Goal: Task Accomplishment & Management: Manage account settings

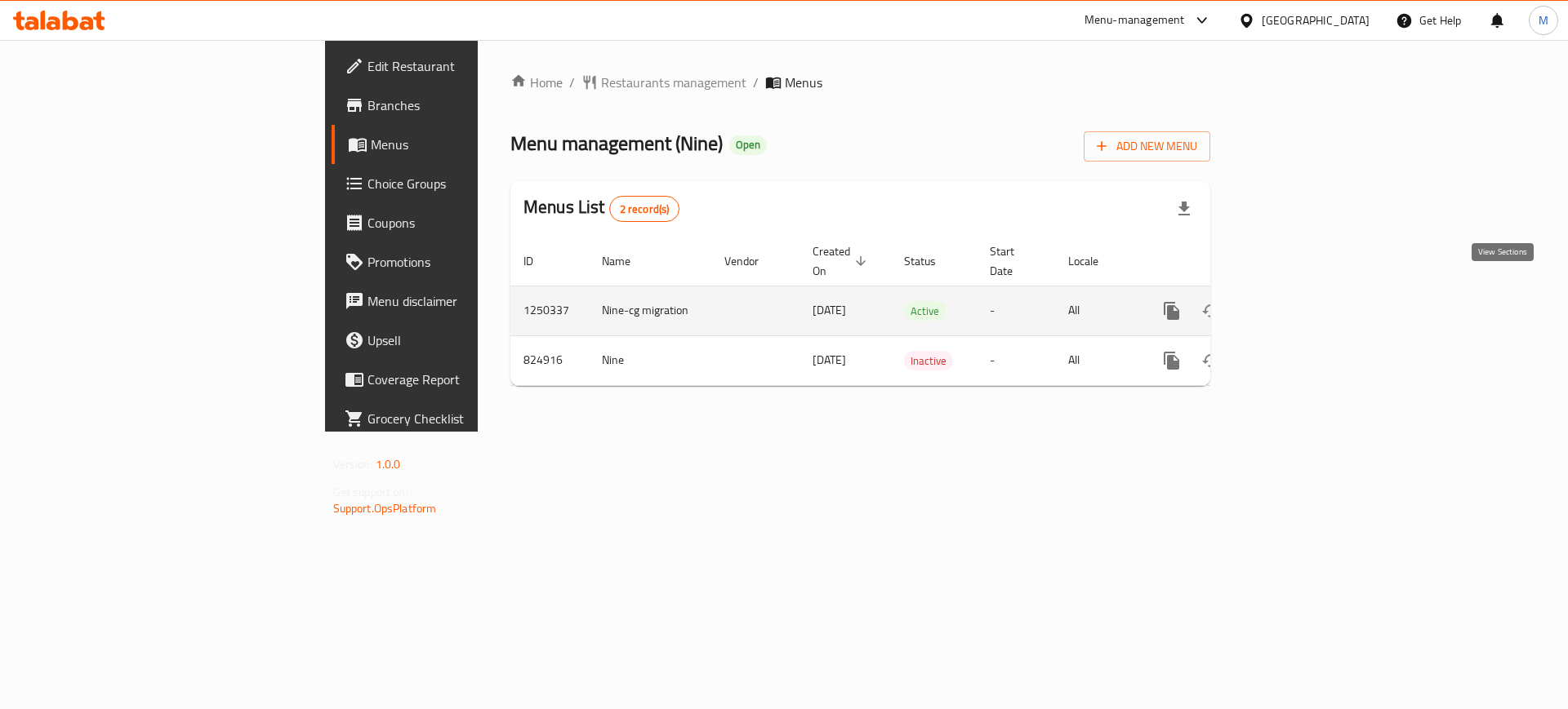
click at [1297, 304] on icon "enhanced table" at bounding box center [1289, 311] width 15 height 15
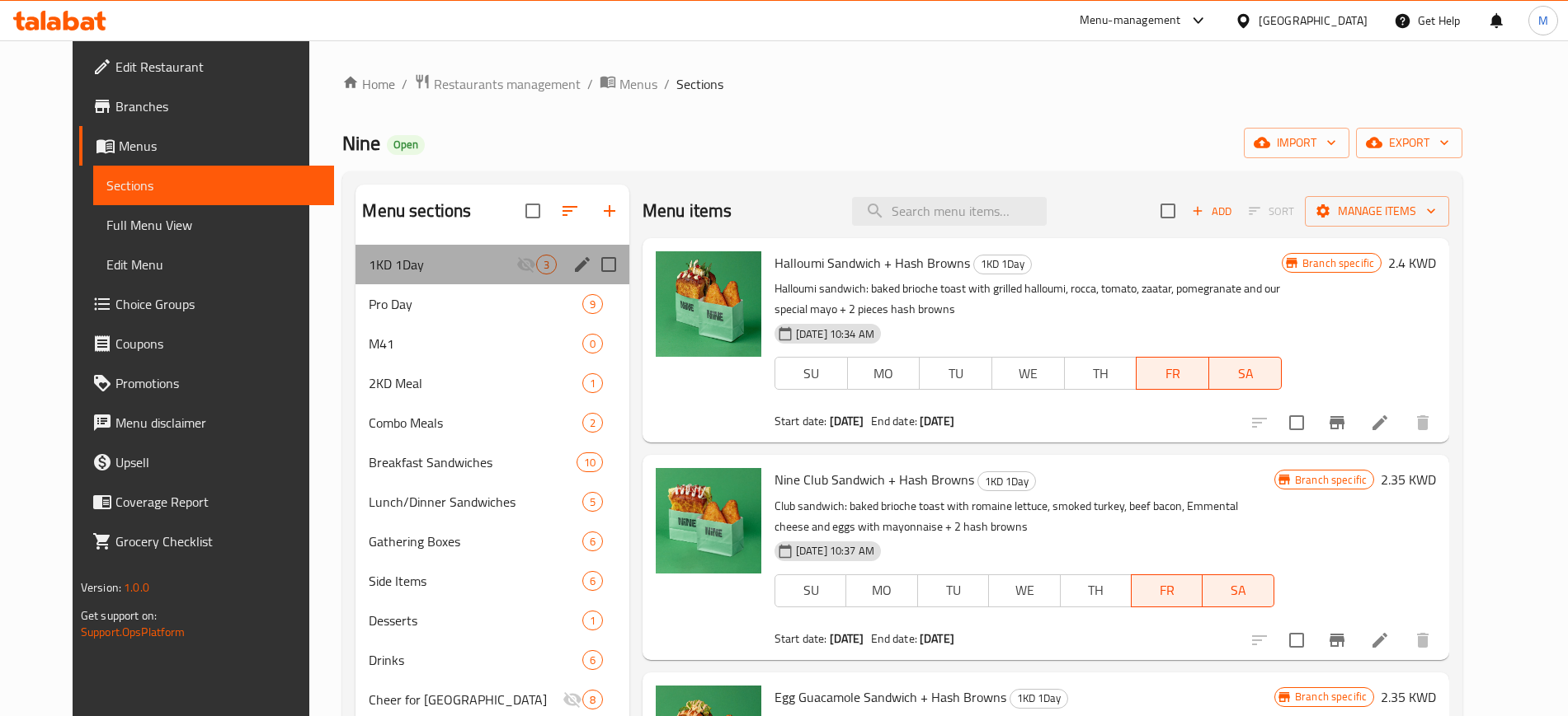
click at [429, 283] on div "1KD 1Day 3" at bounding box center [492, 264] width 273 height 40
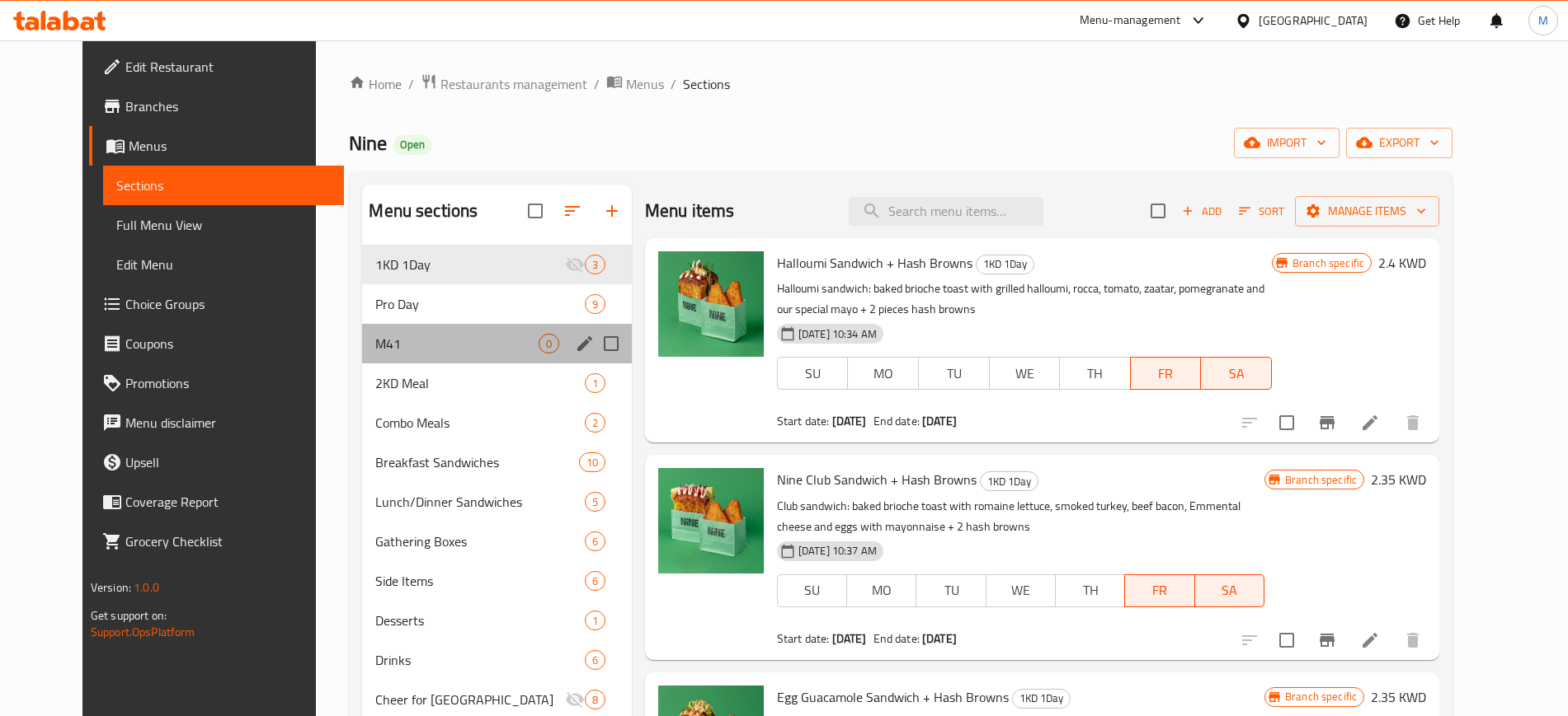
click at [430, 325] on div "M41 0" at bounding box center [496, 344] width 269 height 40
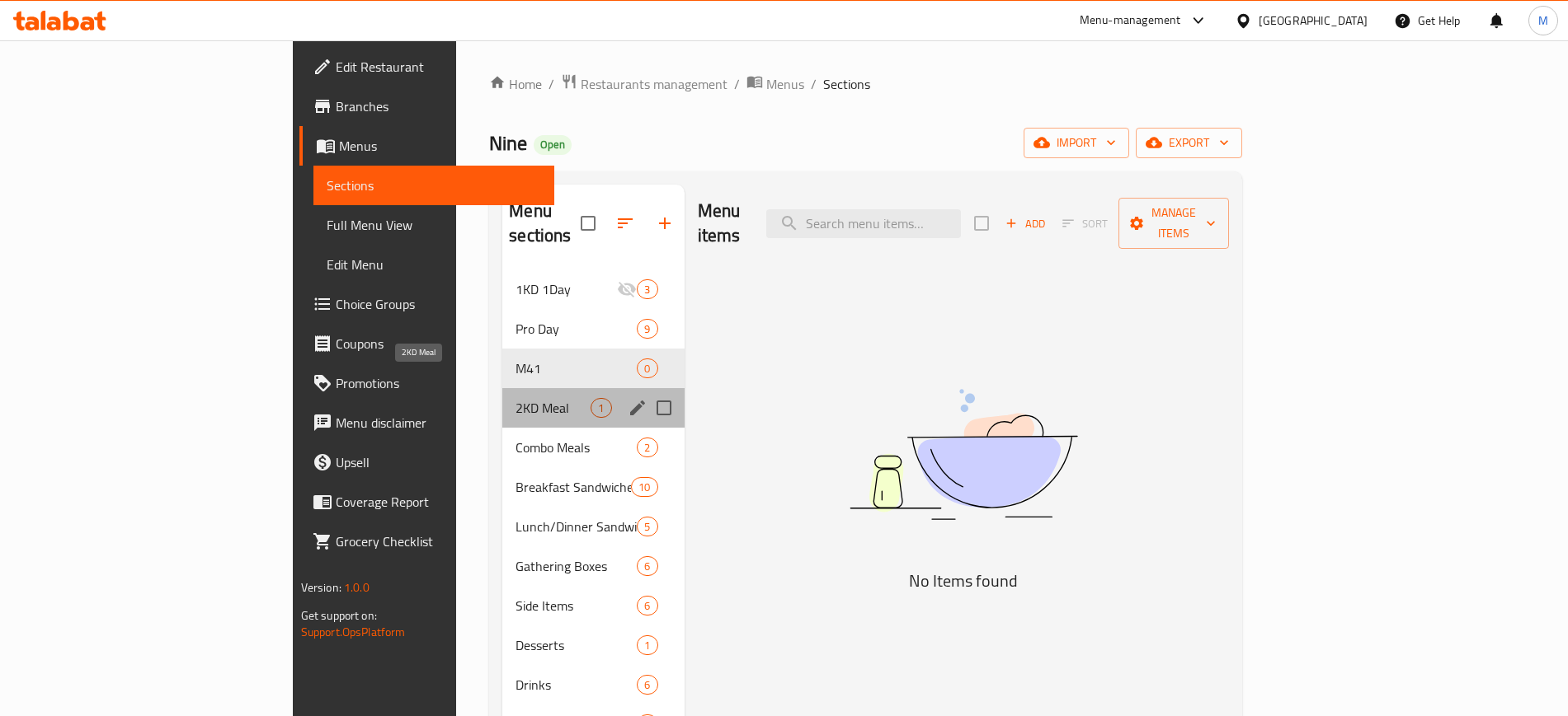
click at [516, 398] on span "2KD Meal" at bounding box center [553, 408] width 75 height 19
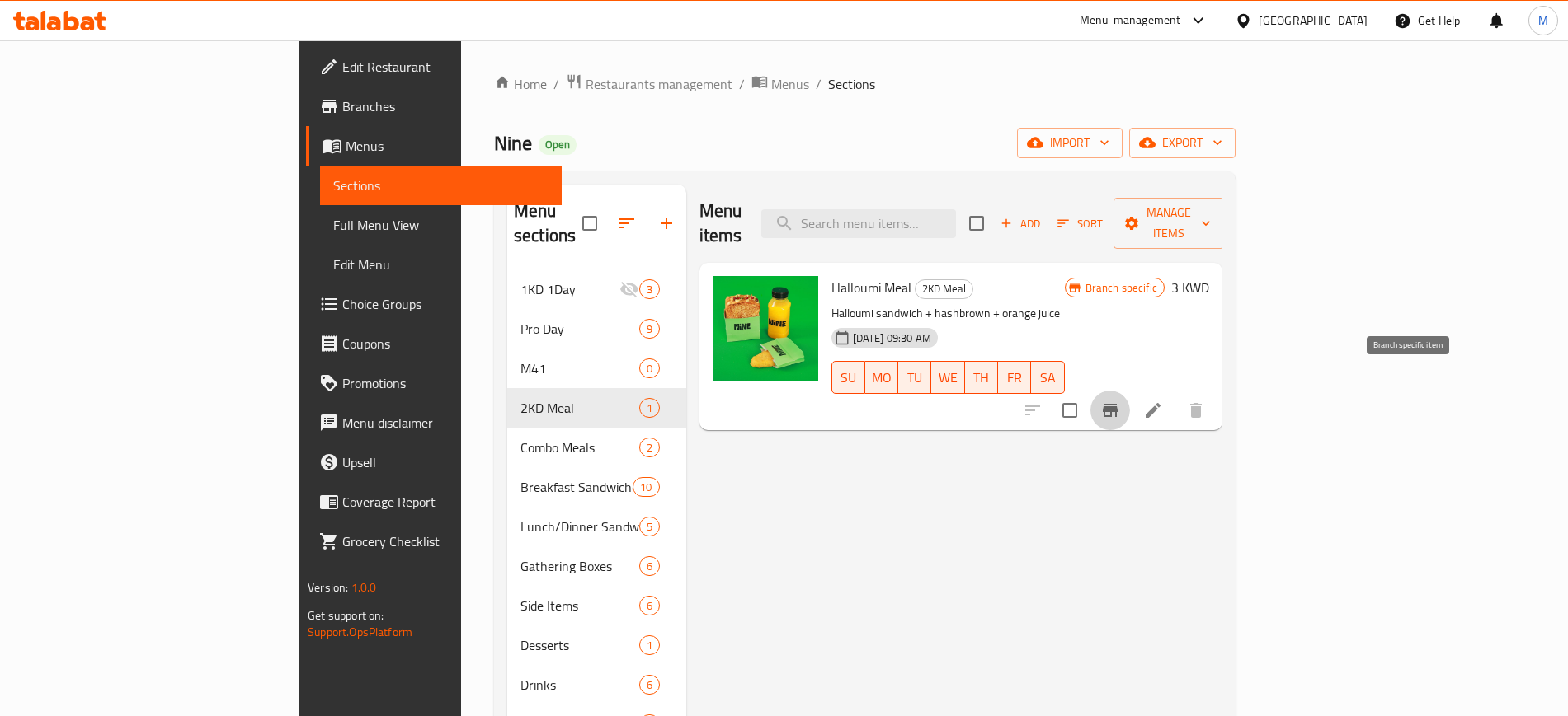
click at [1120, 400] on icon "Branch-specific-item" at bounding box center [1110, 410] width 19 height 19
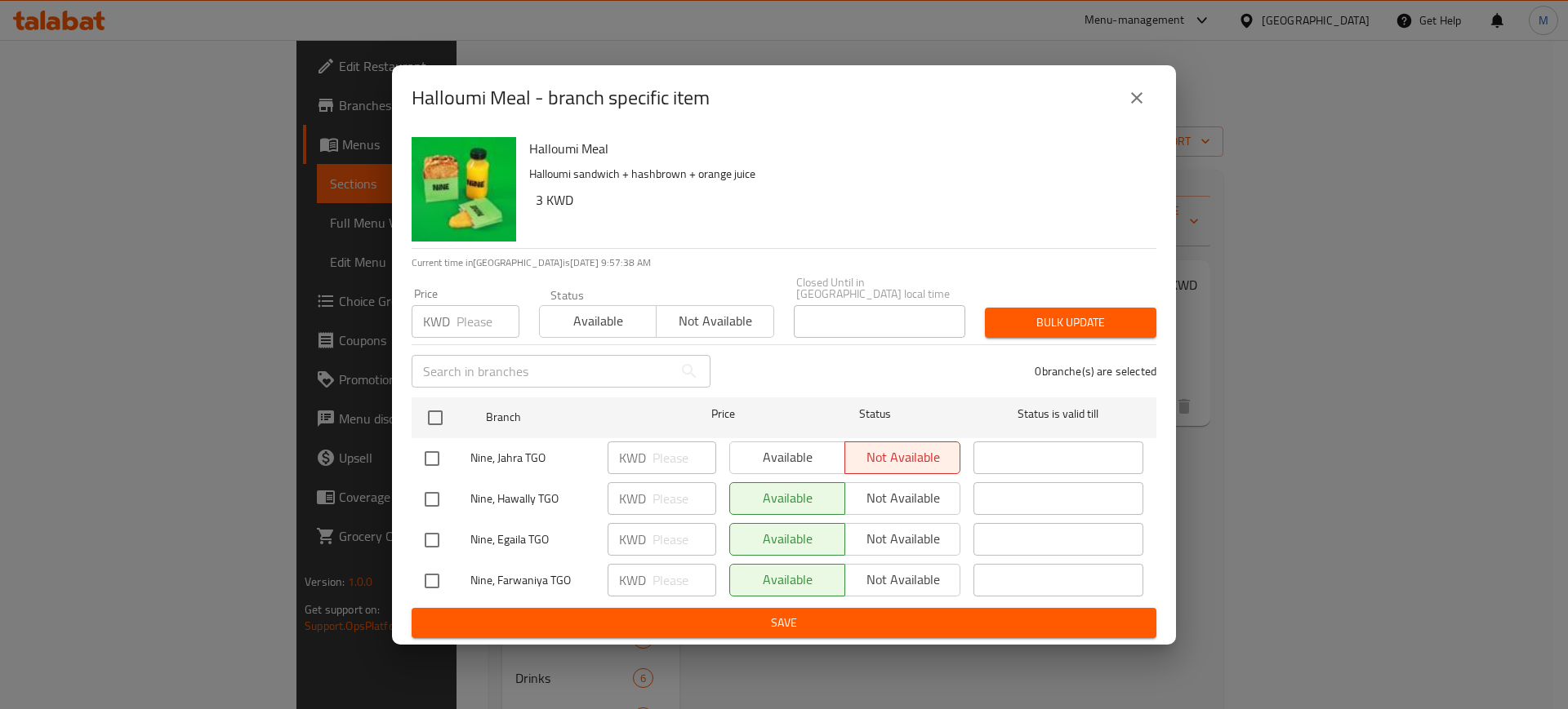
click at [1141, 105] on icon "close" at bounding box center [1136, 98] width 19 height 19
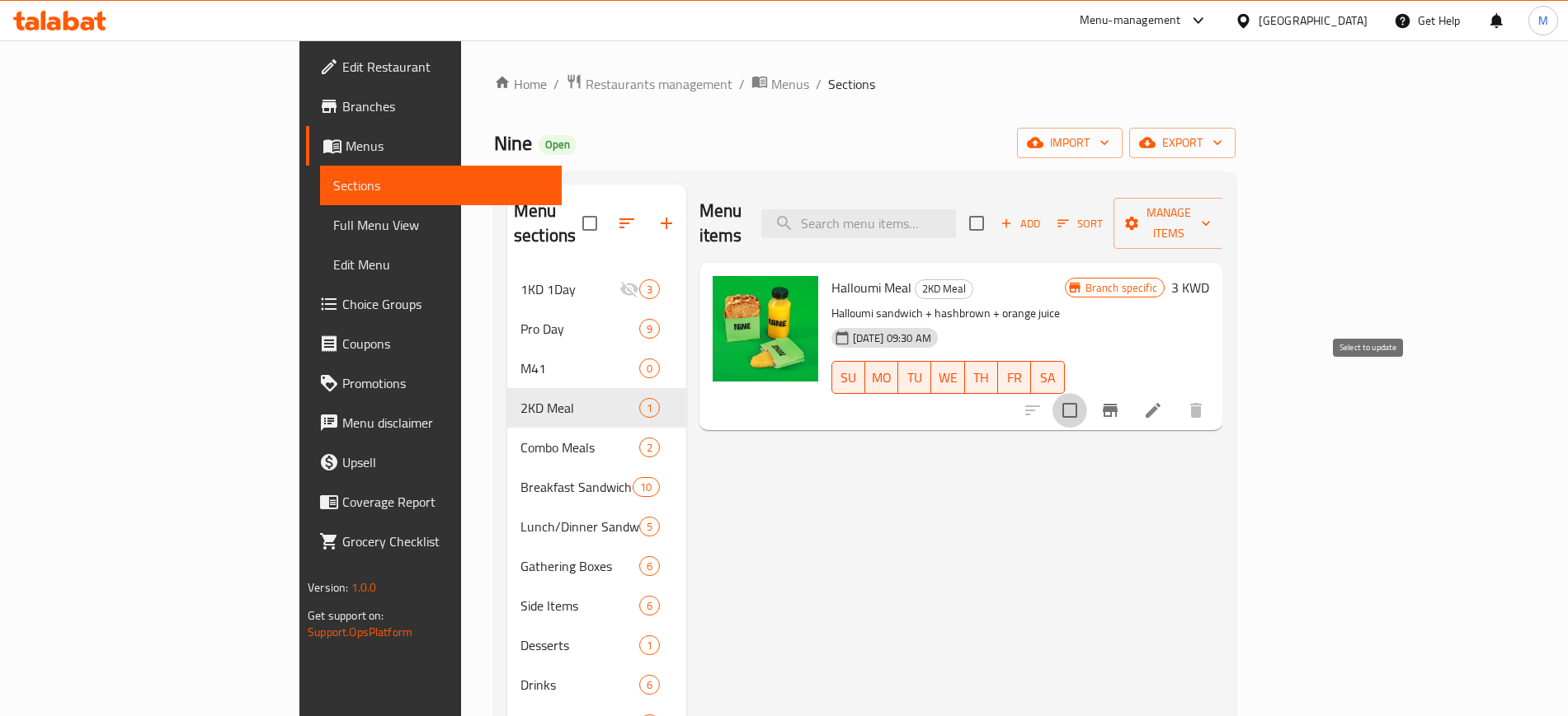
click at [1087, 393] on input "checkbox" at bounding box center [1069, 410] width 34 height 34
checkbox input "true"
click at [1211, 209] on span "Manage items" at bounding box center [1168, 223] width 84 height 42
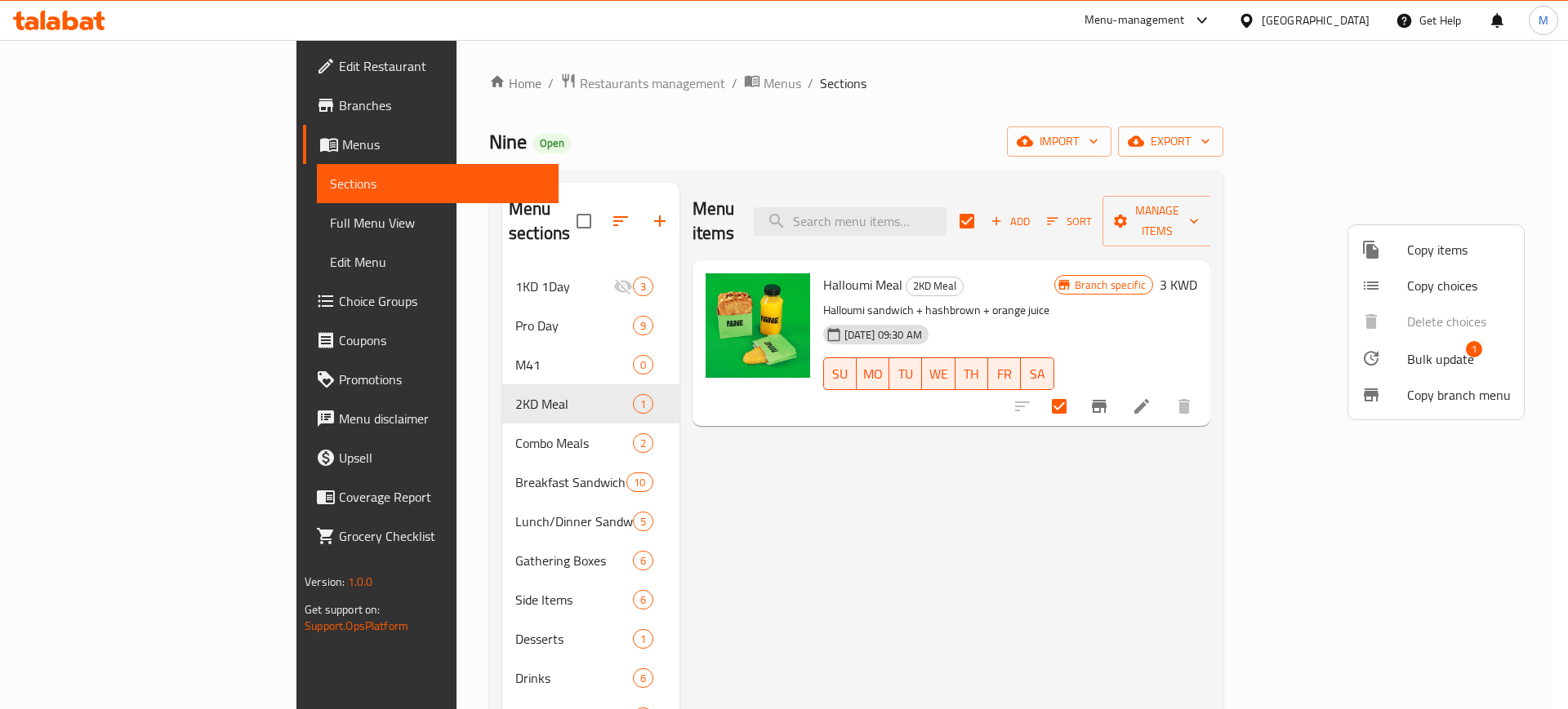
click at [1431, 249] on span "Copy items" at bounding box center [1459, 249] width 103 height 19
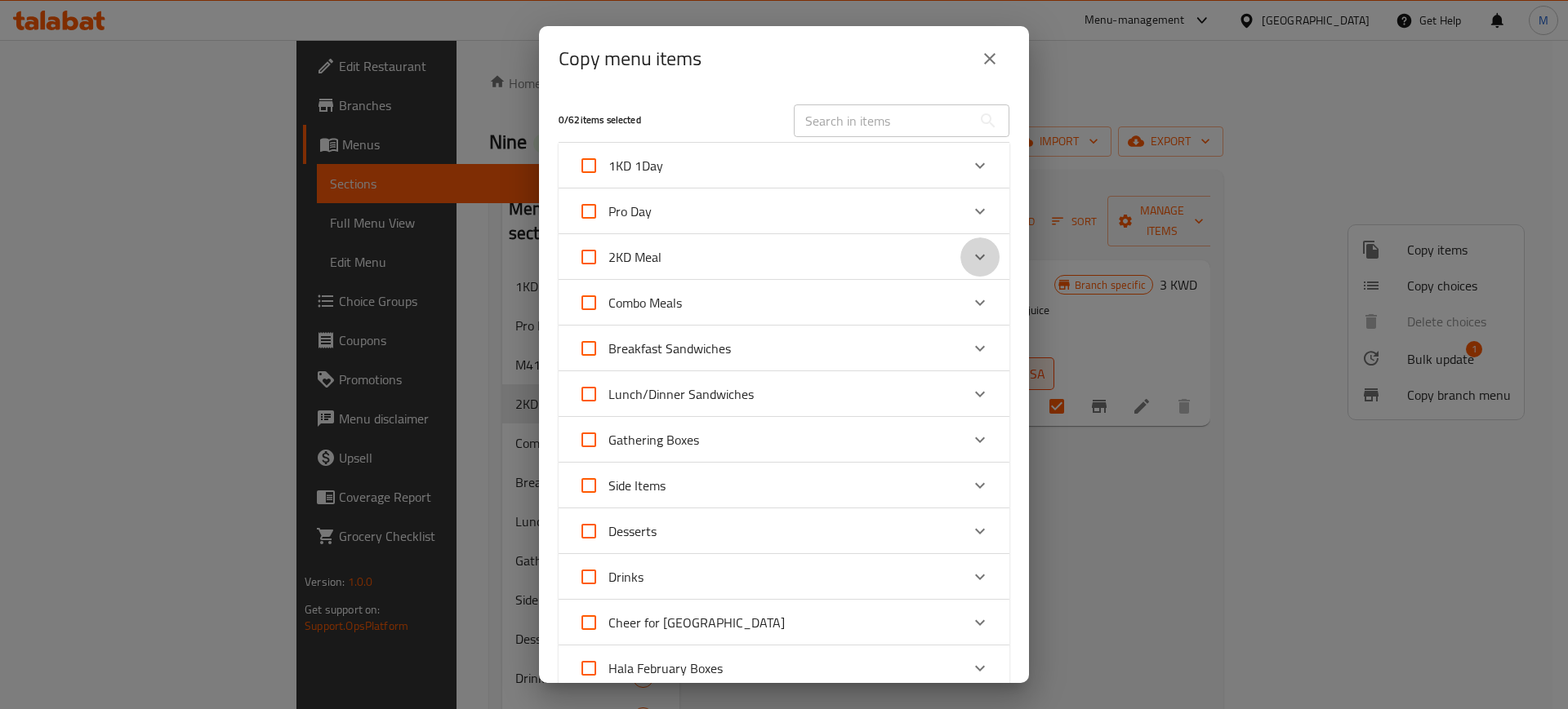
click at [970, 257] on icon "Expand" at bounding box center [980, 257] width 19 height 19
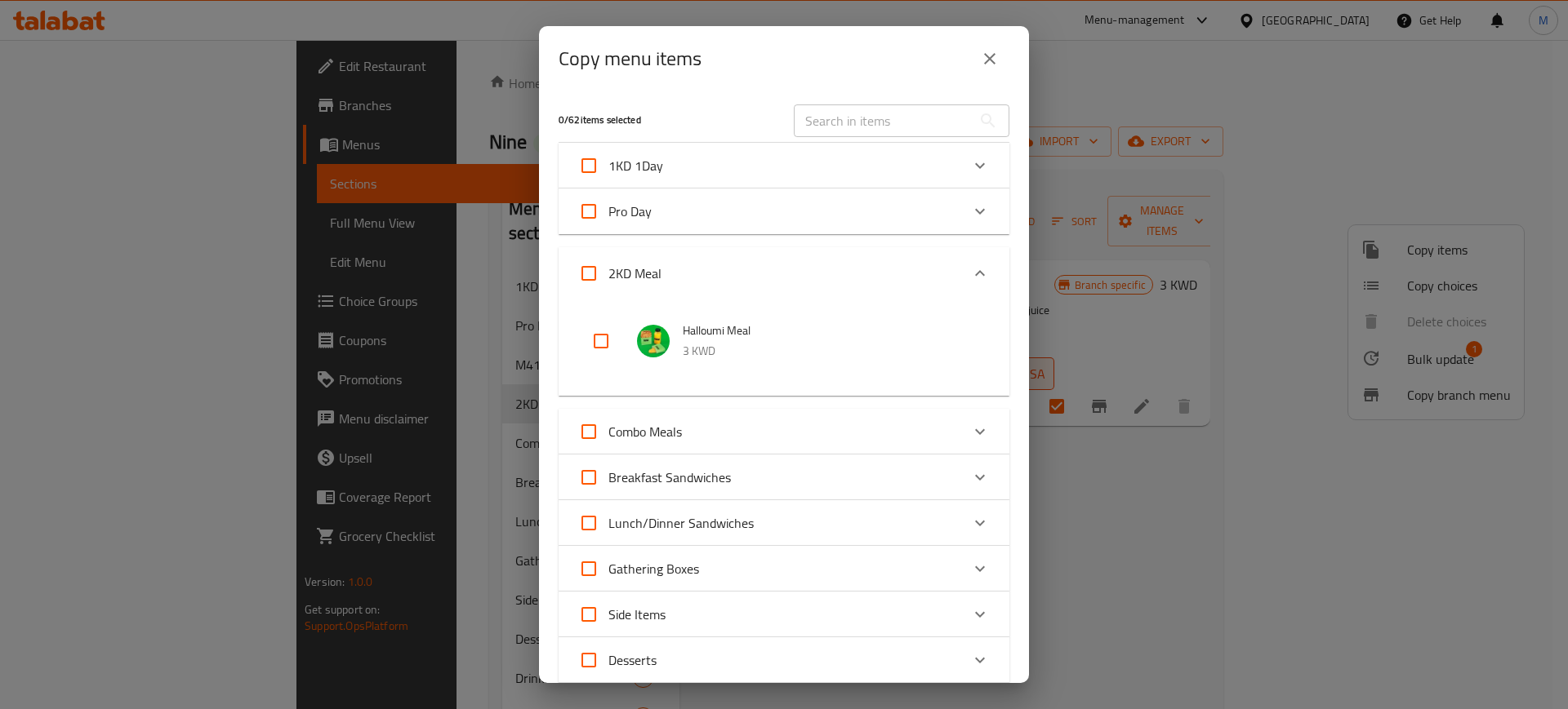
click at [608, 338] on input "checkbox" at bounding box center [601, 340] width 39 height 39
checkbox input "true"
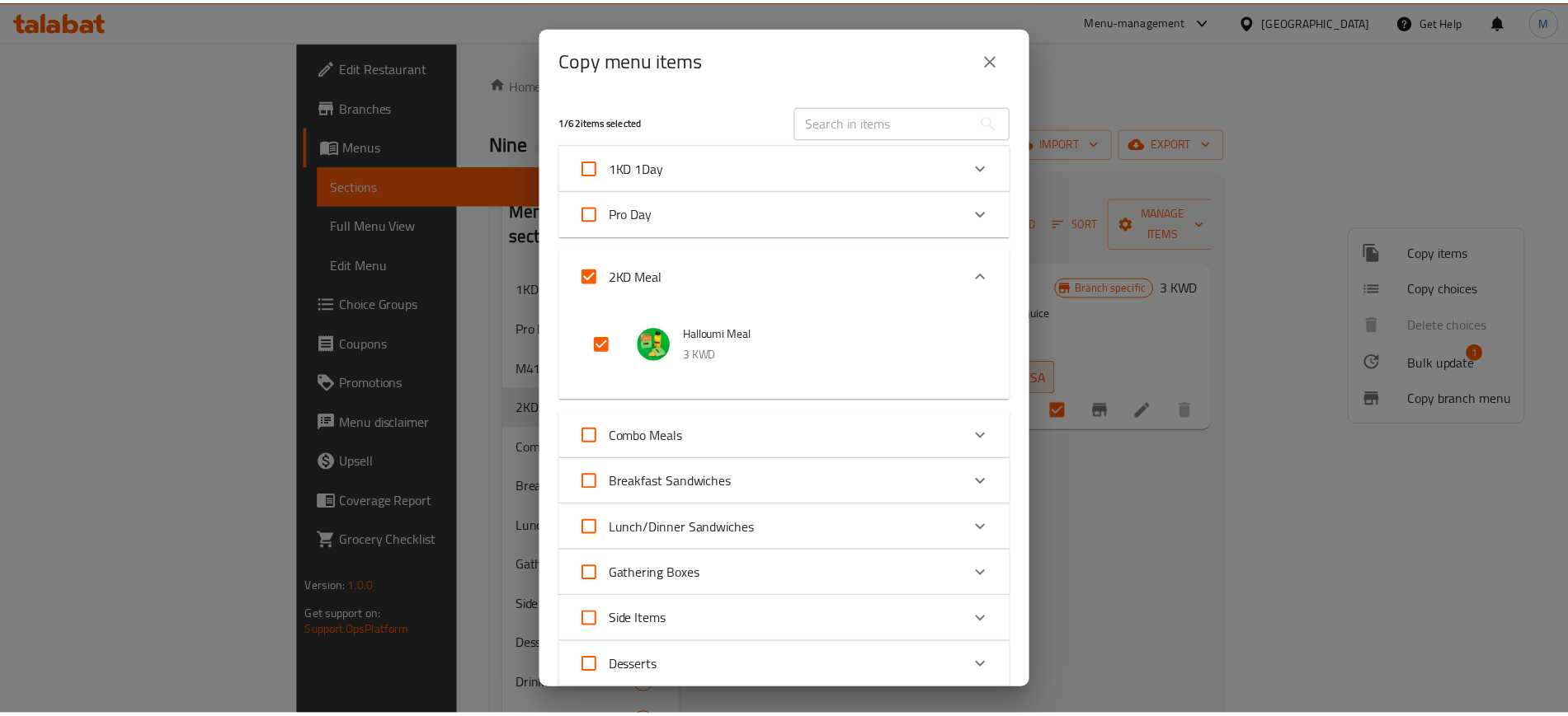
scroll to position [468, 0]
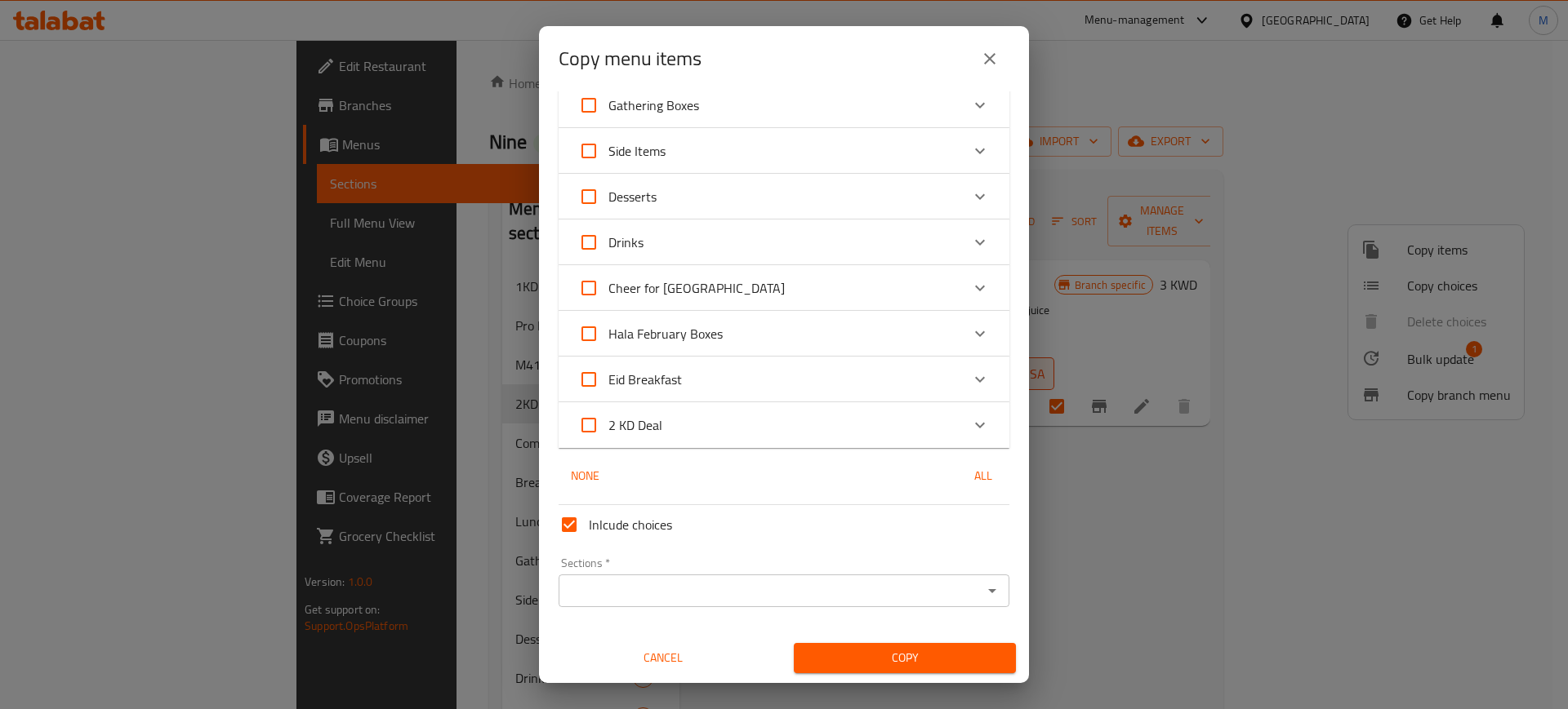
click at [606, 601] on input "Sections   *" at bounding box center [770, 591] width 414 height 23
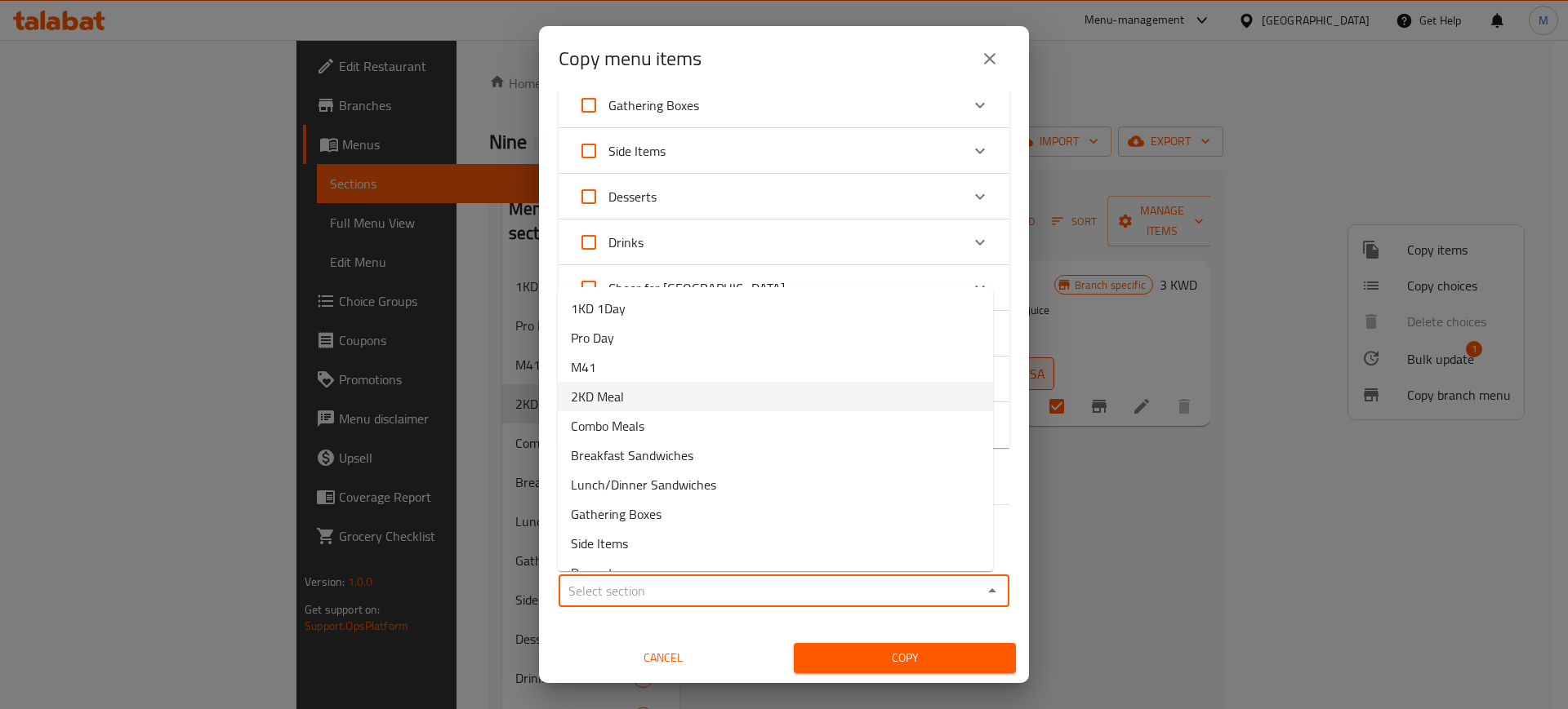
click at [650, 396] on li "2KD Meal" at bounding box center [775, 397] width 435 height 30
type input "2KD Meal"
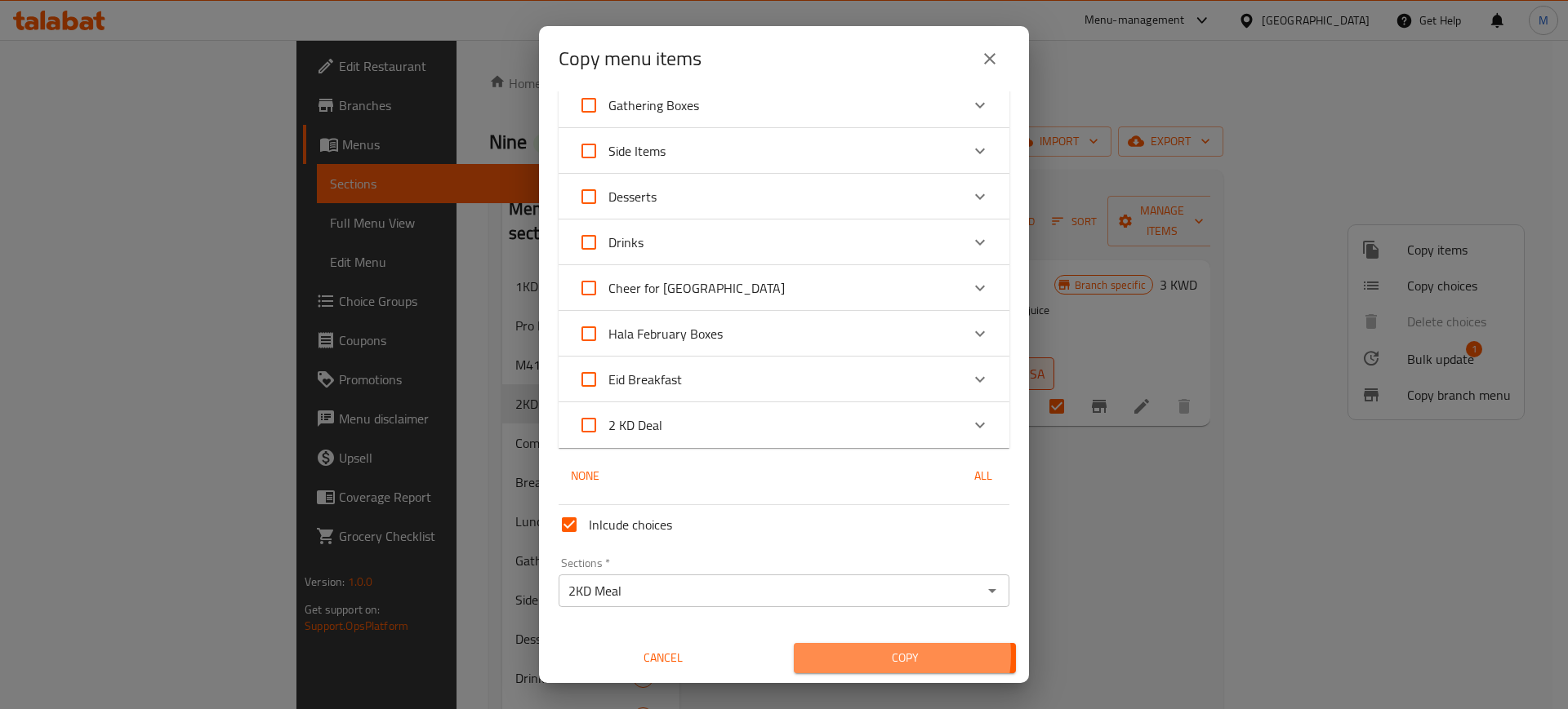
click at [873, 655] on span "Copy" at bounding box center [904, 657] width 196 height 20
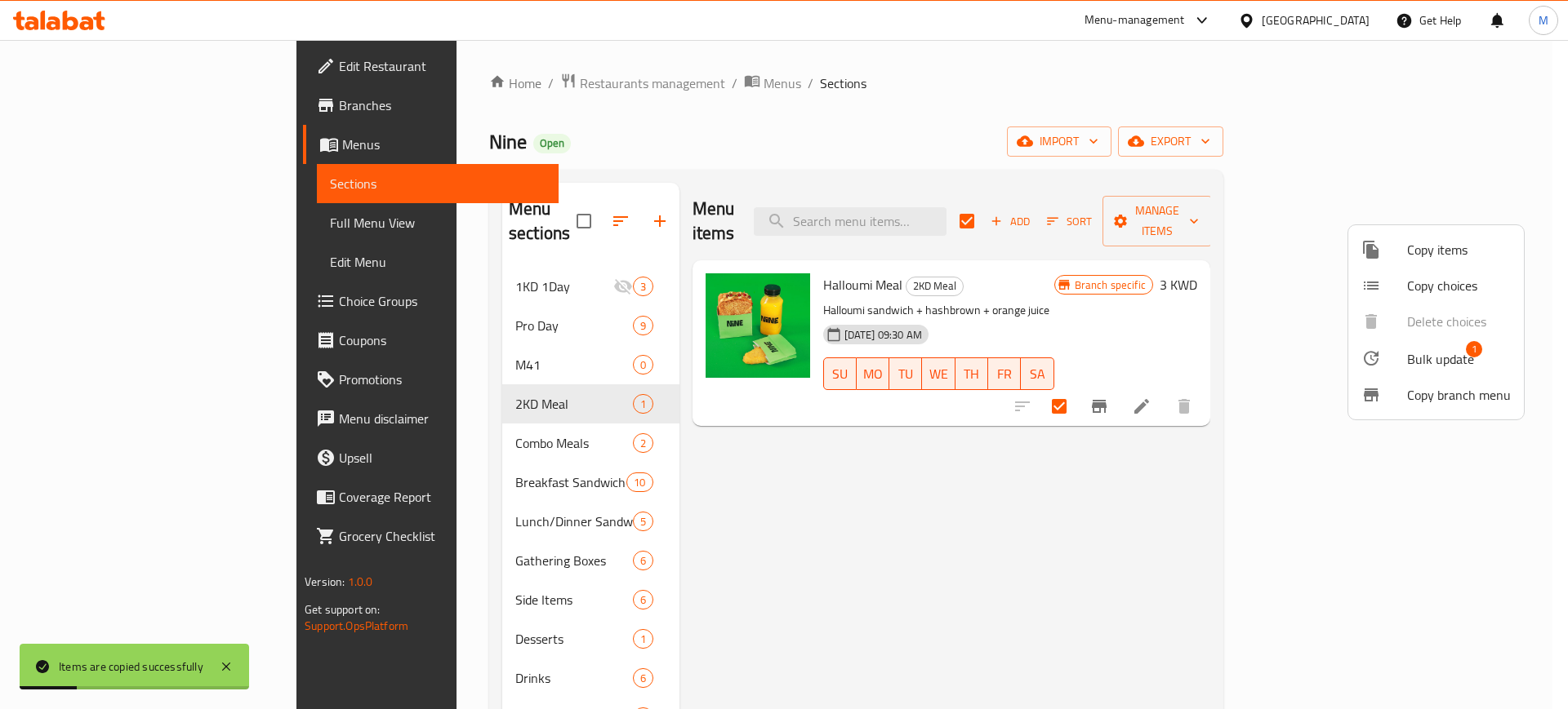
checkbox input "false"
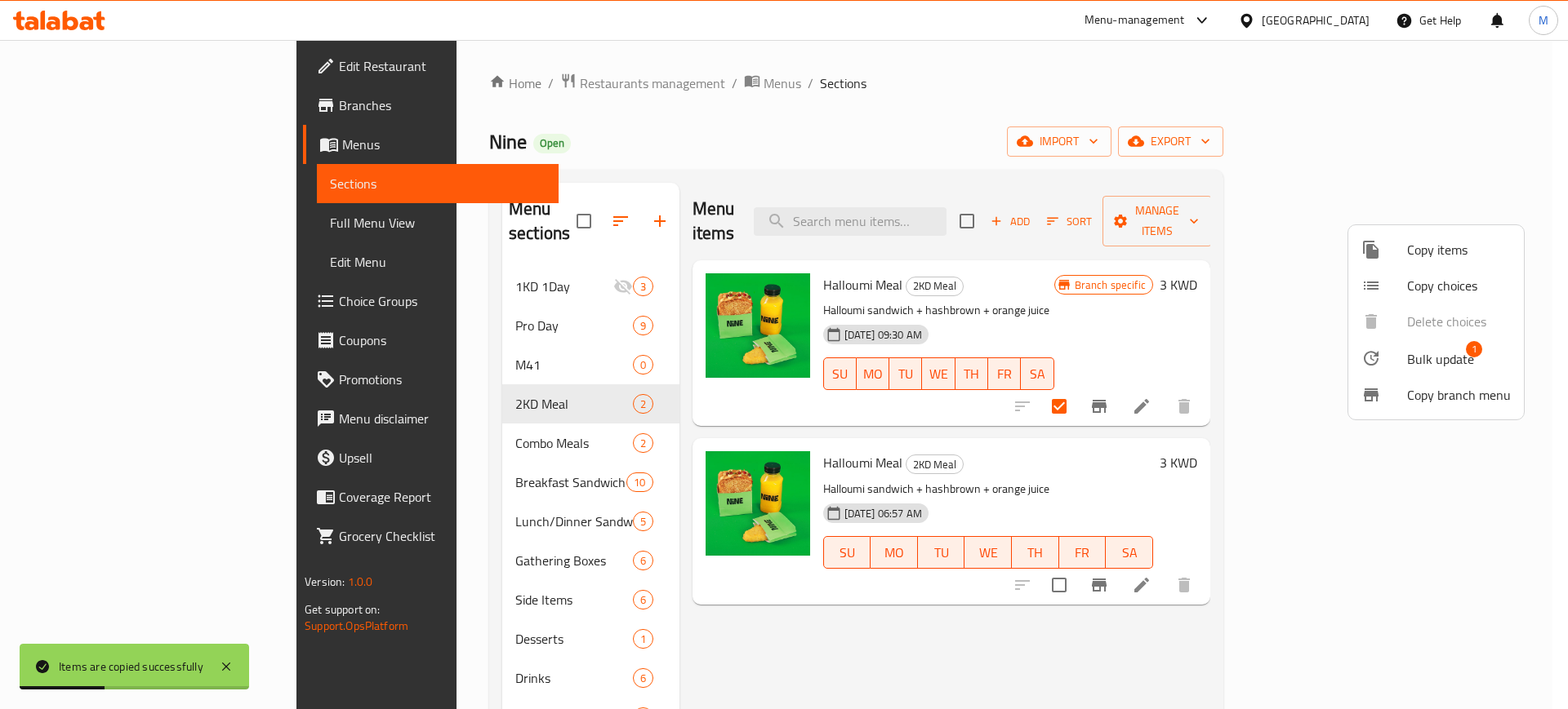
click at [1329, 467] on div at bounding box center [784, 354] width 1568 height 709
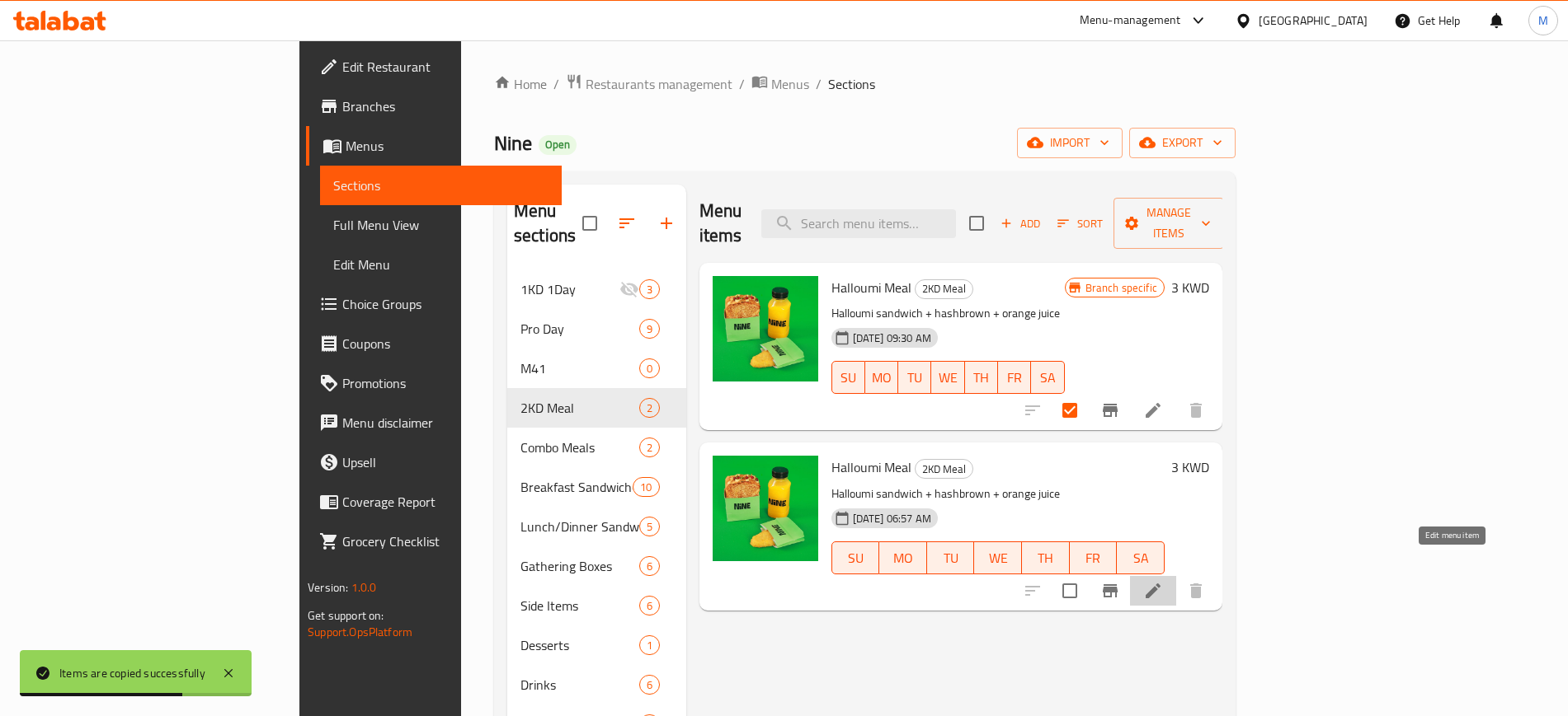
click at [1160, 583] on icon at bounding box center [1152, 590] width 15 height 15
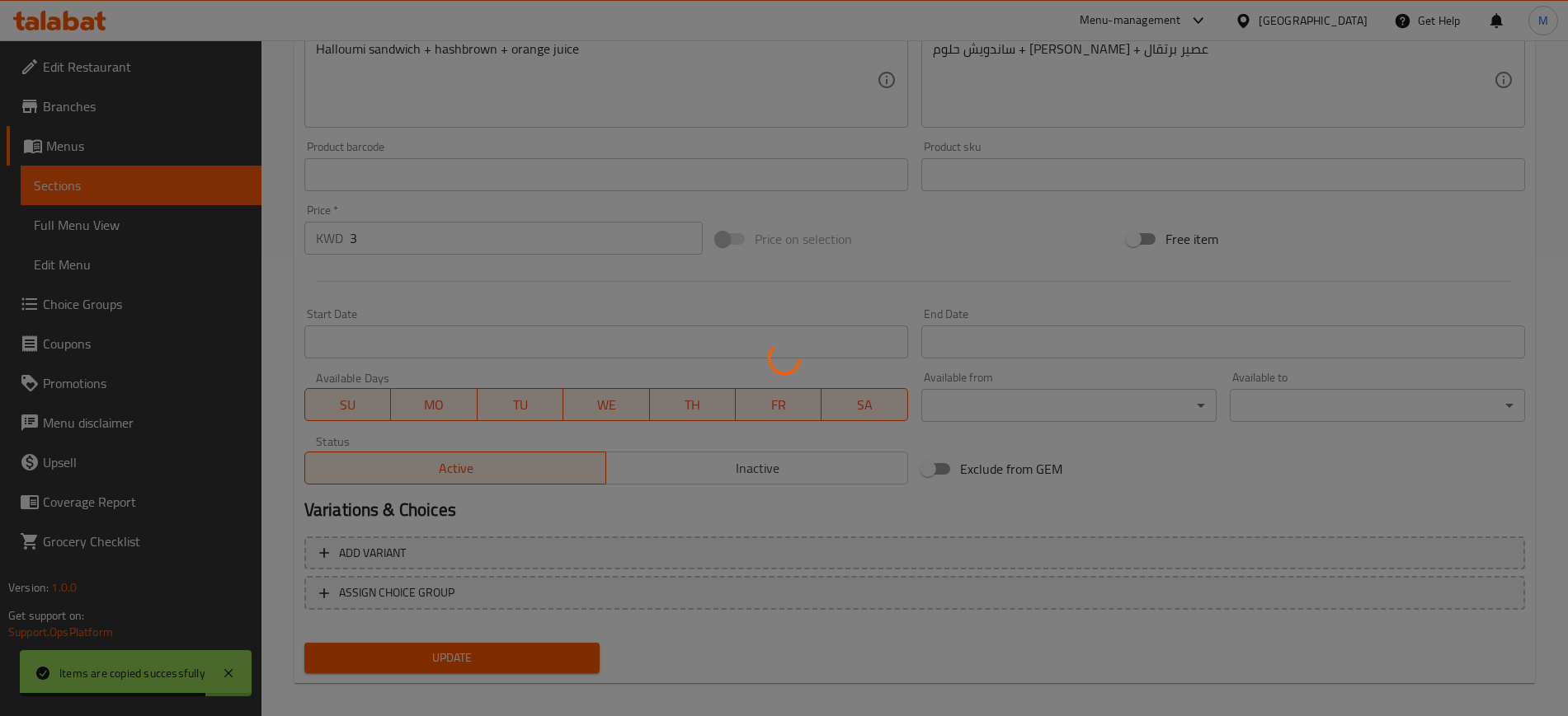
scroll to position [472, 0]
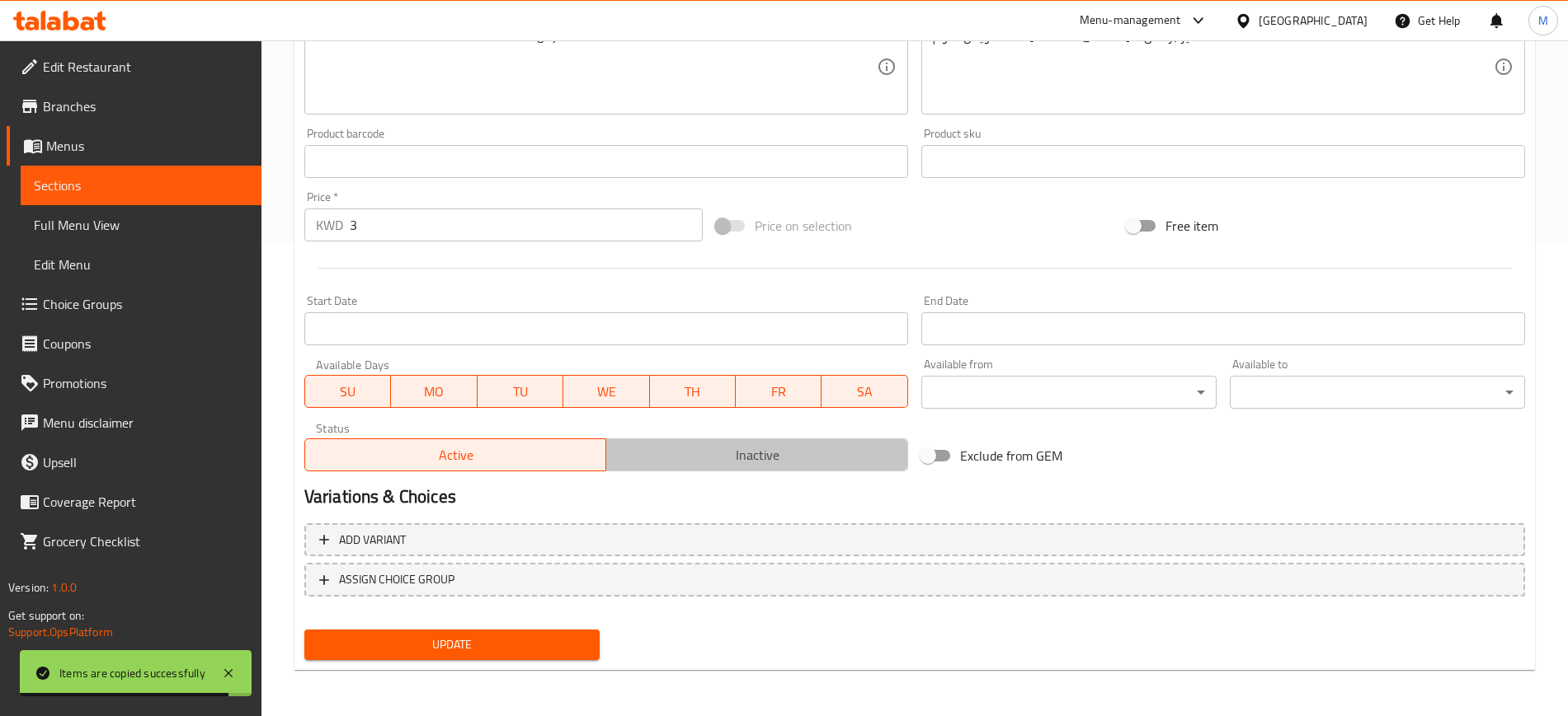
drag, startPoint x: 708, startPoint y: 446, endPoint x: 656, endPoint y: 557, distance: 122.6
click at [708, 447] on span "Inactive" at bounding box center [757, 455] width 288 height 24
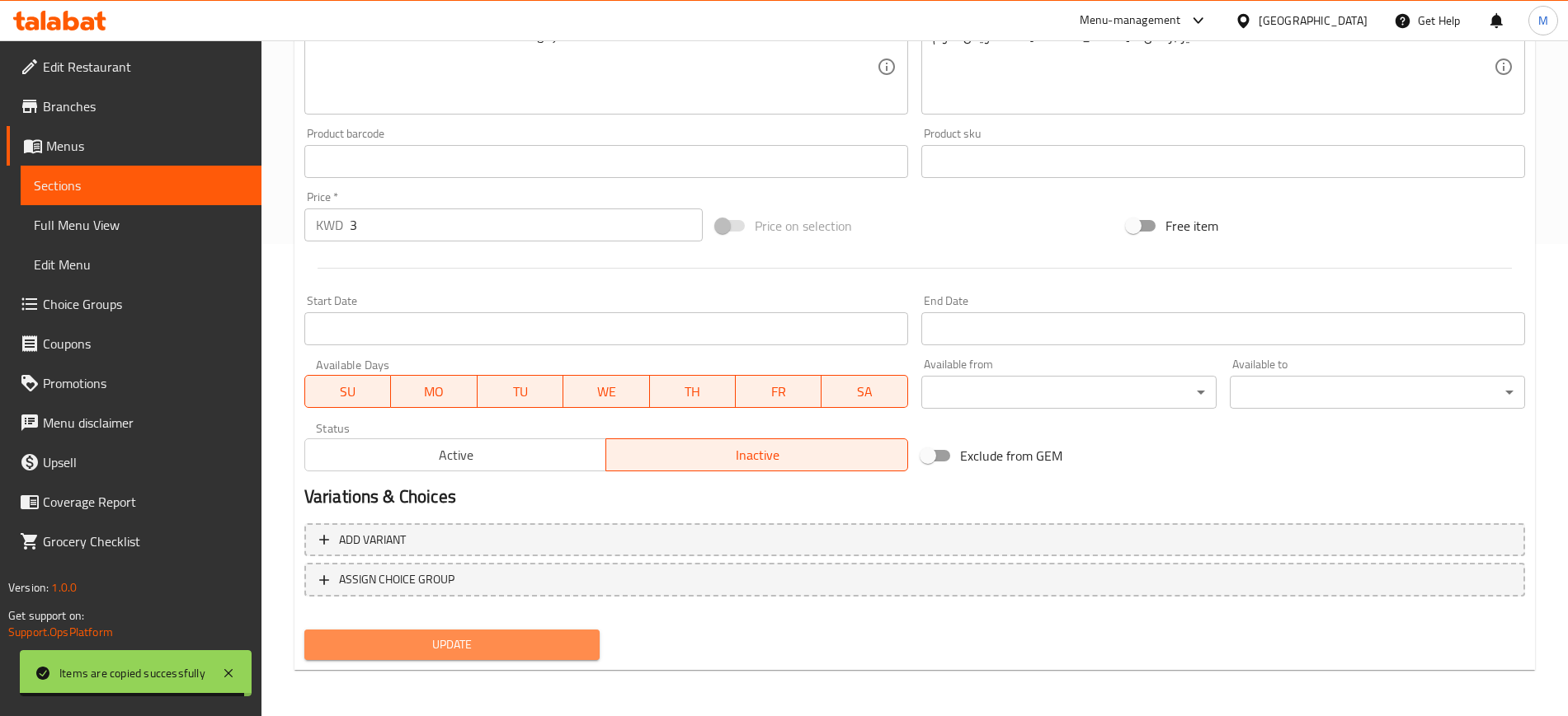
click at [491, 637] on span "Update" at bounding box center [452, 644] width 269 height 20
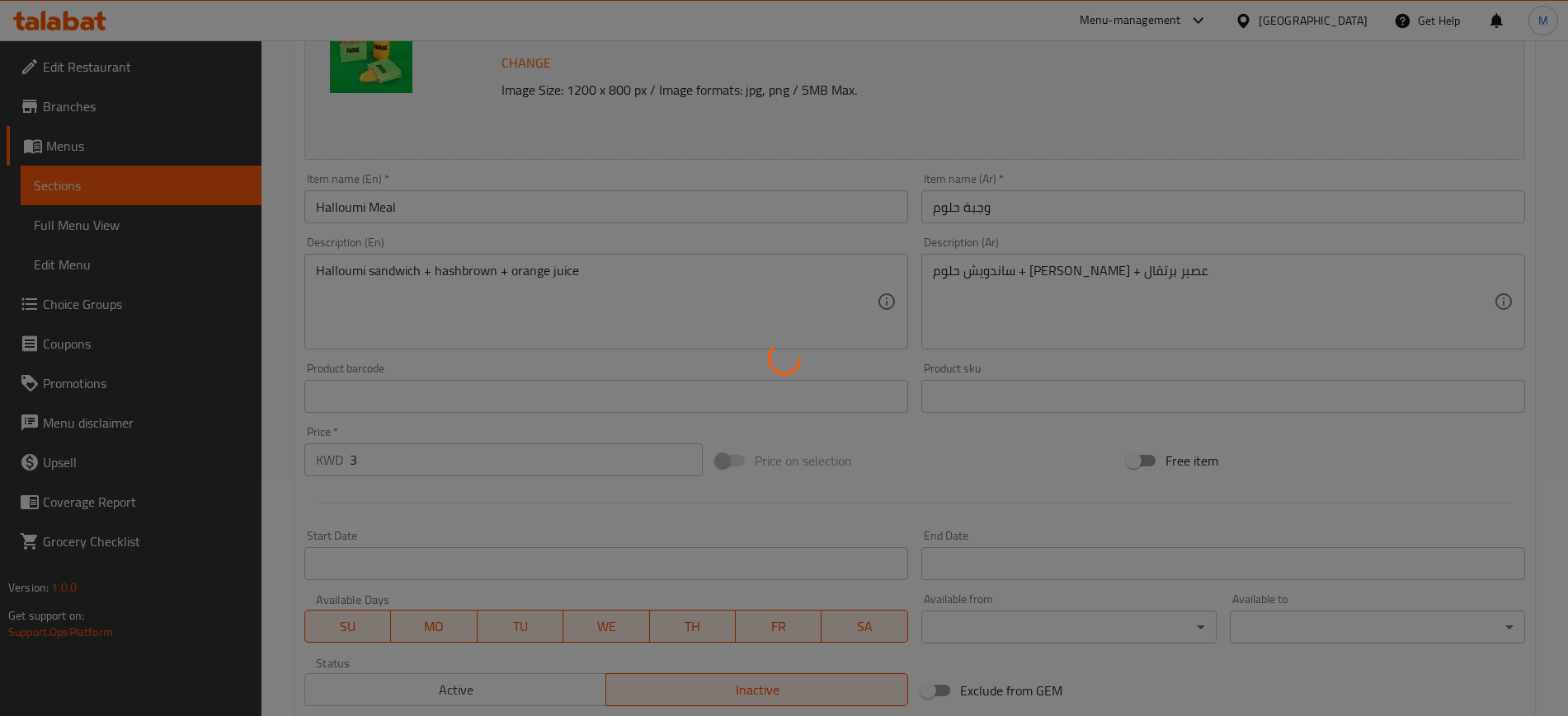
scroll to position [0, 0]
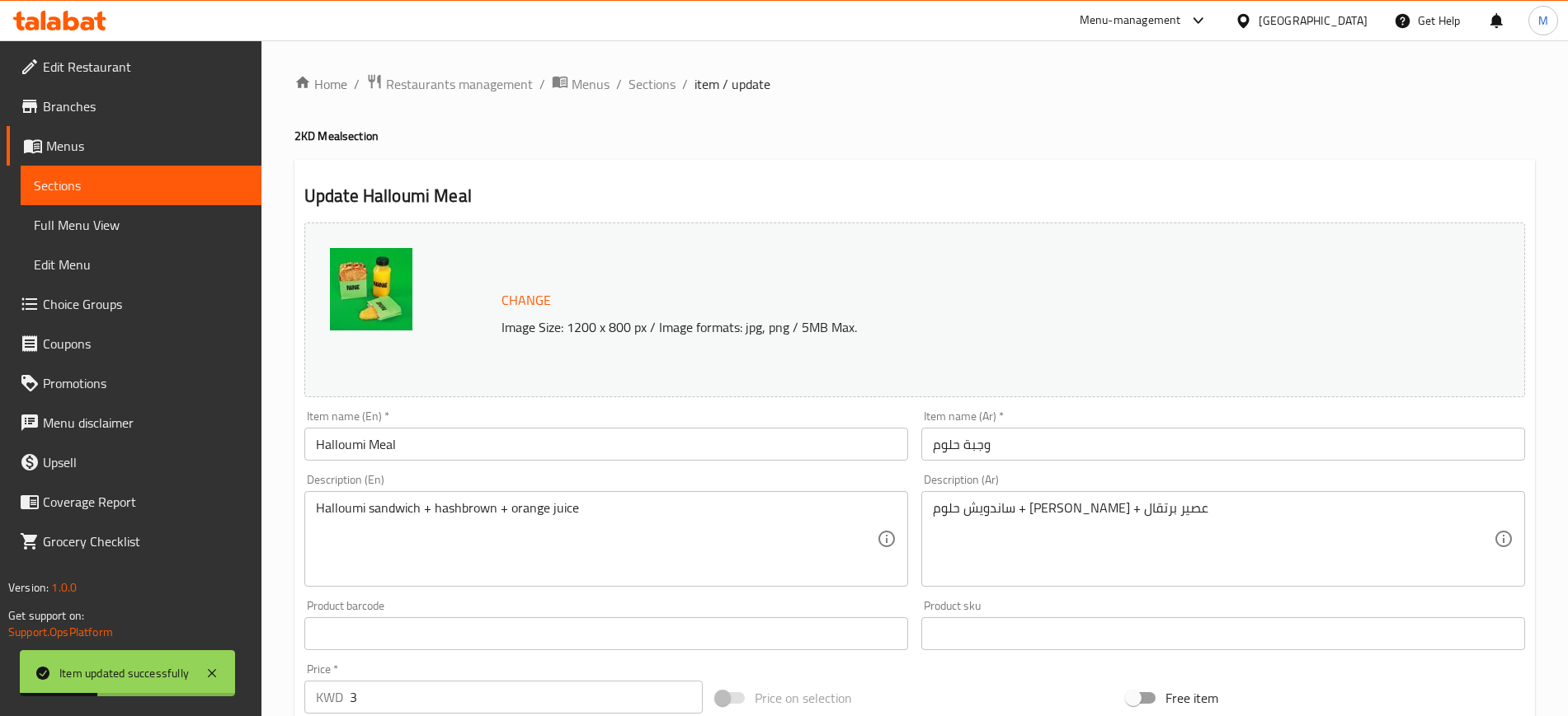
click at [599, 160] on div "Update Halloumi Meal Change Image Size: 1200 x 800 px / Image formats: jpg, png…" at bounding box center [914, 651] width 1241 height 984
click at [640, 89] on span "Sections" at bounding box center [652, 84] width 47 height 19
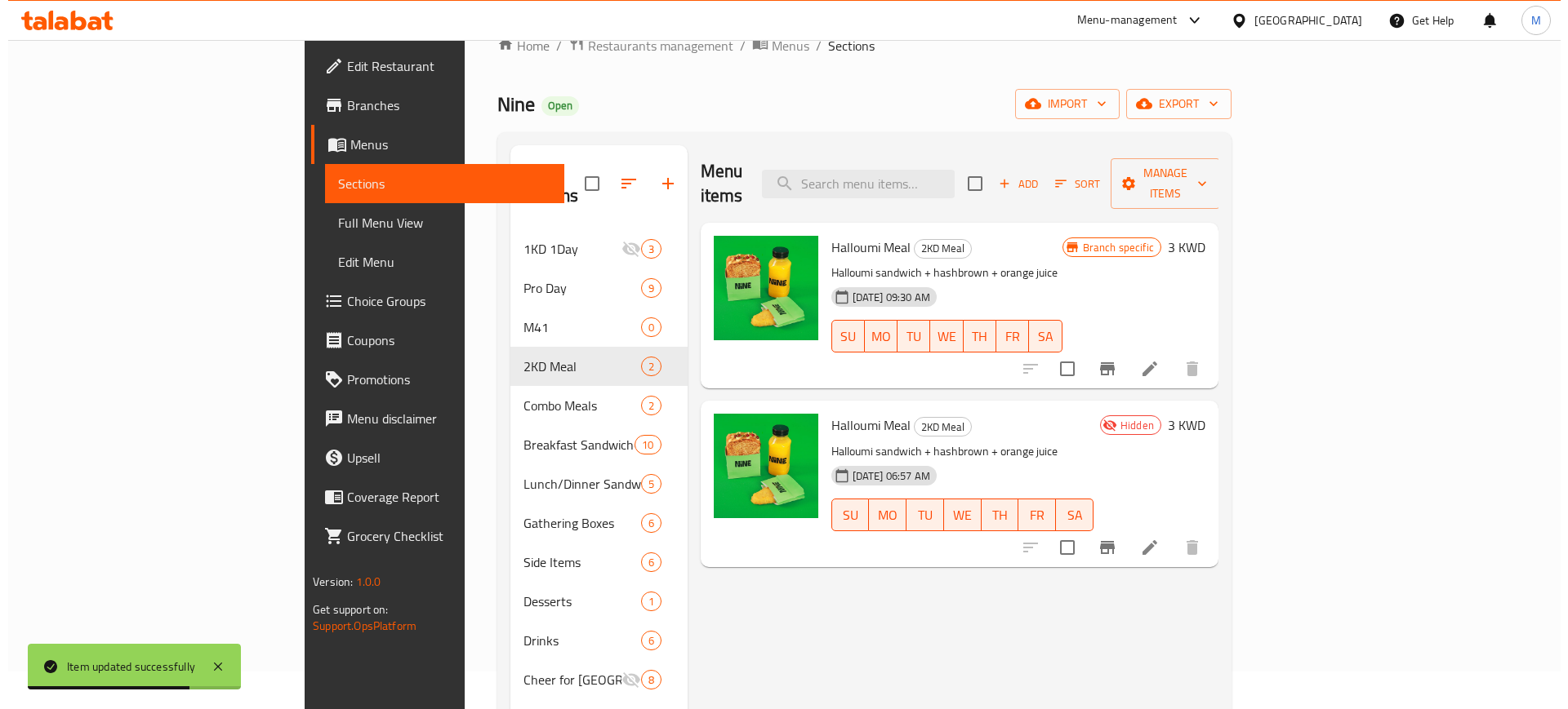
scroll to position [25, 0]
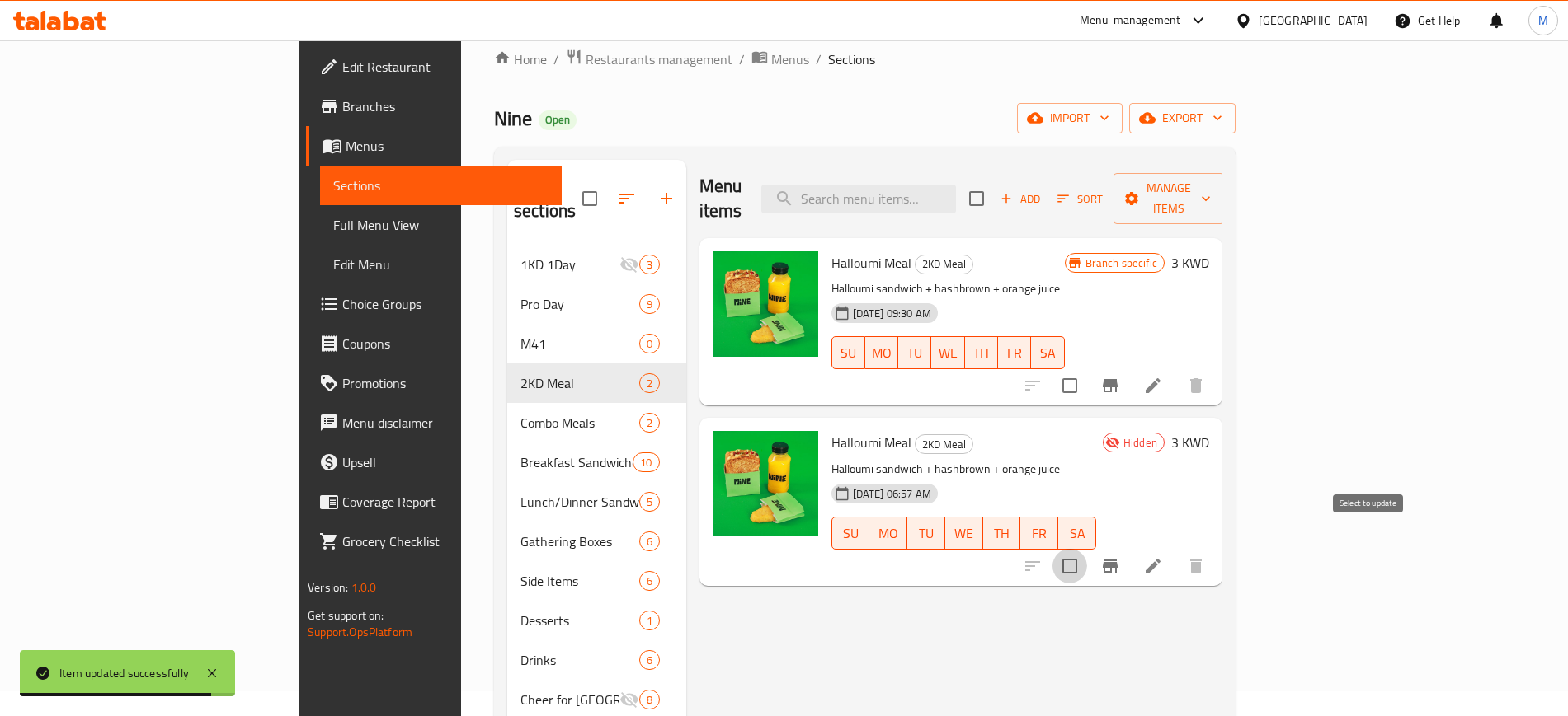
click at [1087, 549] on input "checkbox" at bounding box center [1069, 566] width 34 height 34
click at [1211, 180] on span "Manage items" at bounding box center [1168, 198] width 84 height 42
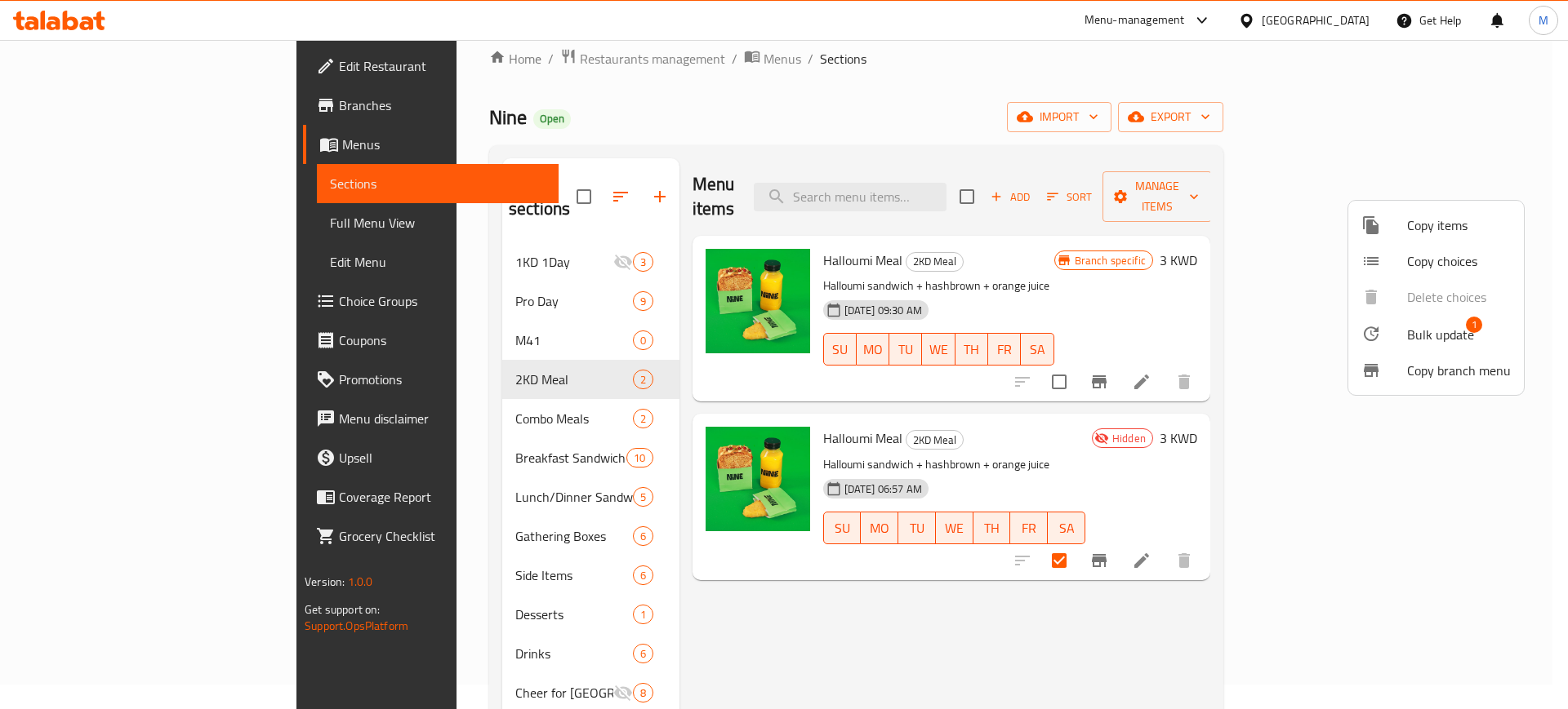
click at [1398, 326] on div at bounding box center [1384, 333] width 46 height 19
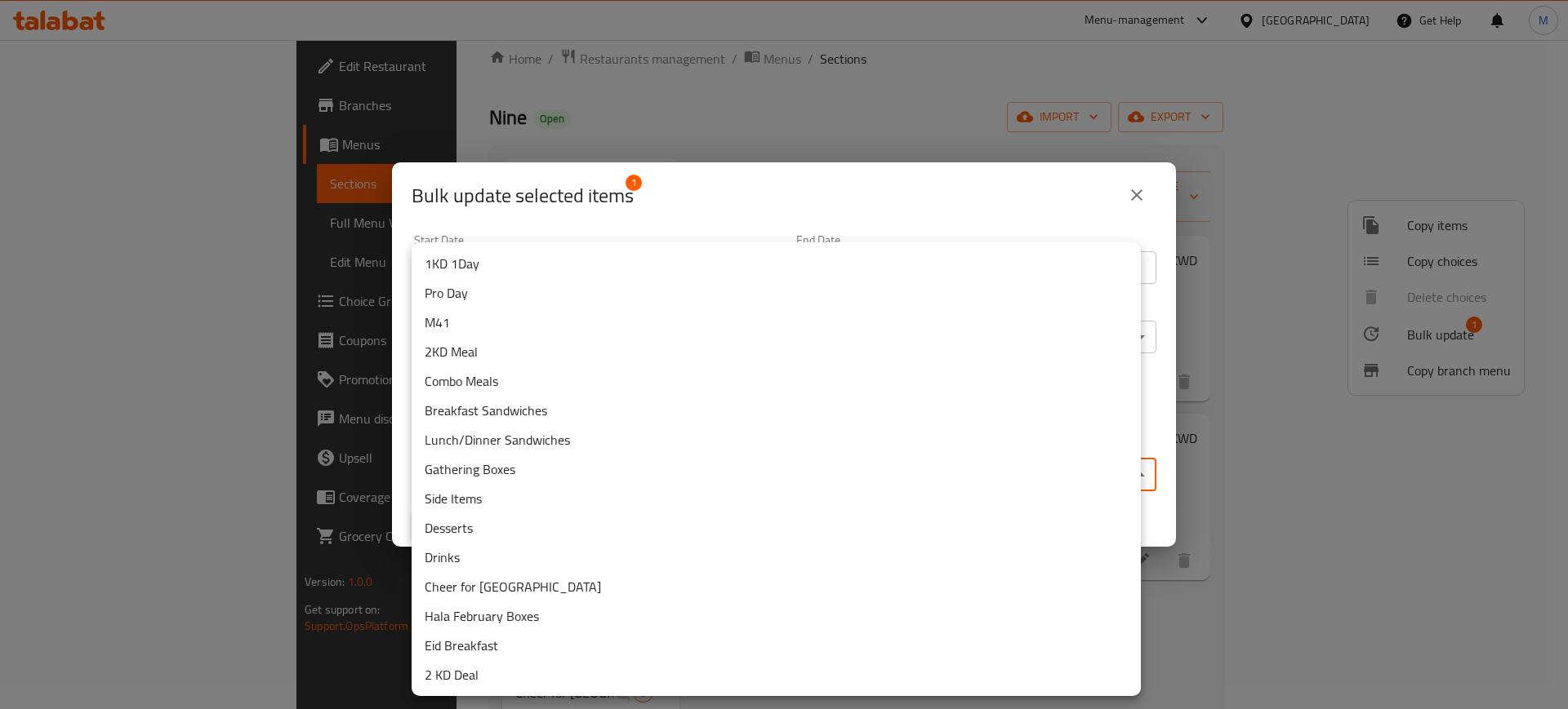
click at [510, 466] on body "​ Menu-management [GEOGRAPHIC_DATA] Get Help M Edit Restaurant Branches Menus S…" at bounding box center [784, 350] width 1568 height 670
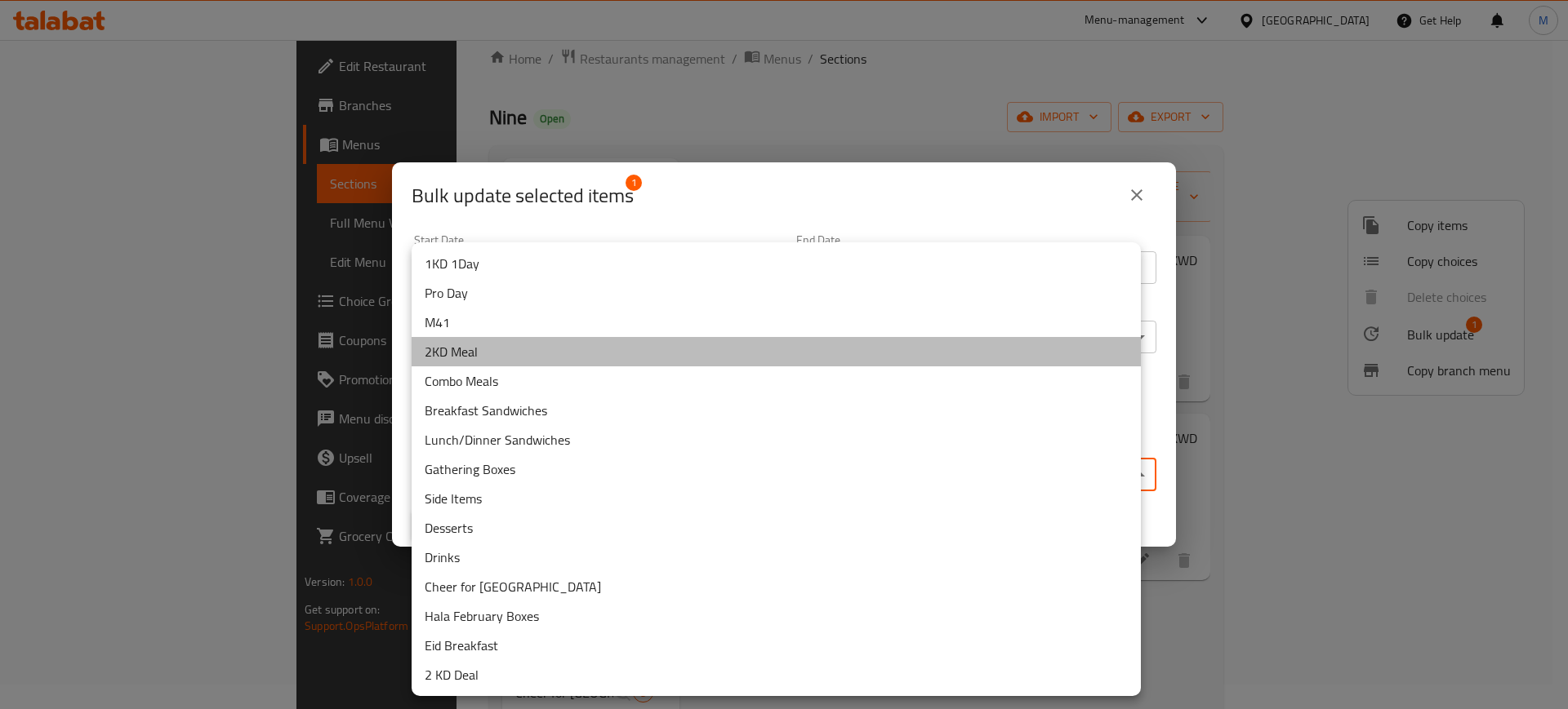
click at [533, 347] on li "2KD Meal" at bounding box center [776, 352] width 729 height 30
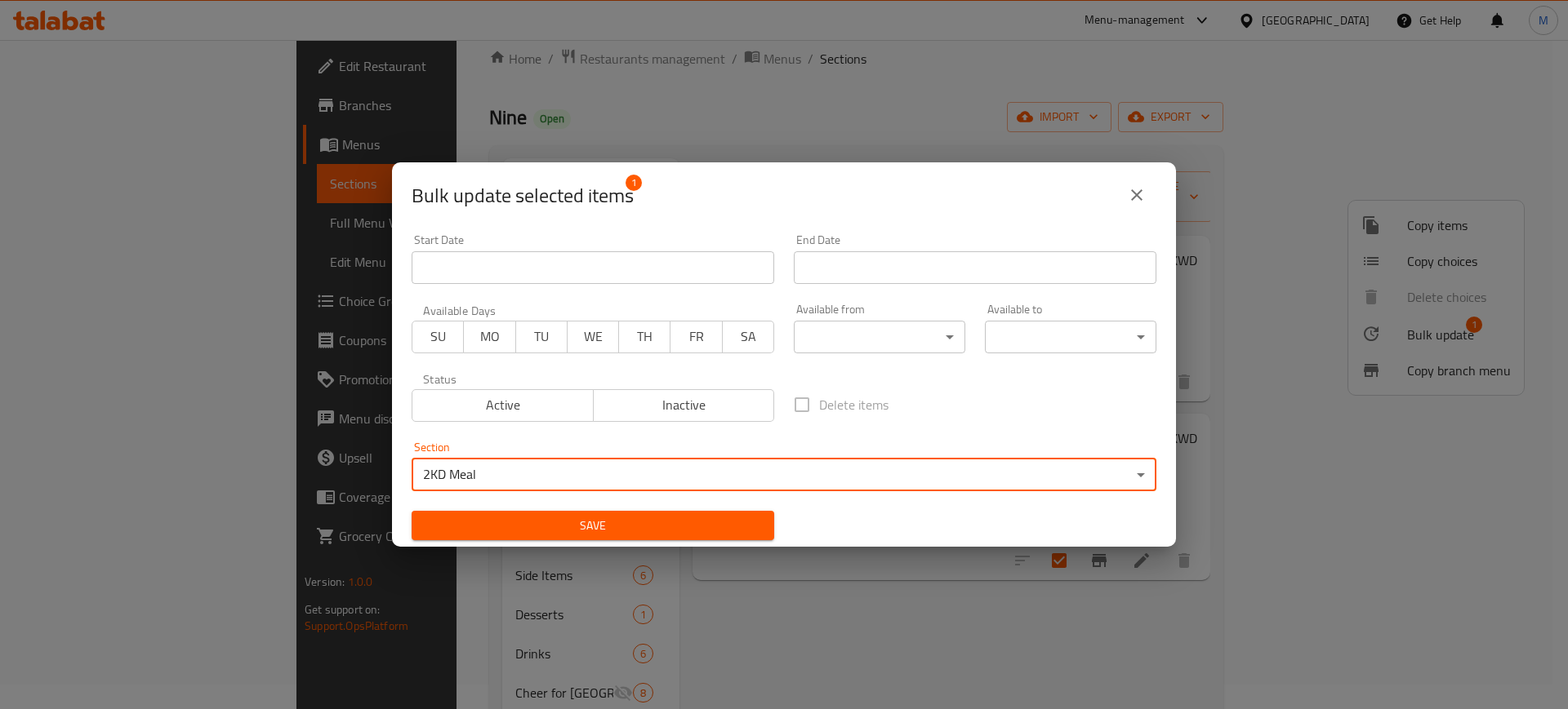
click at [1131, 194] on icon "close" at bounding box center [1136, 195] width 19 height 19
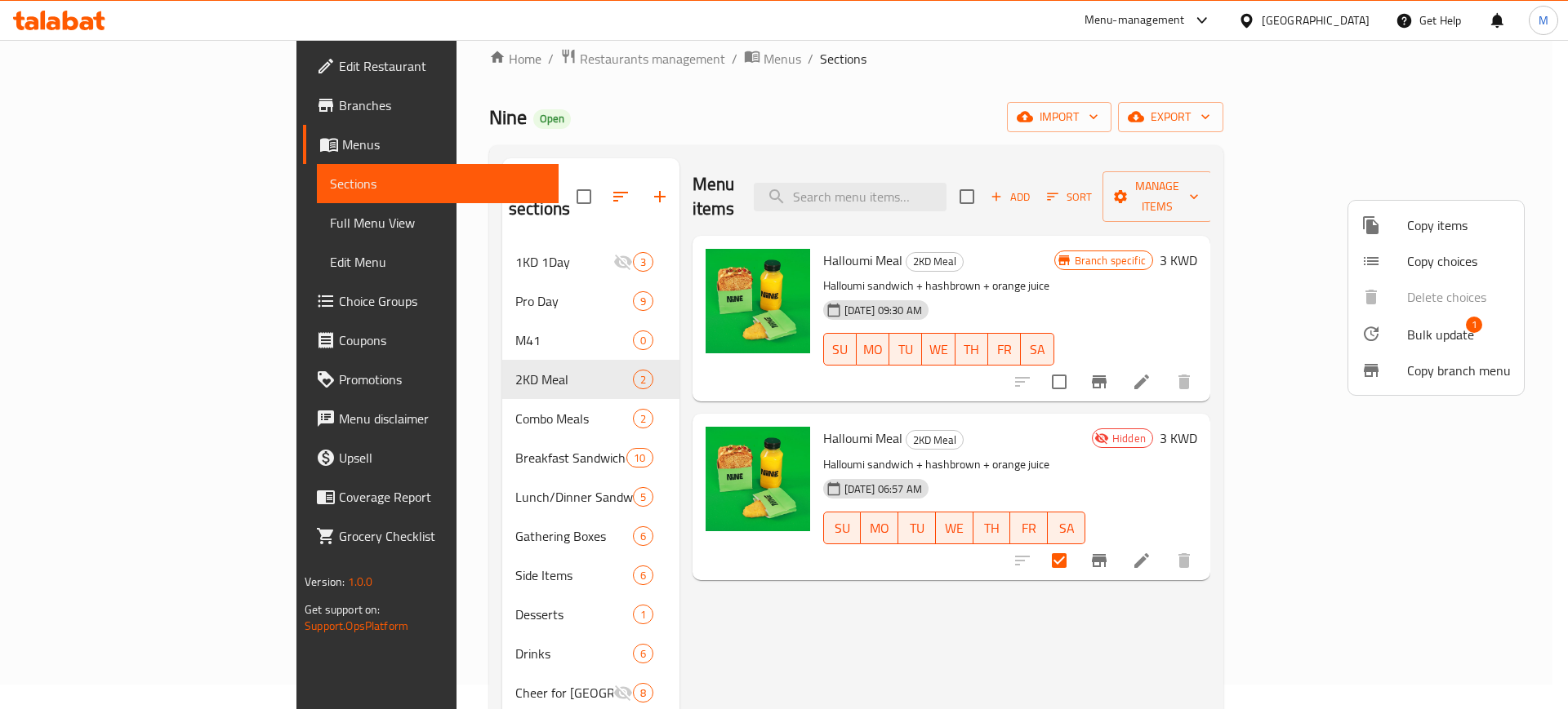
click at [861, 252] on div at bounding box center [784, 354] width 1568 height 709
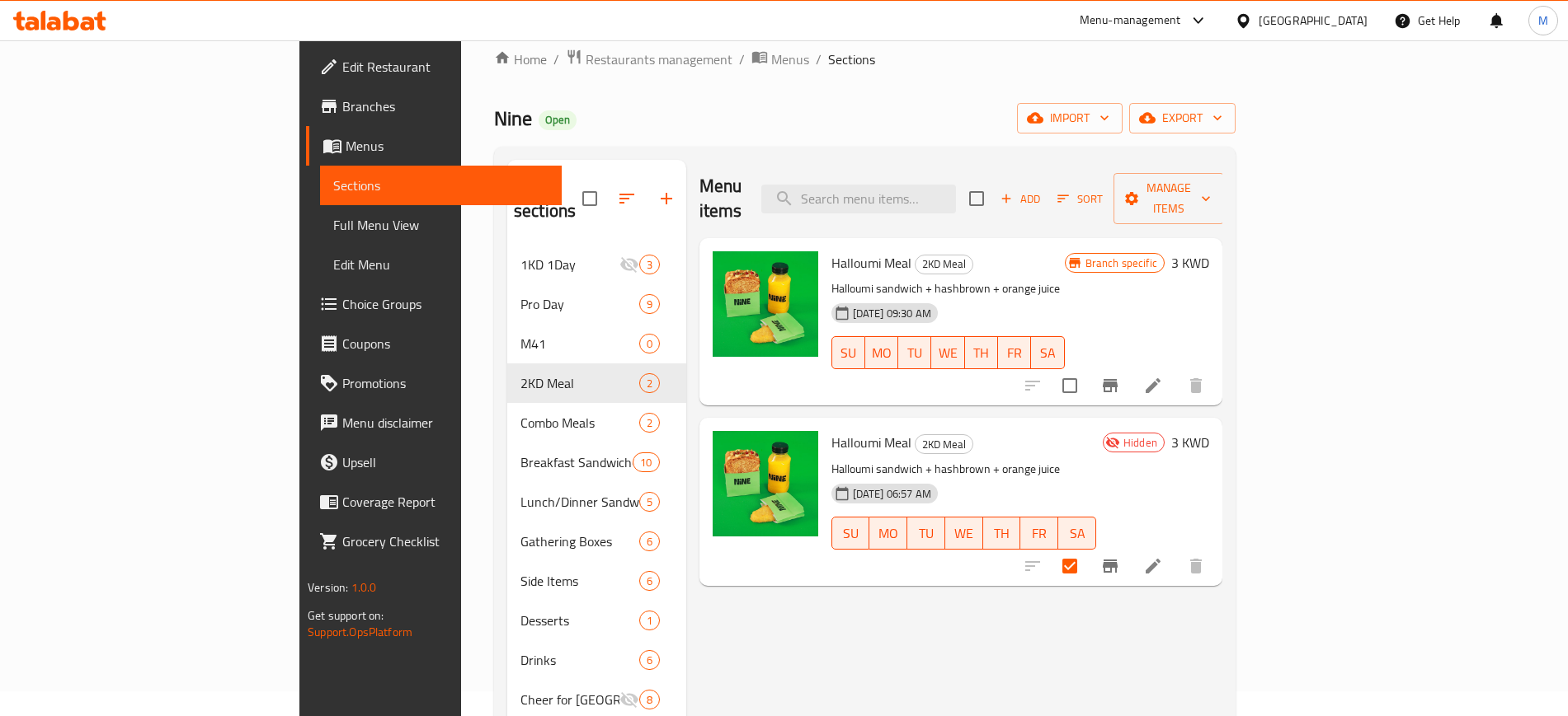
click at [1010, 278] on p "Halloumi sandwich + hashbrown + orange juice" at bounding box center [948, 288] width 233 height 20
click at [1071, 297] on div "[DATE] 09:30 AM SU MO TU WE TH FR SA" at bounding box center [948, 341] width 247 height 89
click at [1087, 549] on input "checkbox" at bounding box center [1069, 566] width 34 height 34
drag, startPoint x: 1364, startPoint y: 541, endPoint x: 1396, endPoint y: 516, distance: 40.6
click at [1087, 549] on input "checkbox" at bounding box center [1069, 566] width 34 height 34
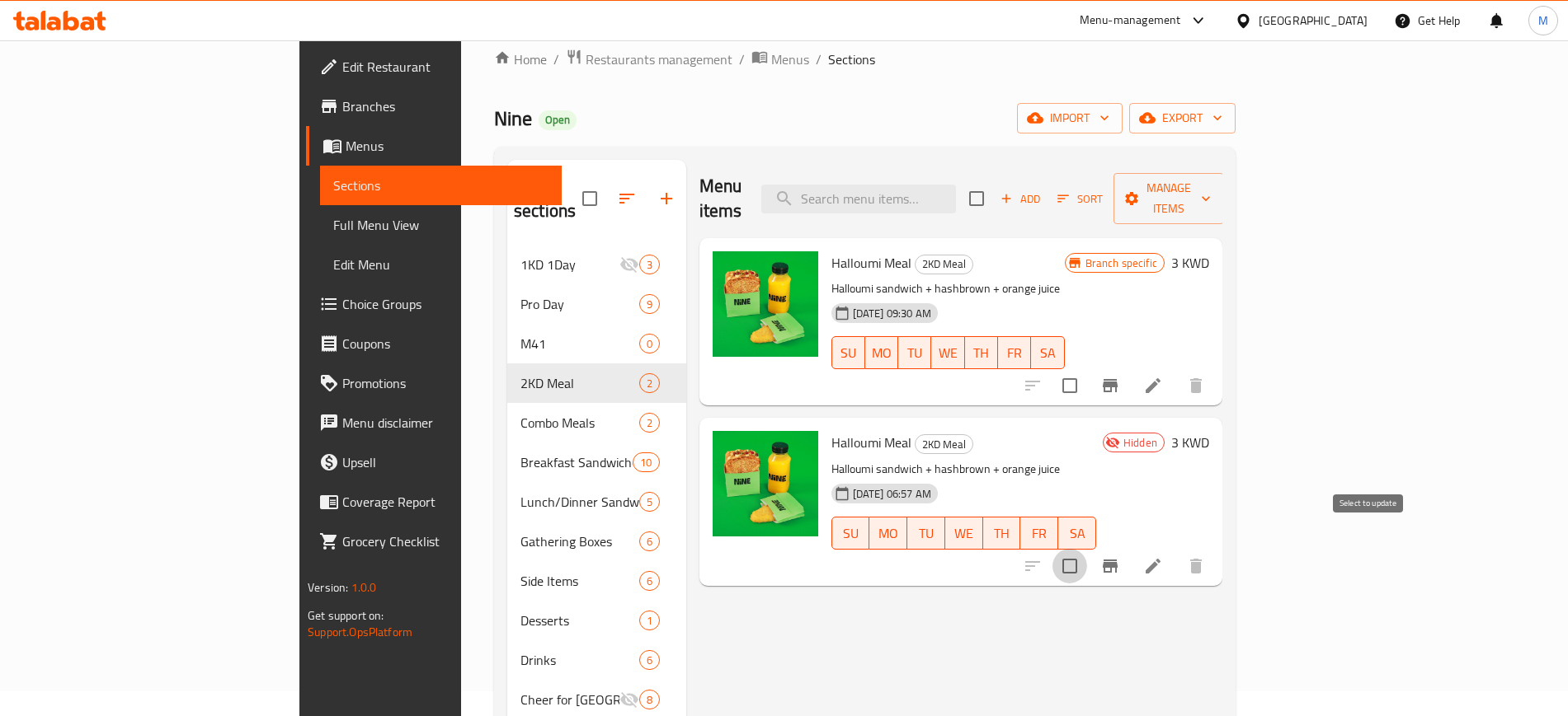
checkbox input "true"
click at [1222, 389] on div "Menu items Add Sort Manage items Halloumi Meal 2KD Meal Halloumi sandwich + has…" at bounding box center [954, 518] width 536 height 716
click at [1211, 186] on span "Manage items" at bounding box center [1168, 198] width 84 height 42
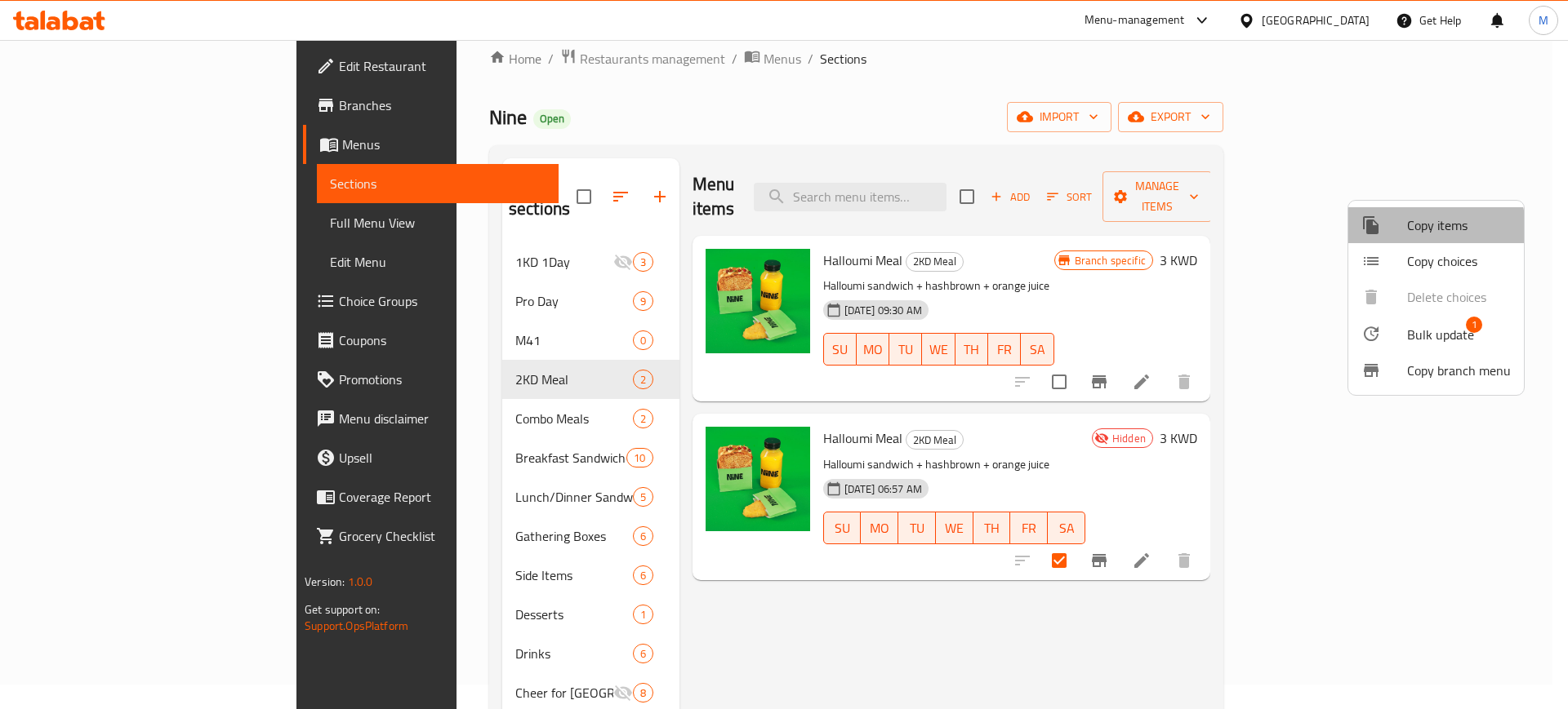
click at [1423, 228] on span "Copy items" at bounding box center [1459, 225] width 103 height 19
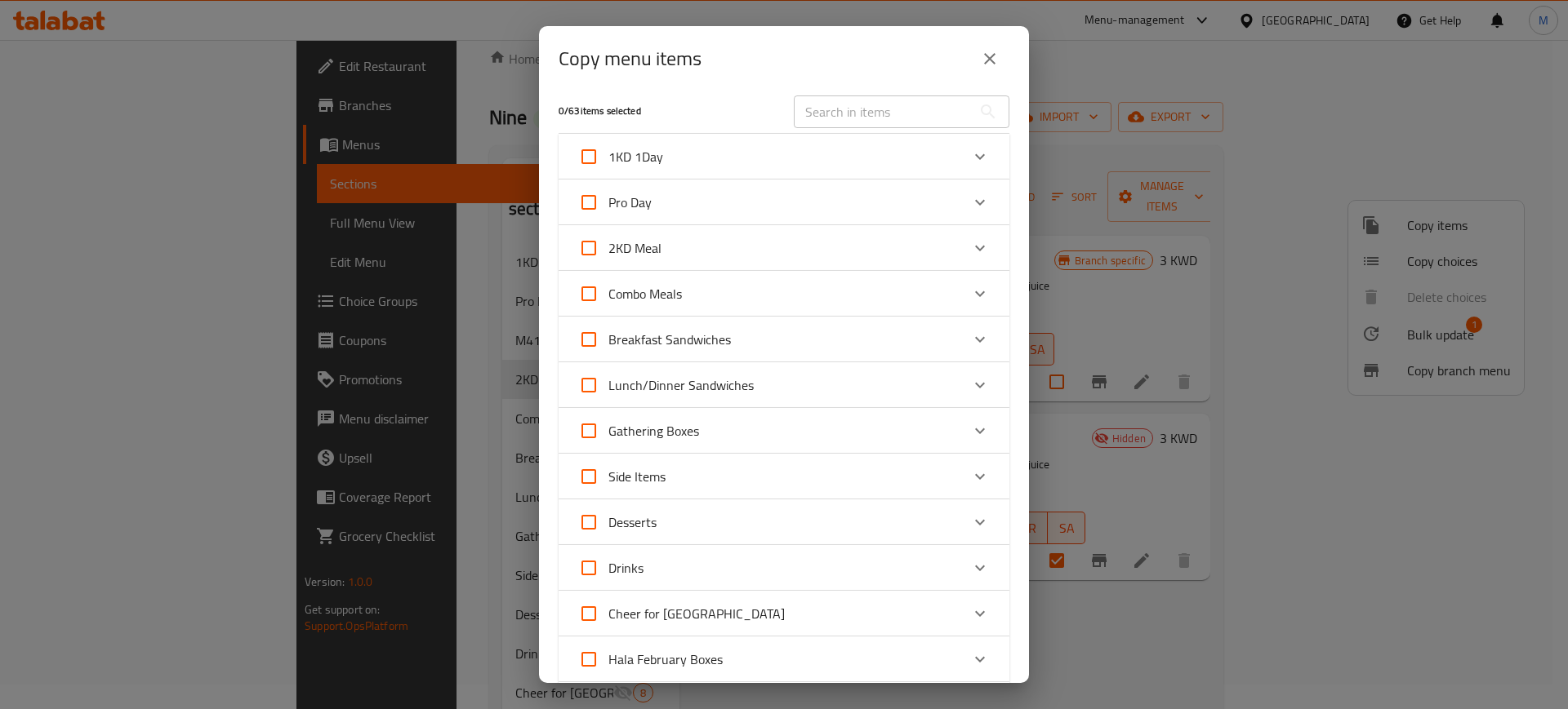
scroll to position [0, 0]
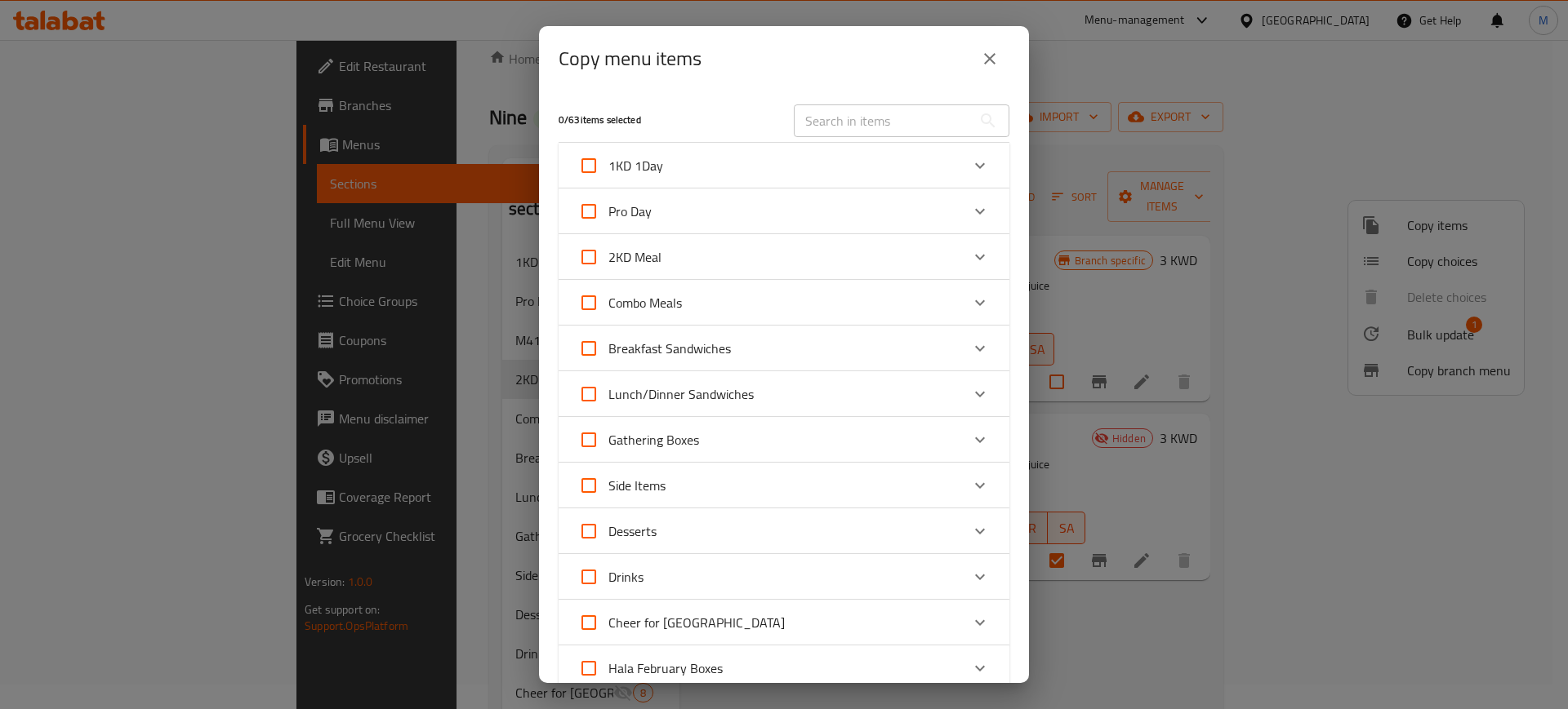
click at [894, 257] on div "2KD Meal" at bounding box center [769, 256] width 382 height 39
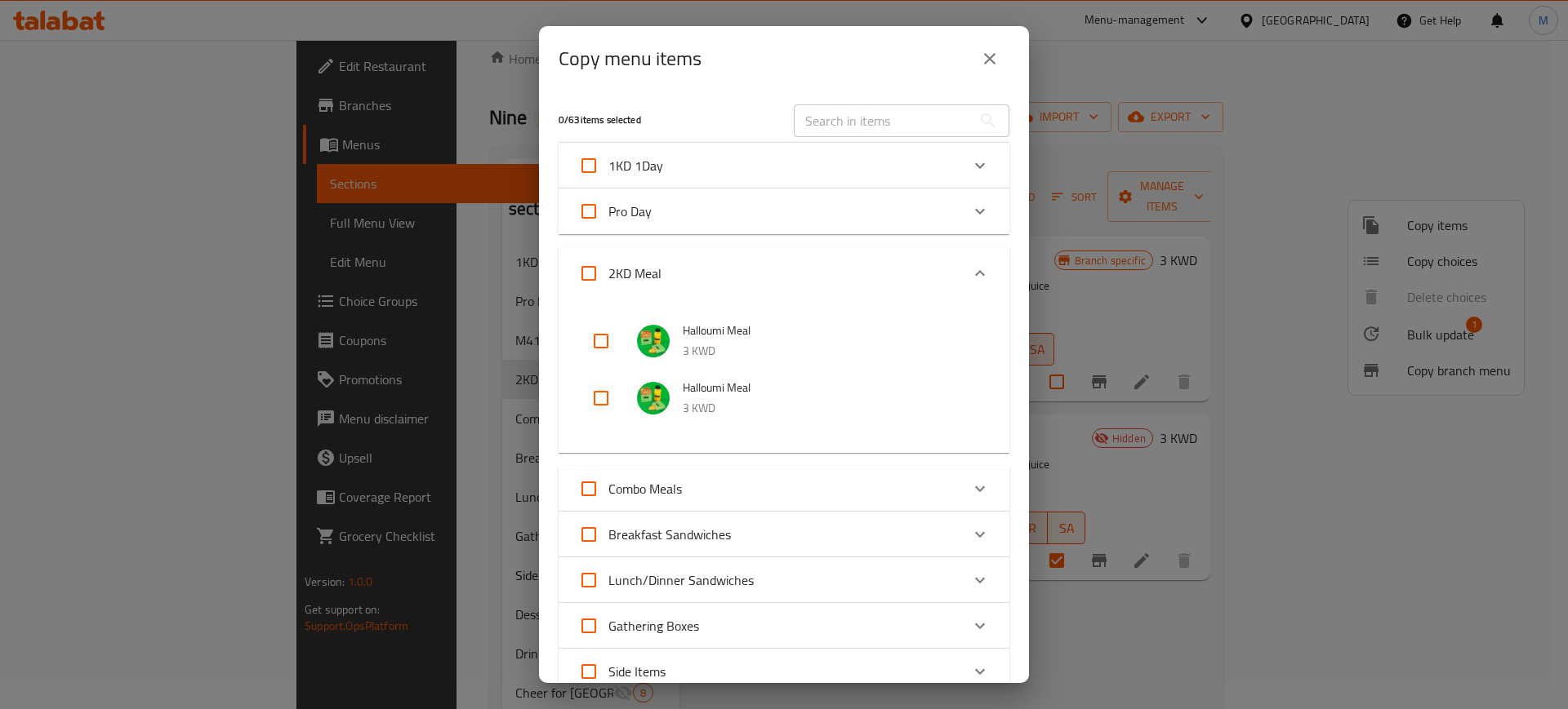
click at [600, 403] on input "checkbox" at bounding box center [601, 398] width 39 height 39
checkbox input "true"
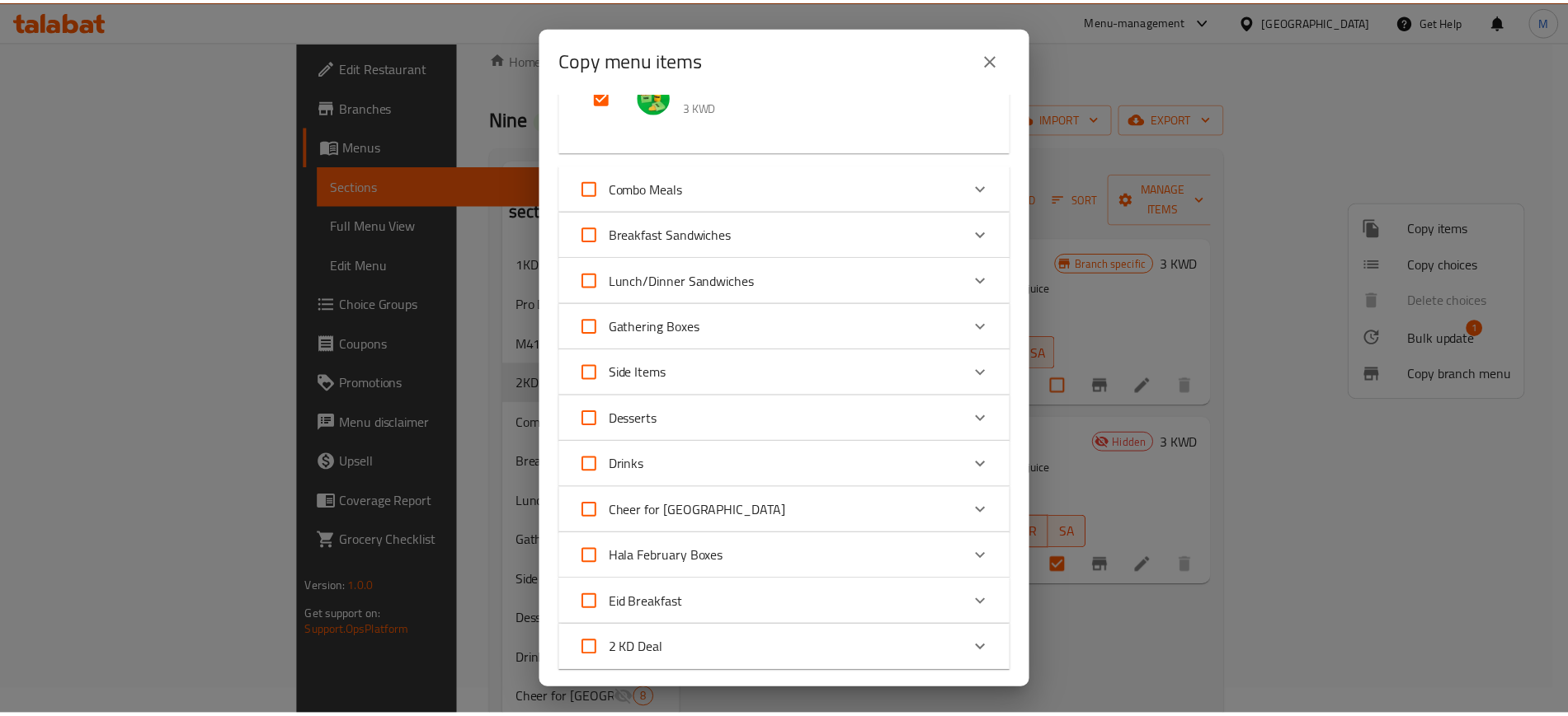
scroll to position [526, 0]
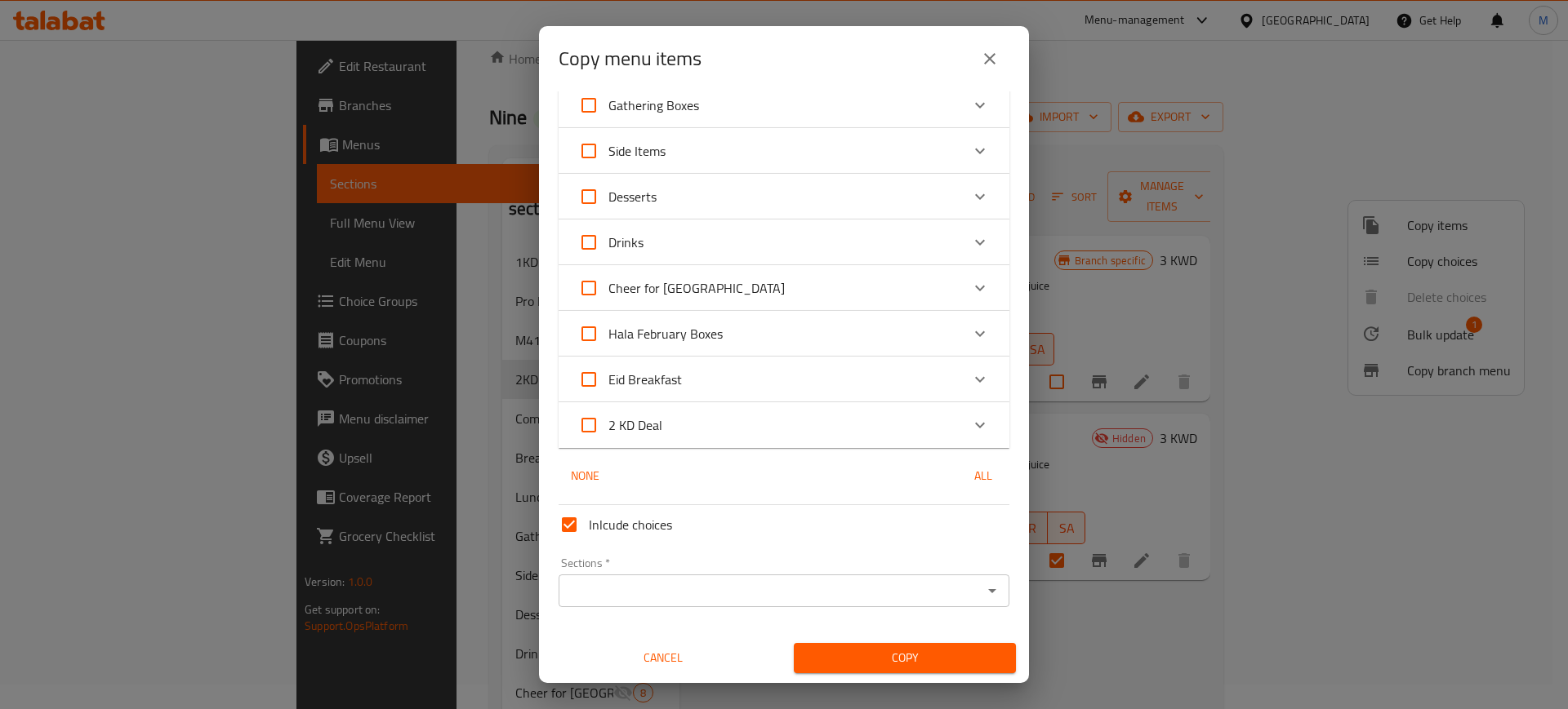
click at [700, 593] on input "Sections   *" at bounding box center [770, 591] width 414 height 23
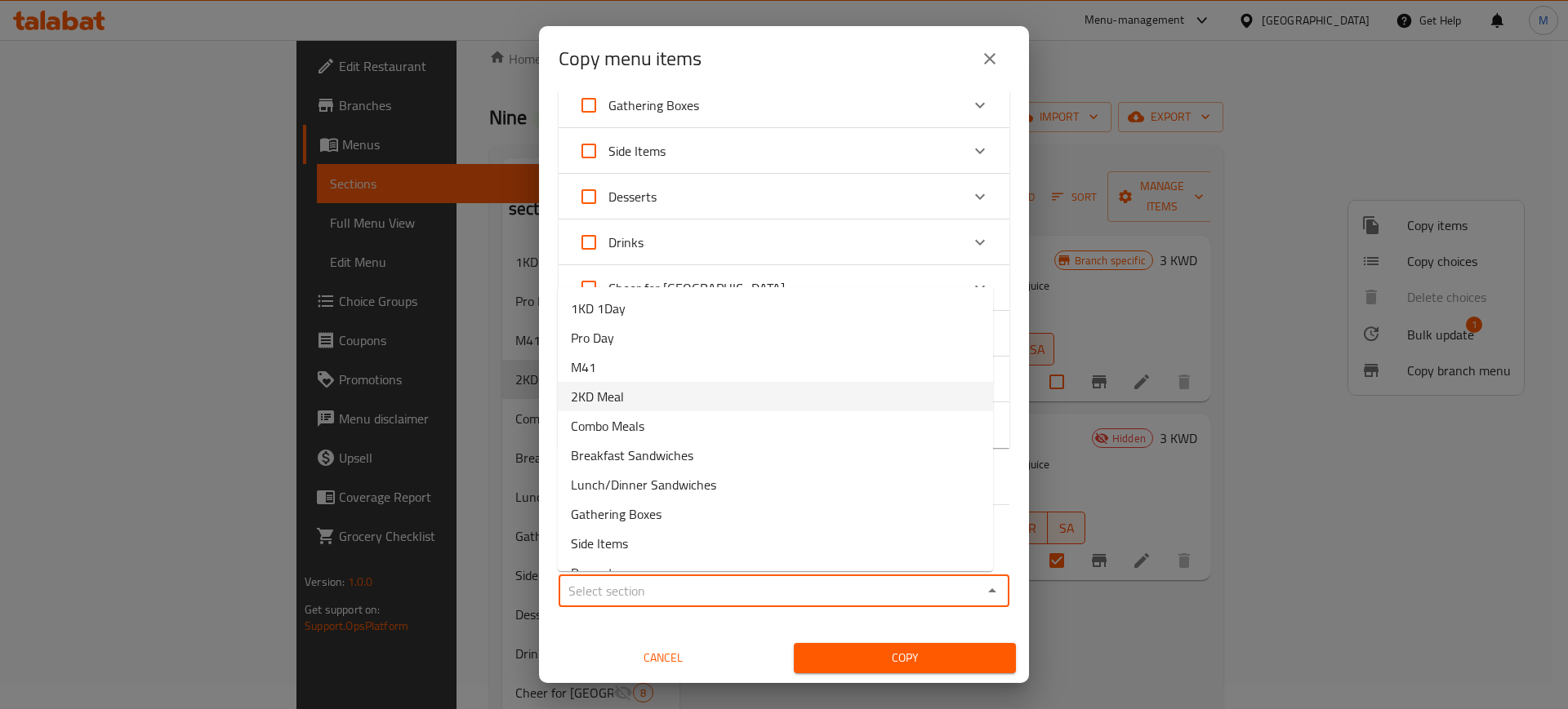
click at [641, 400] on li "2KD Meal" at bounding box center [775, 397] width 435 height 30
type input "2KD Meal"
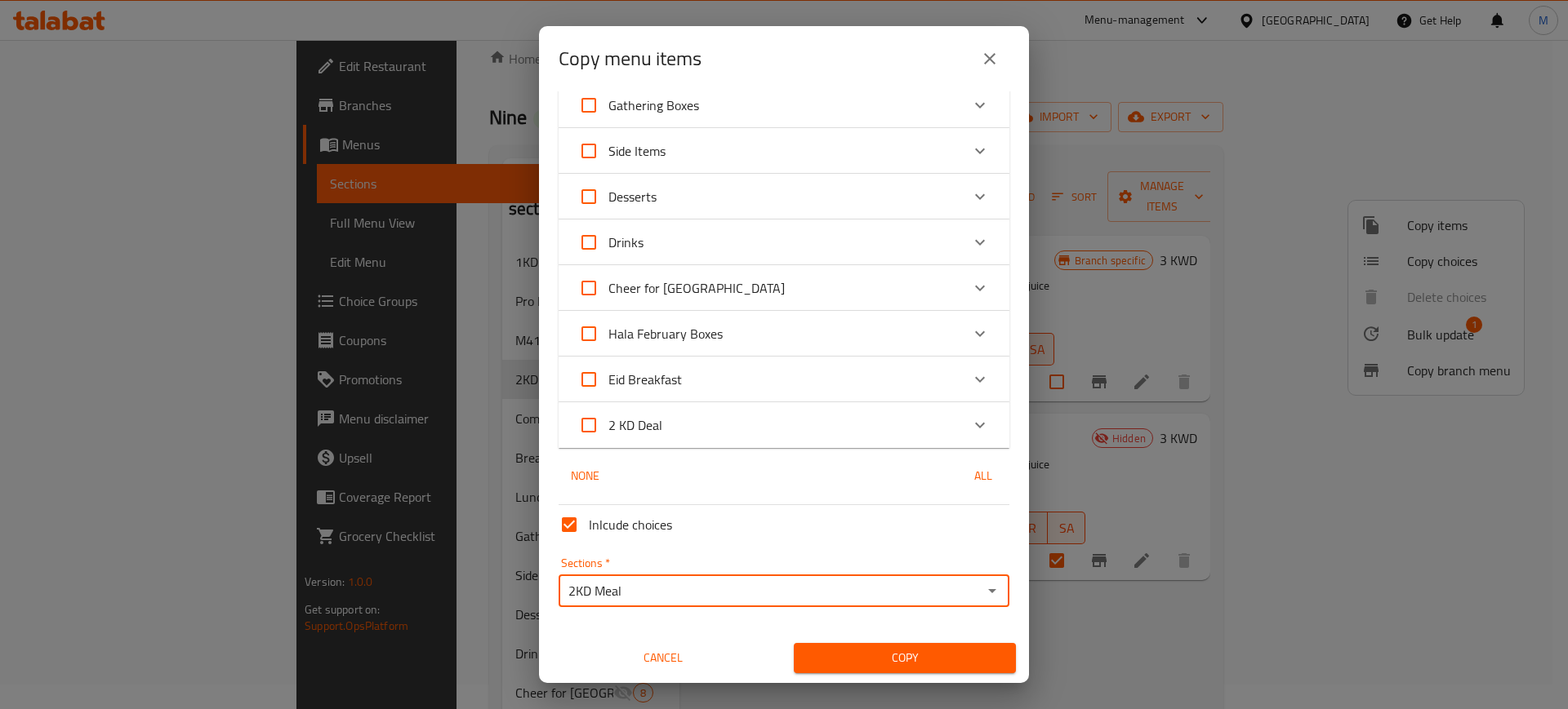
click at [908, 662] on span "Copy" at bounding box center [904, 657] width 196 height 20
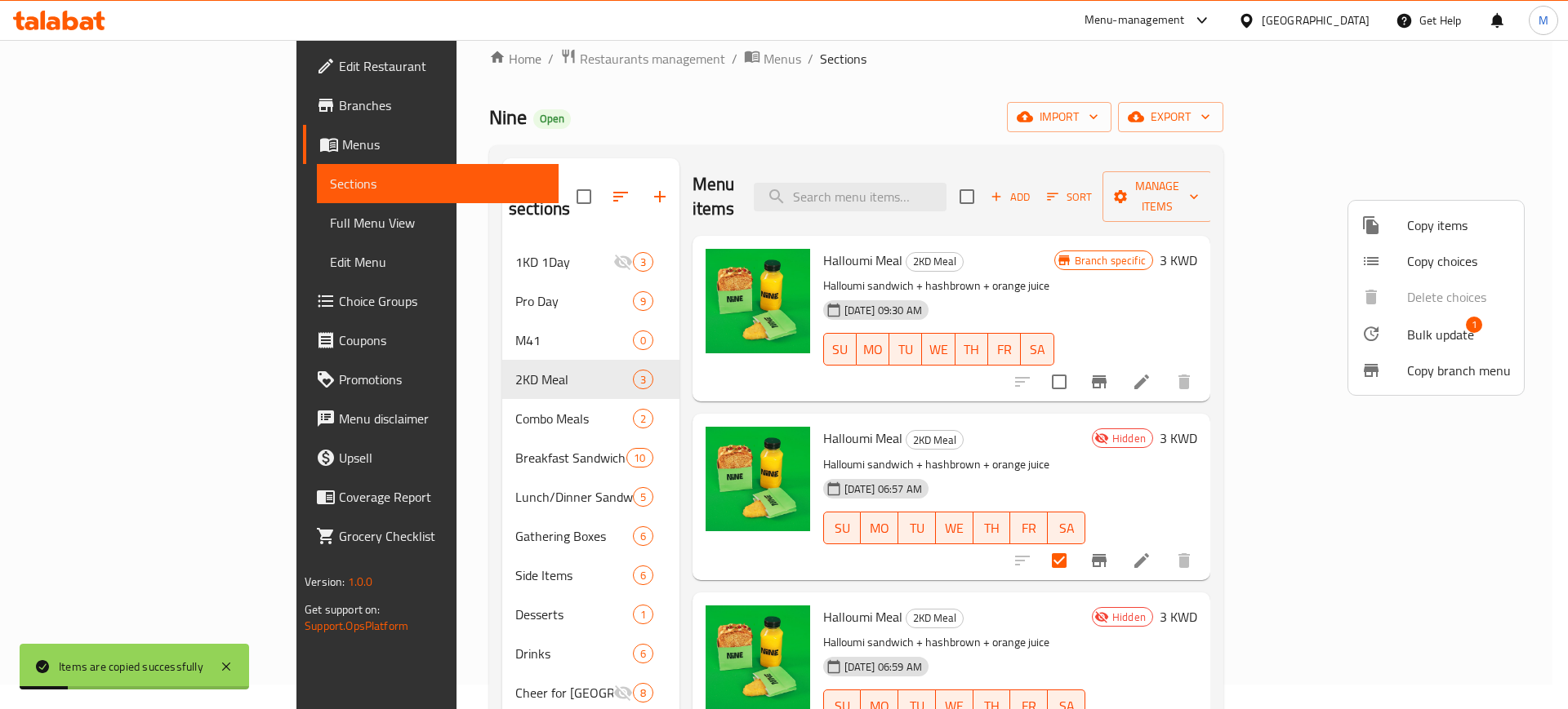
click at [1149, 411] on div at bounding box center [784, 354] width 1568 height 709
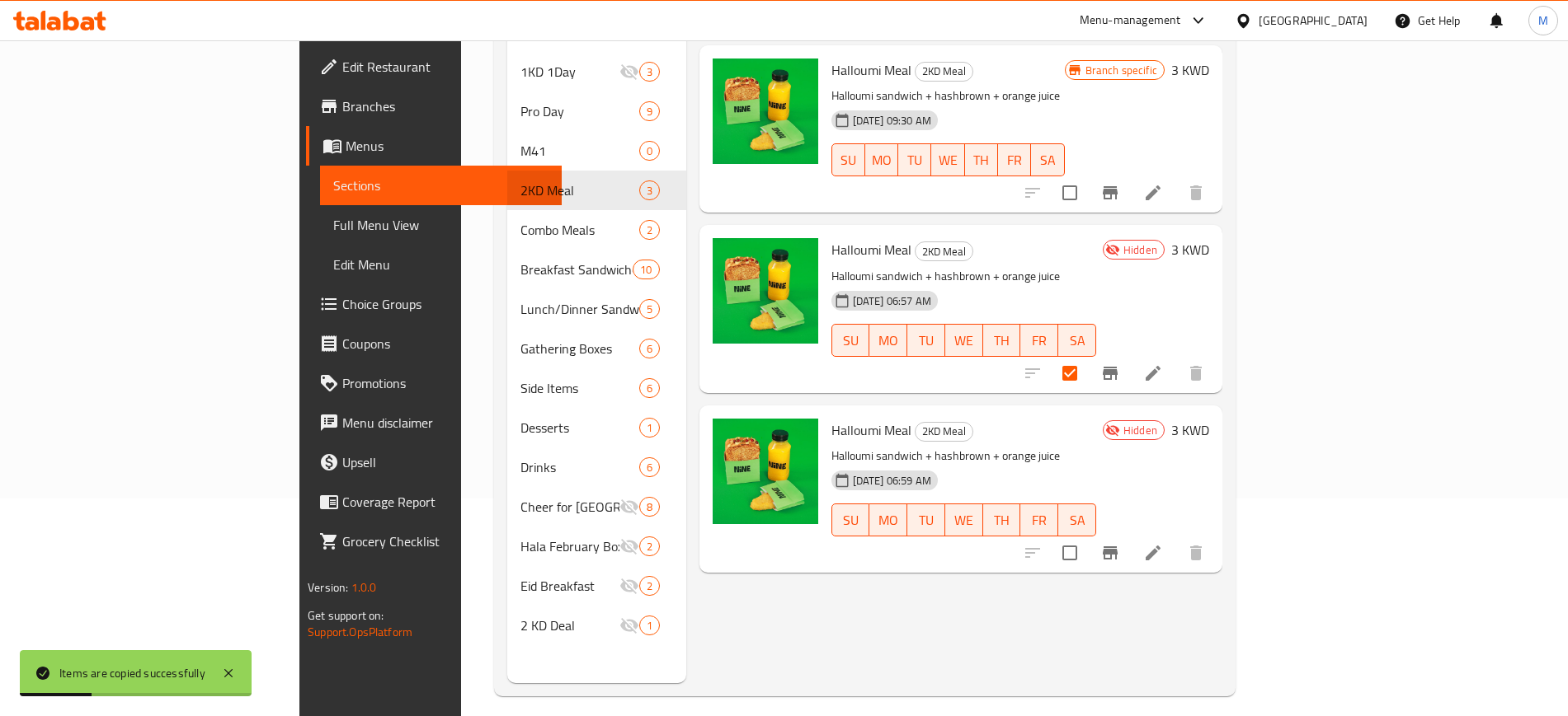
scroll to position [231, 0]
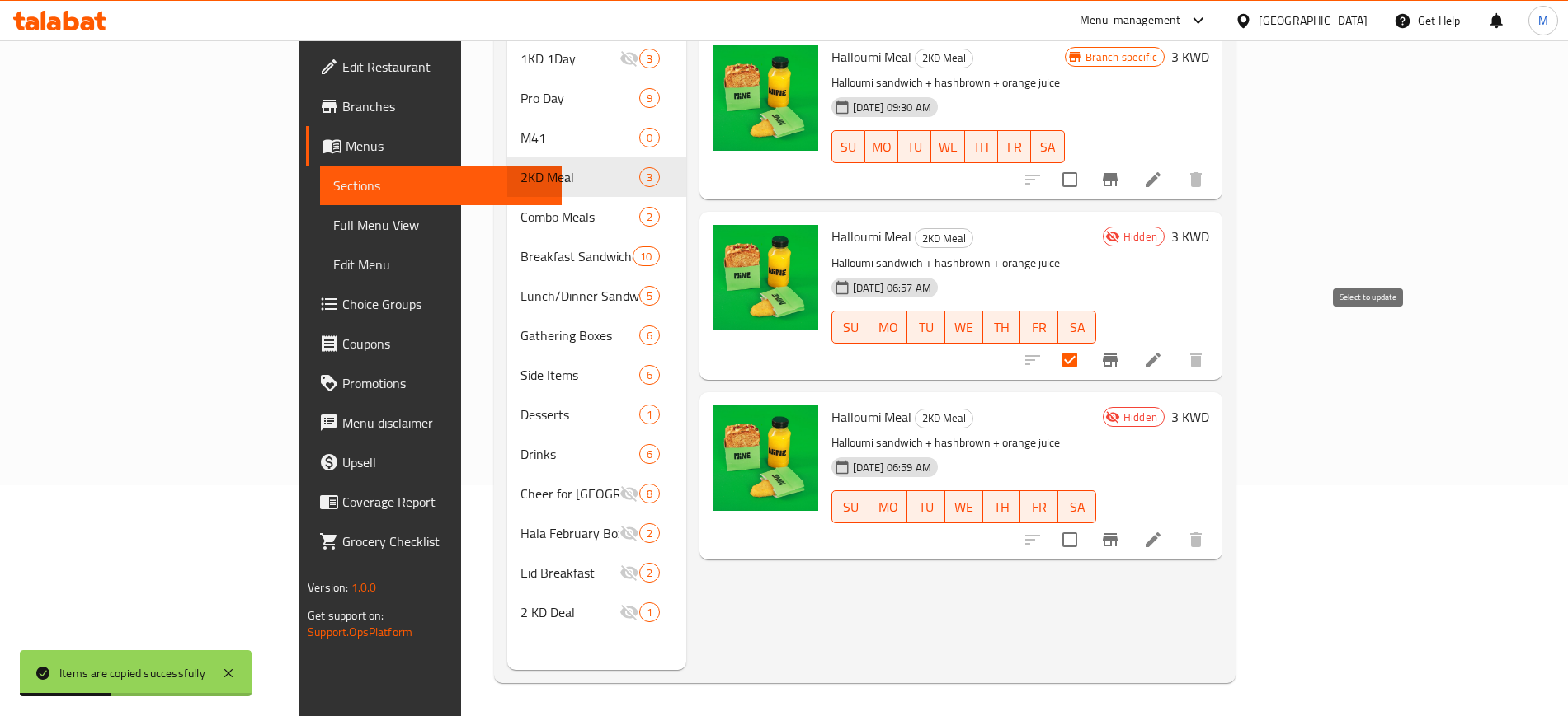
click at [1087, 343] on input "checkbox" at bounding box center [1069, 360] width 34 height 34
checkbox input "false"
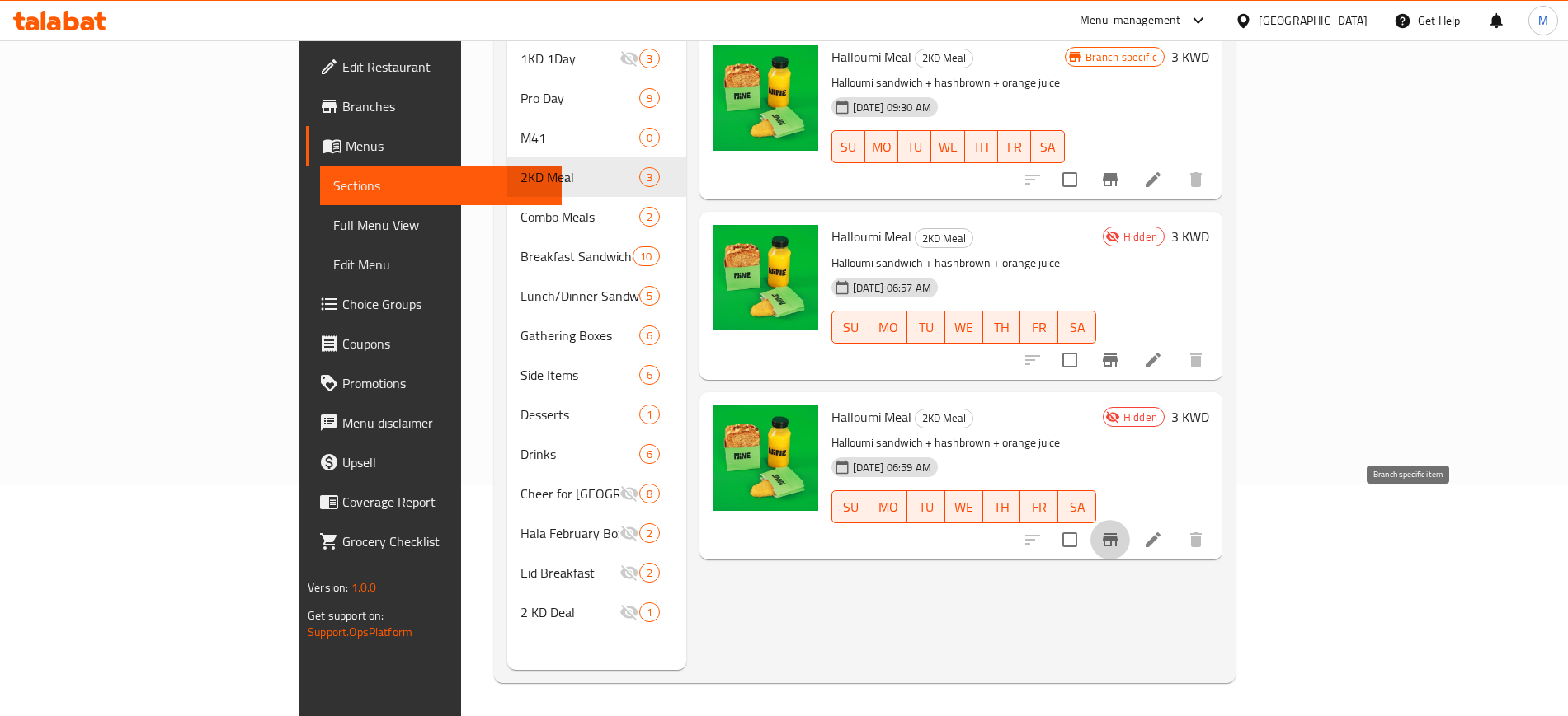
click at [1118, 533] on icon "Branch-specific-item" at bounding box center [1110, 539] width 15 height 13
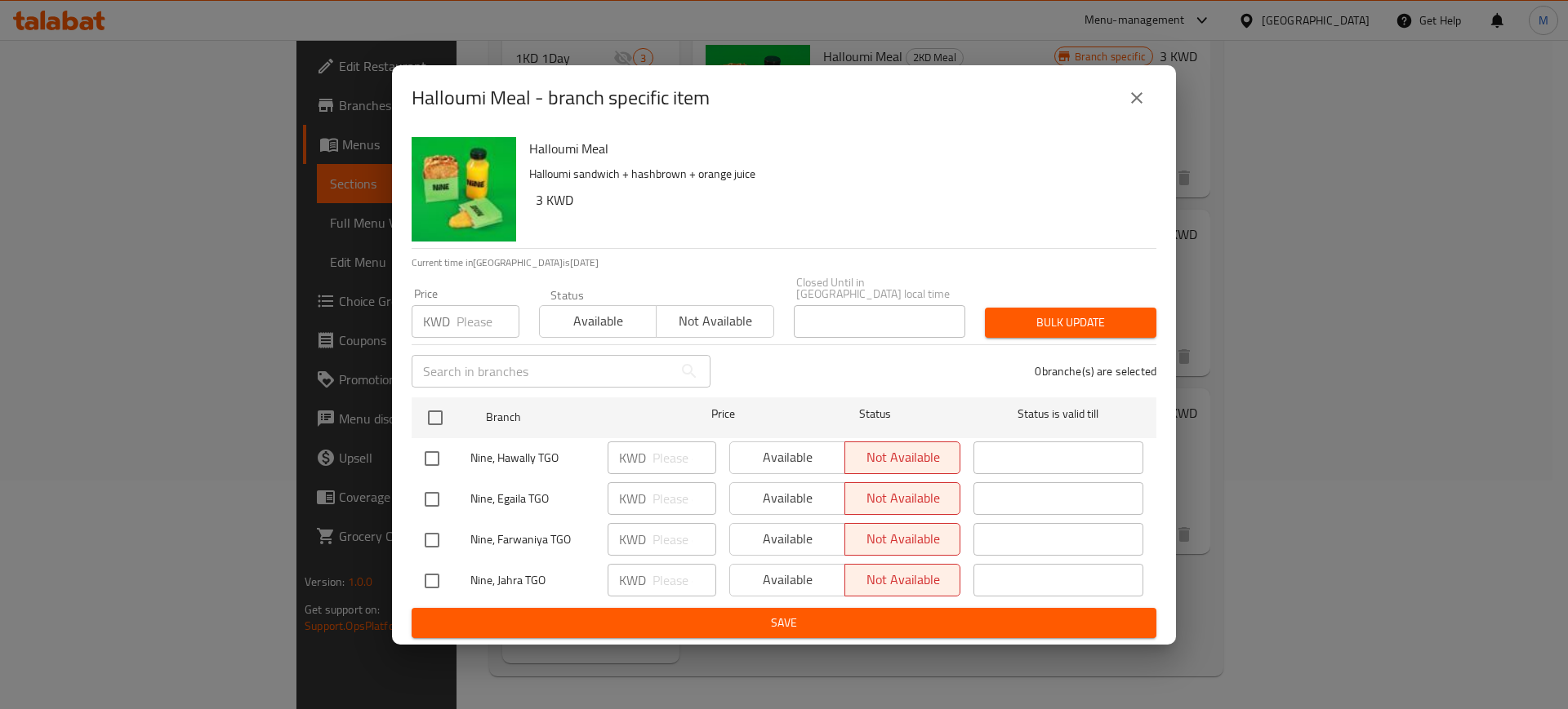
click at [1136, 108] on icon "close" at bounding box center [1136, 98] width 19 height 19
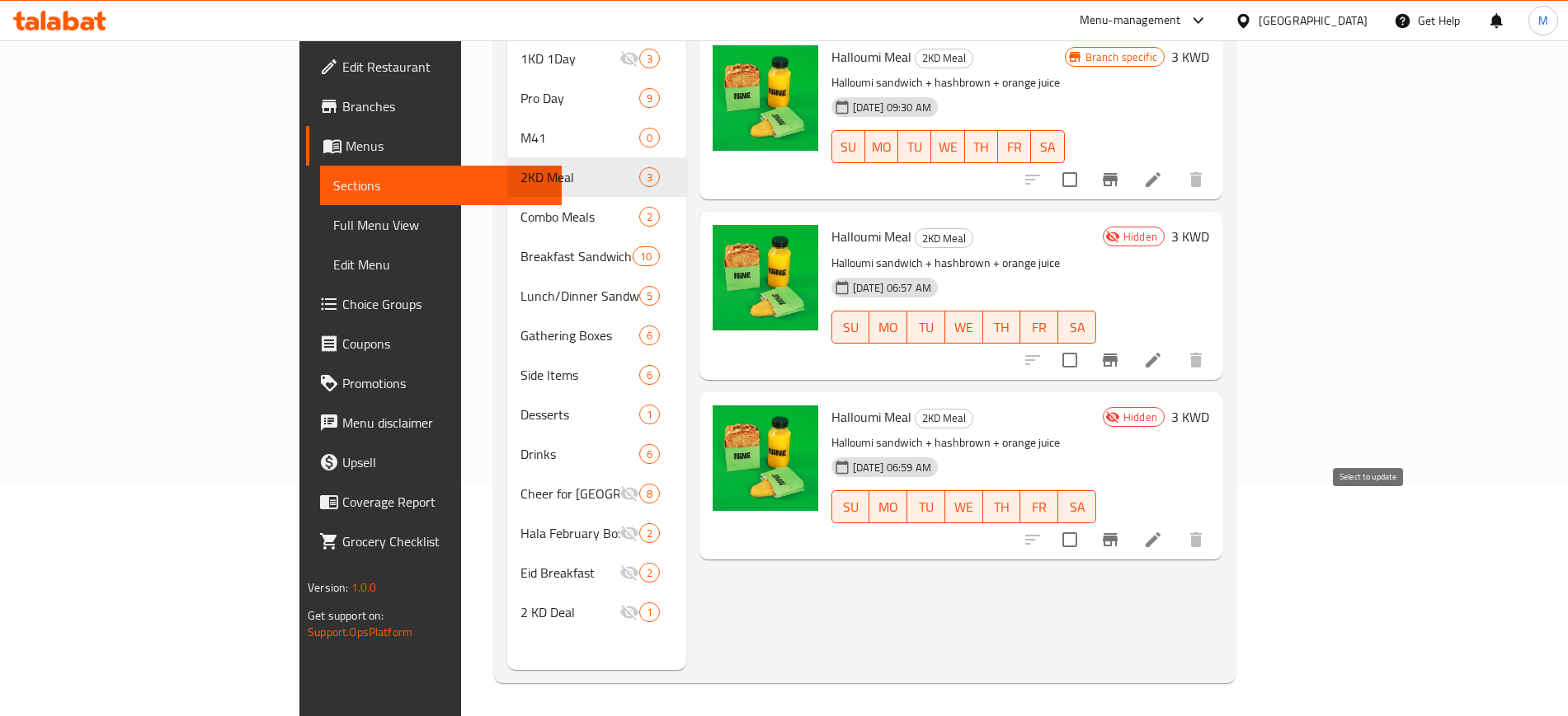
click at [1087, 522] on input "checkbox" at bounding box center [1069, 539] width 34 height 34
checkbox input "true"
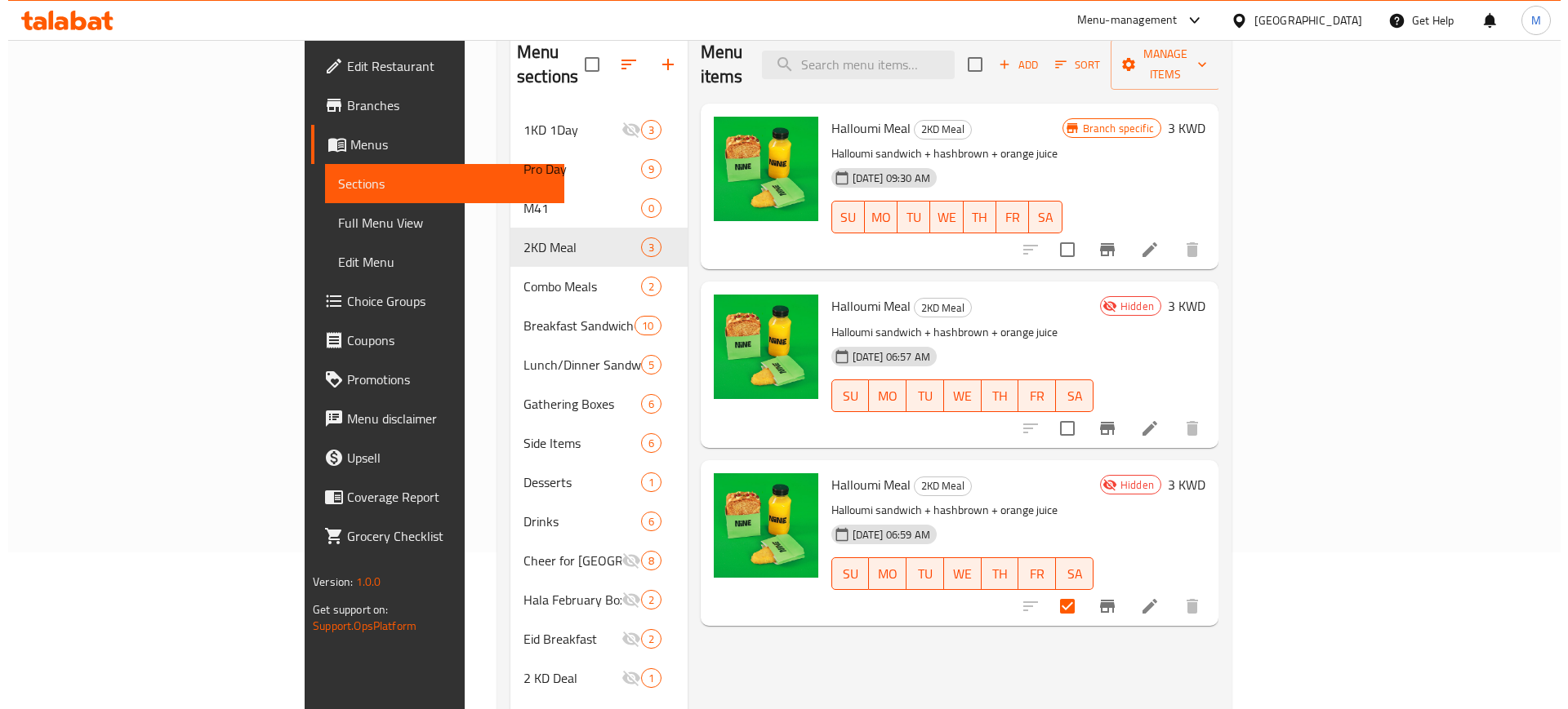
scroll to position [0, 0]
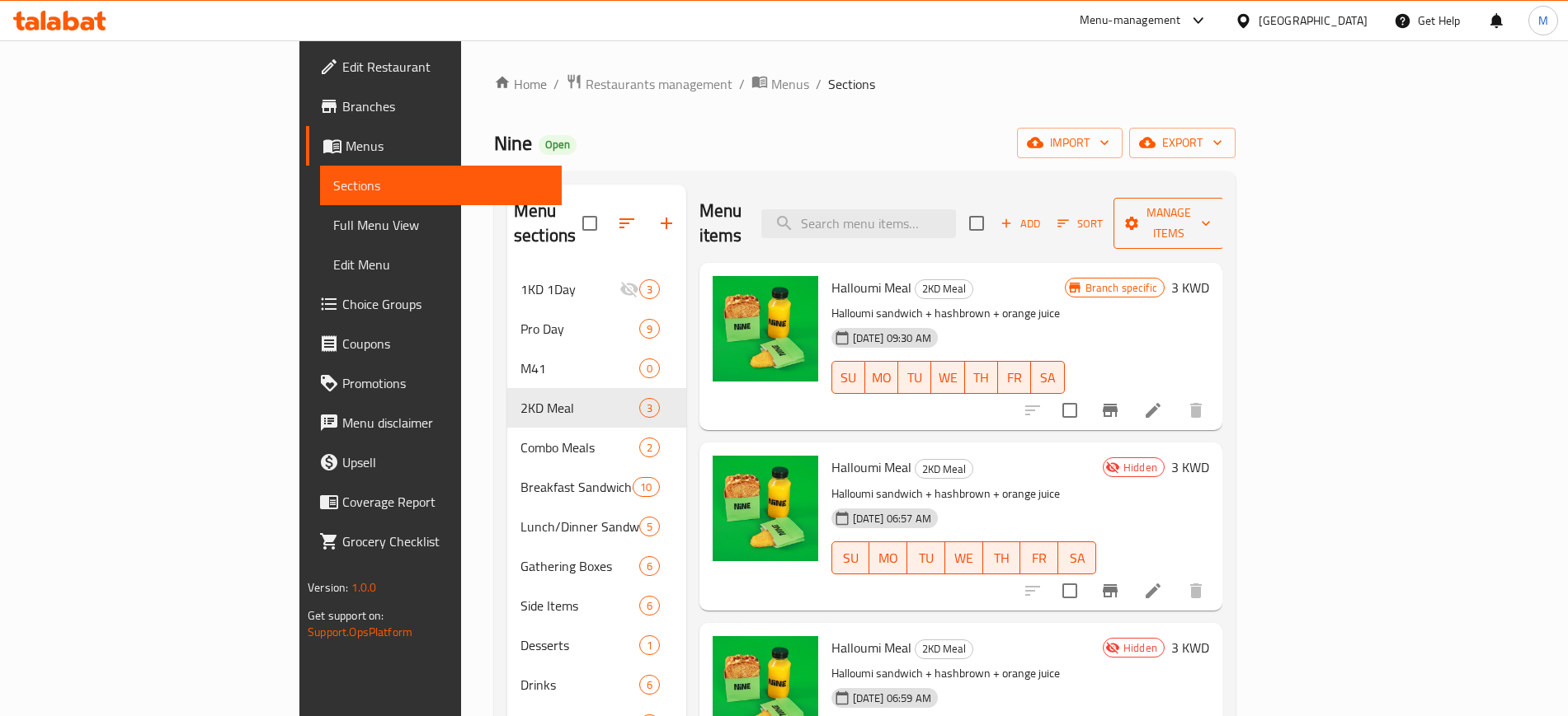
click at [1211, 206] on span "Manage items" at bounding box center [1168, 223] width 84 height 42
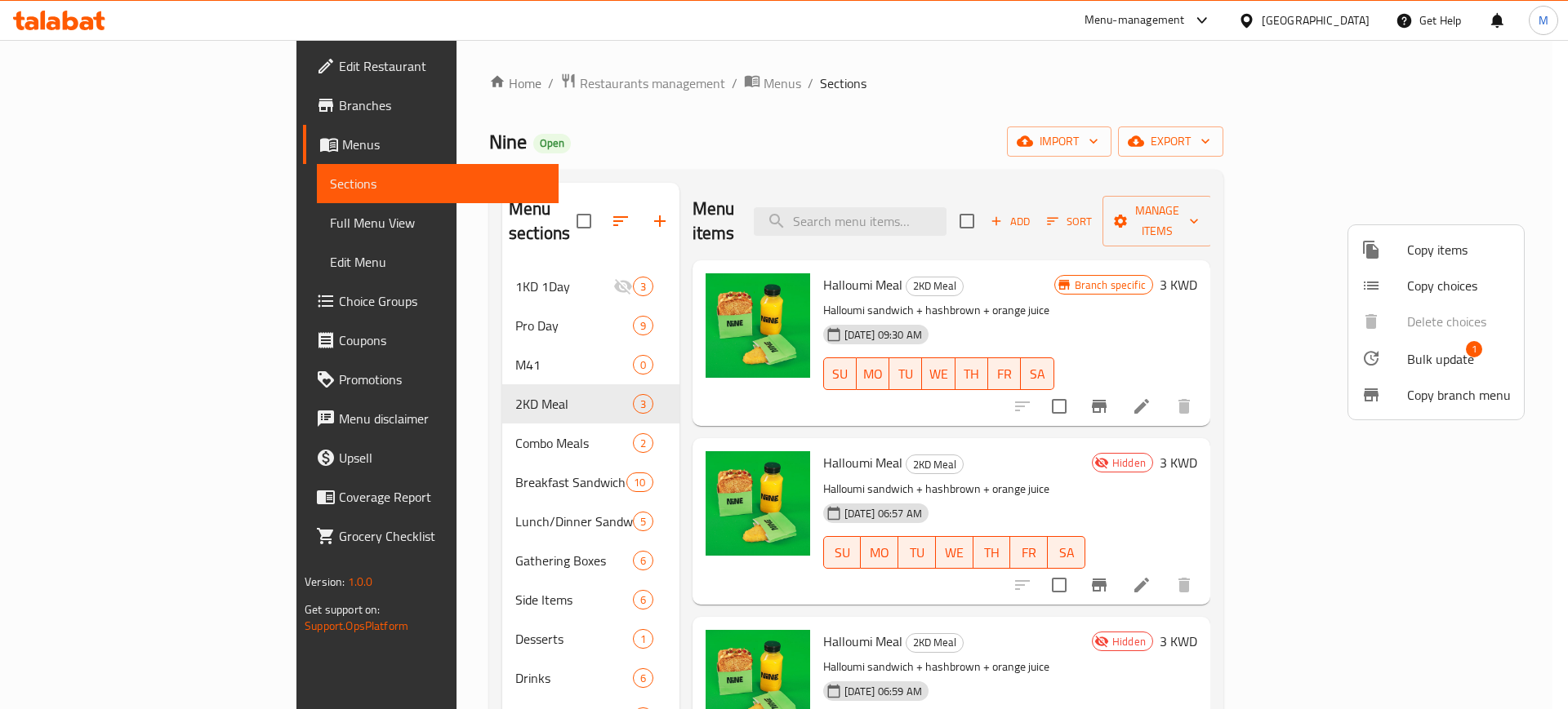
click at [1448, 253] on span "Copy items" at bounding box center [1459, 249] width 103 height 19
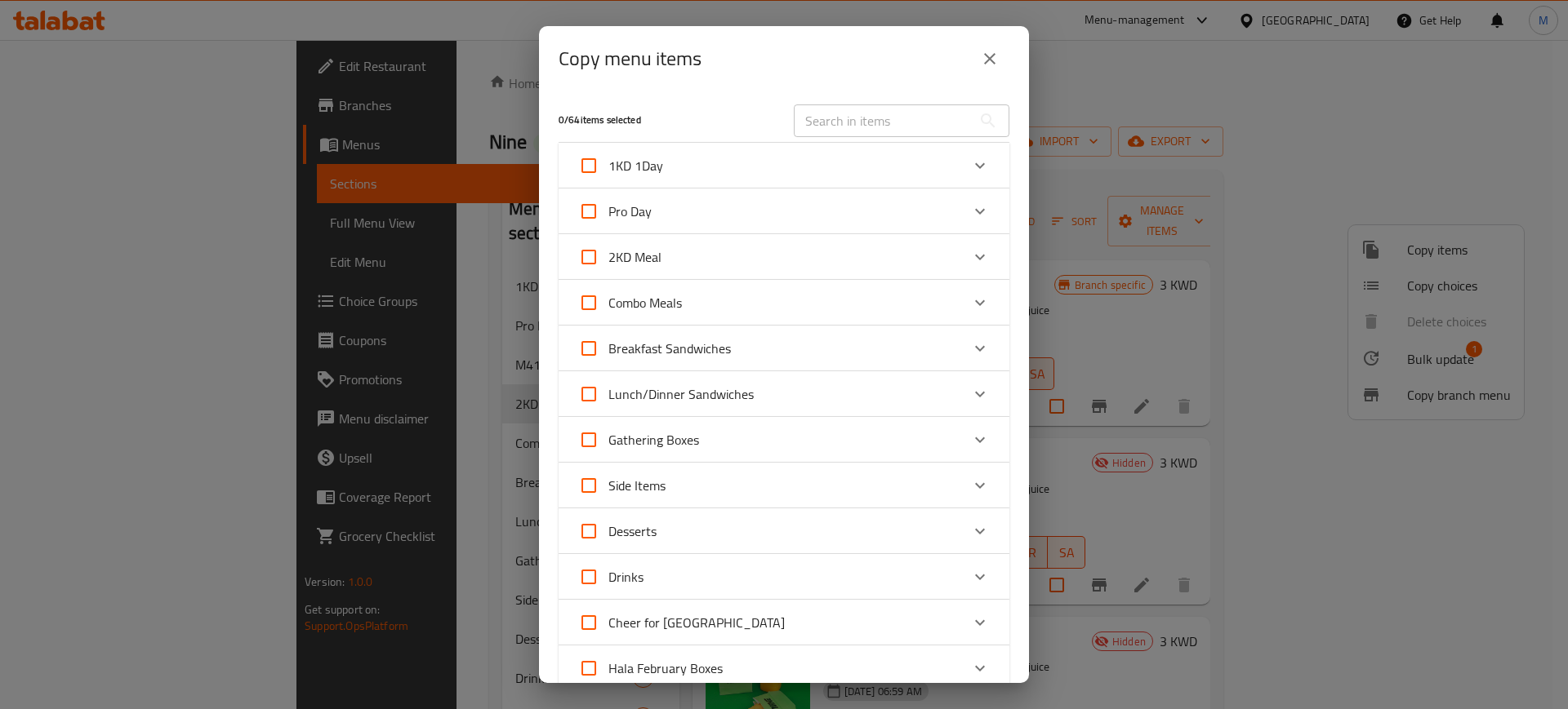
click at [721, 252] on div "2KD Meal" at bounding box center [769, 256] width 382 height 39
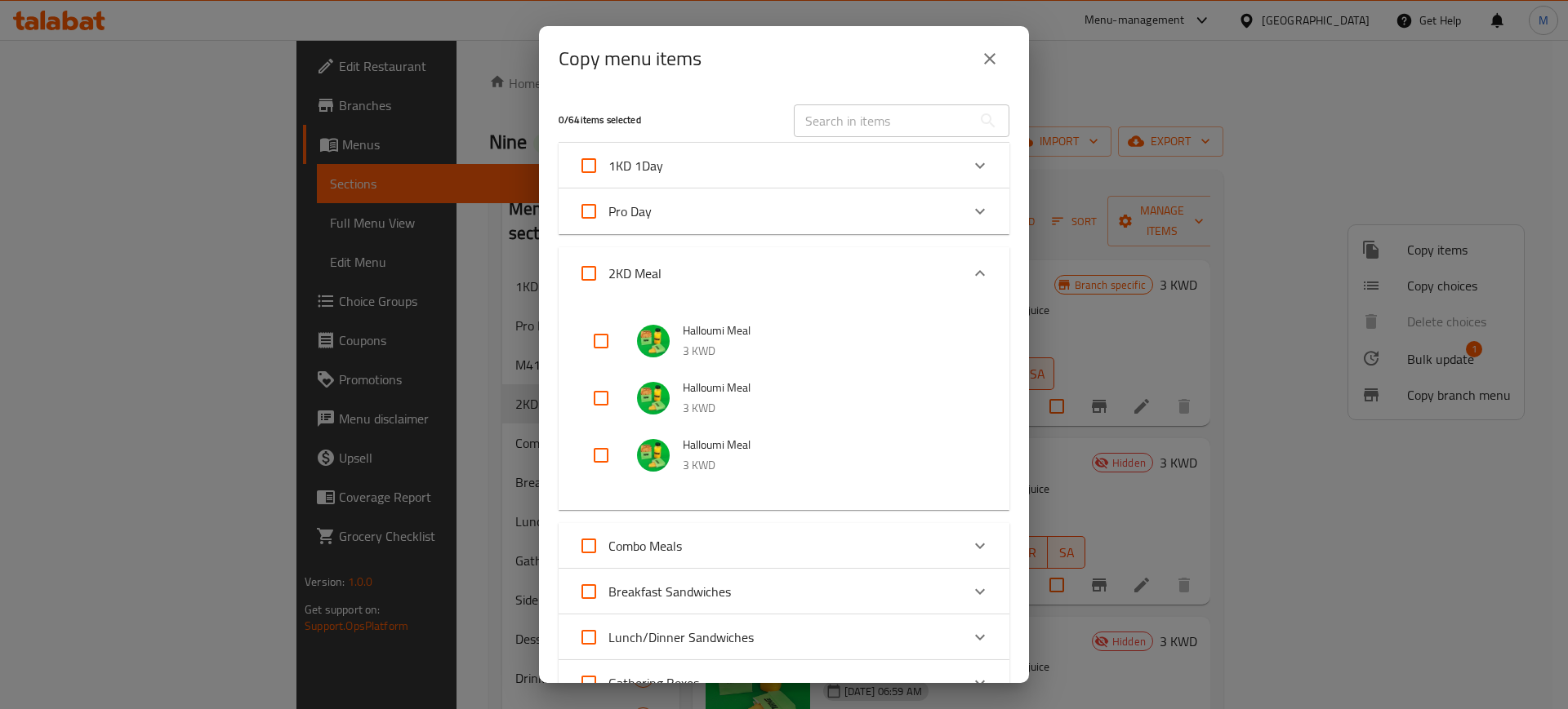
click at [601, 458] on input "checkbox" at bounding box center [601, 455] width 39 height 39
checkbox input "true"
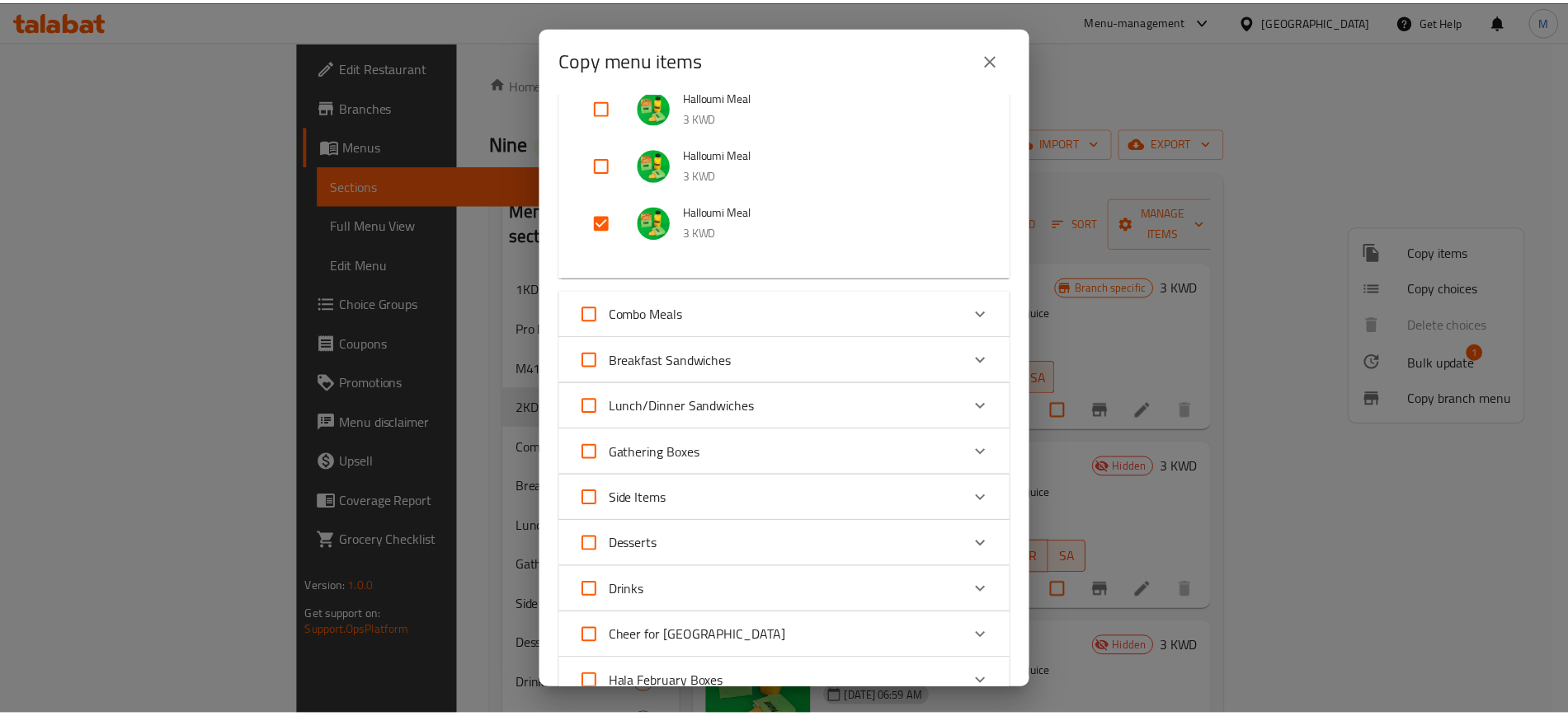
scroll to position [583, 0]
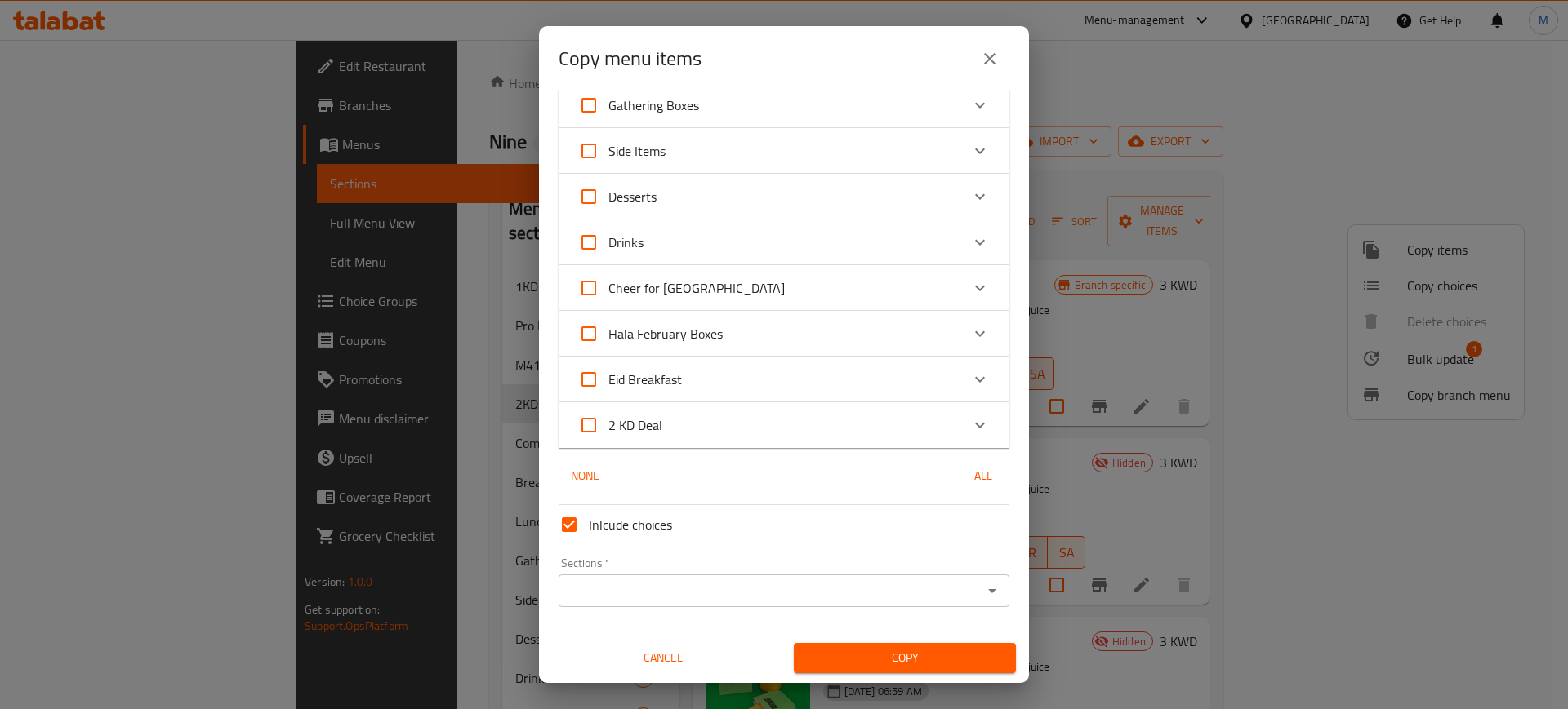
click at [658, 583] on input "Sections   *" at bounding box center [770, 591] width 414 height 23
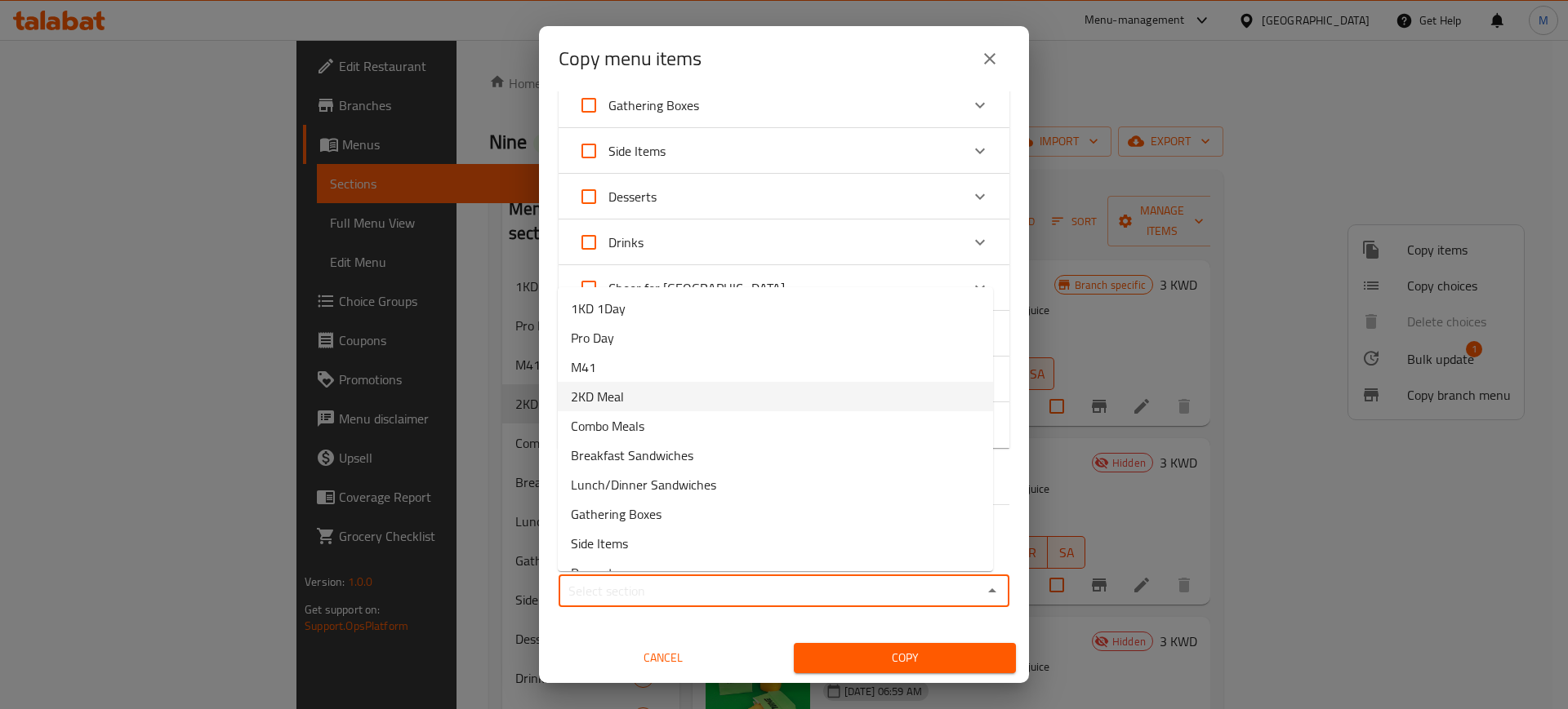
click at [695, 397] on li "2KD Meal" at bounding box center [775, 397] width 435 height 30
type input "2KD Meal"
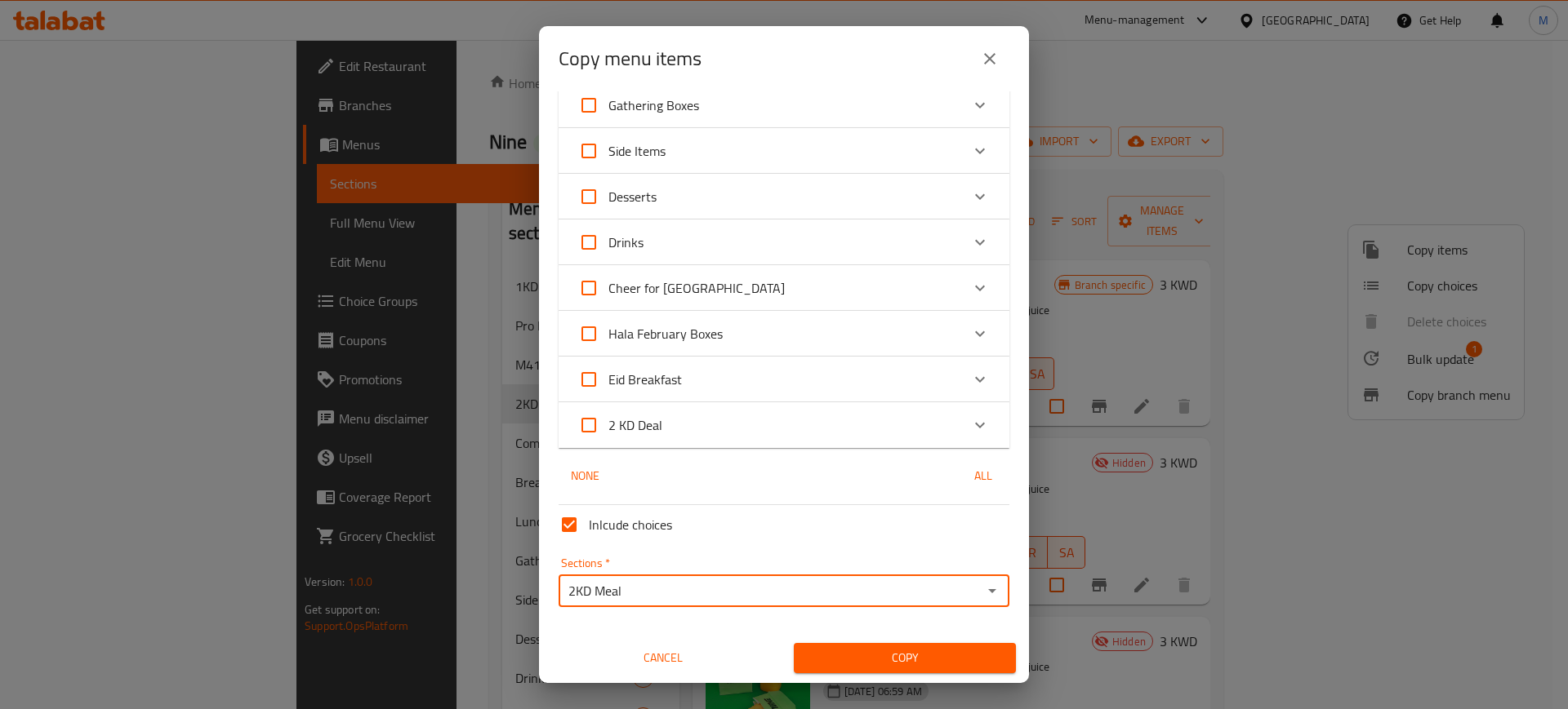
click at [866, 653] on span "Copy" at bounding box center [904, 657] width 196 height 20
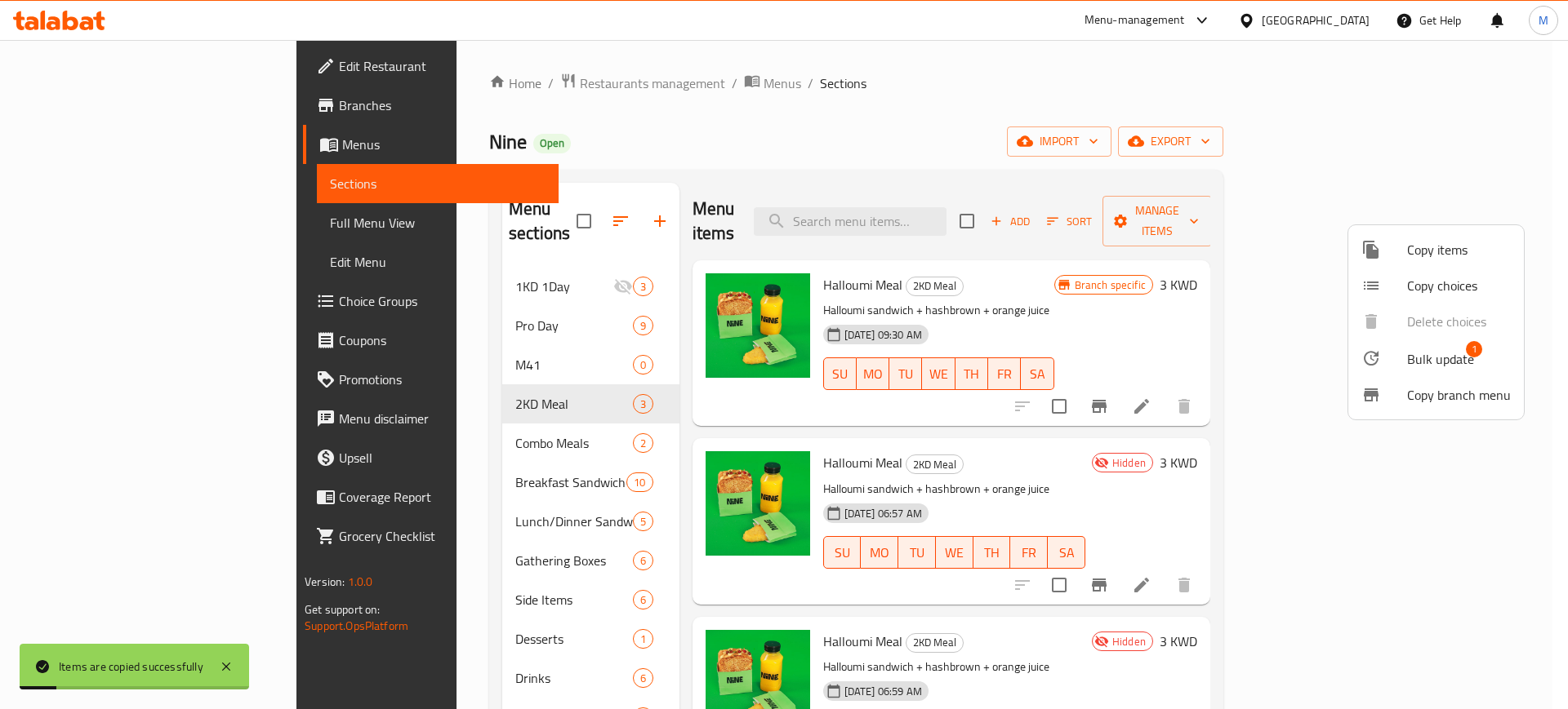
click at [1137, 459] on div at bounding box center [784, 354] width 1568 height 709
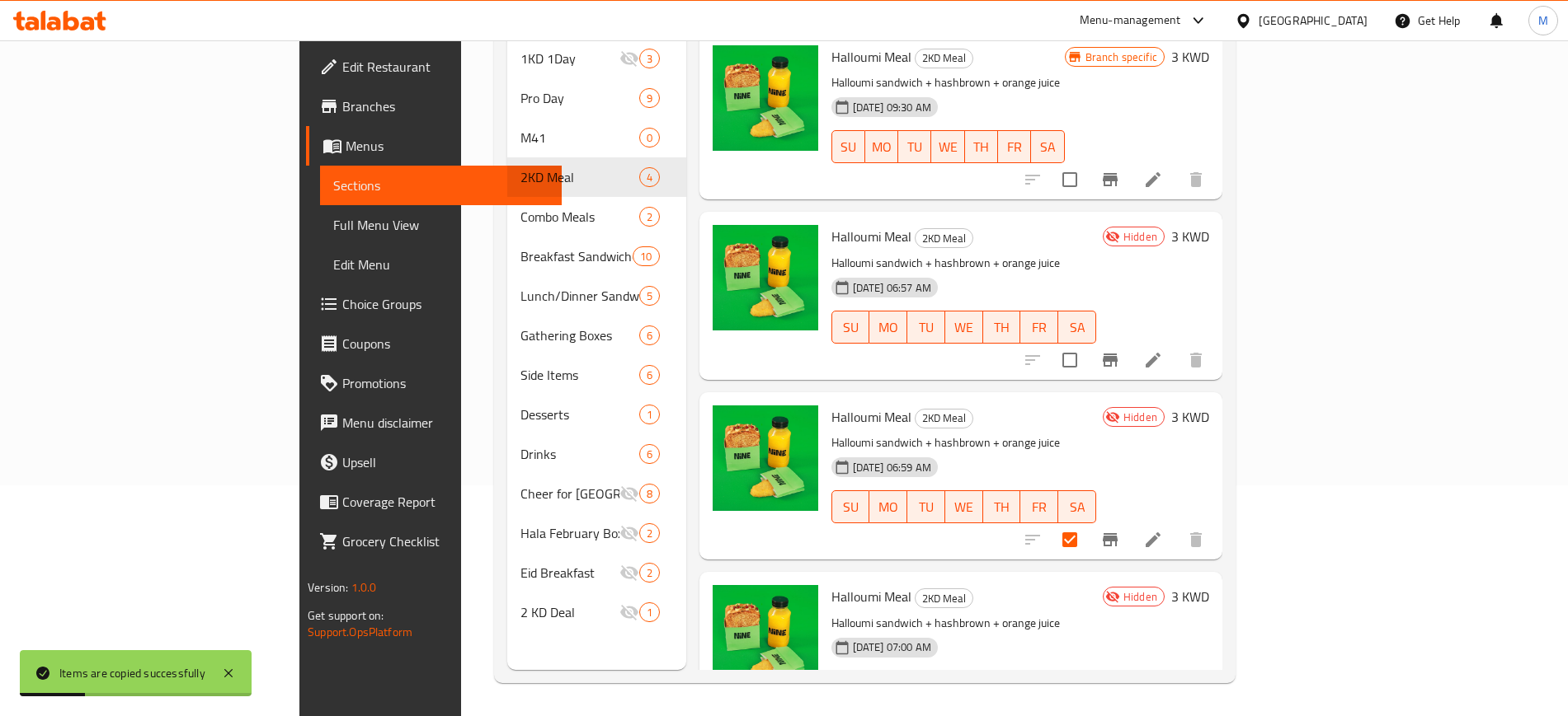
scroll to position [128, 0]
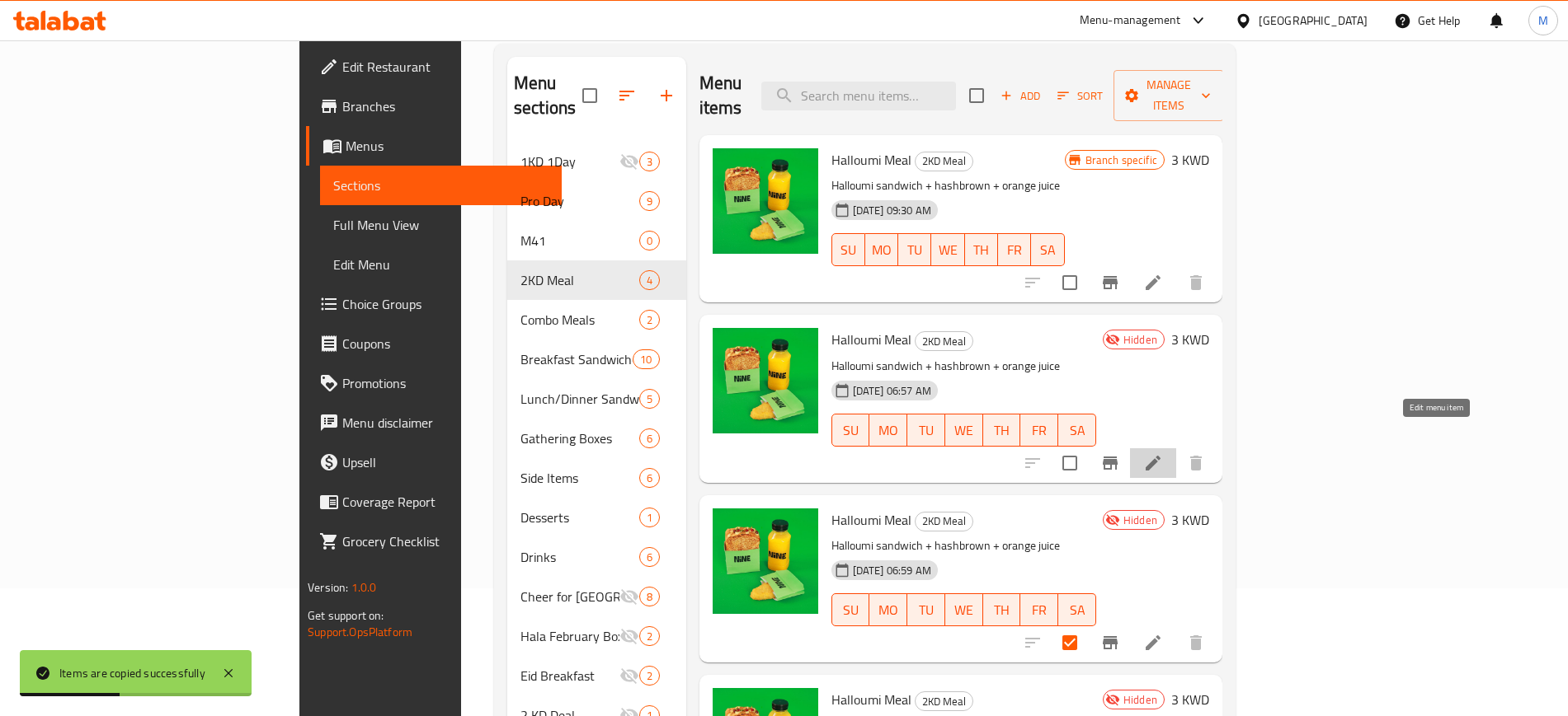
click at [1163, 453] on icon at bounding box center [1153, 463] width 19 height 19
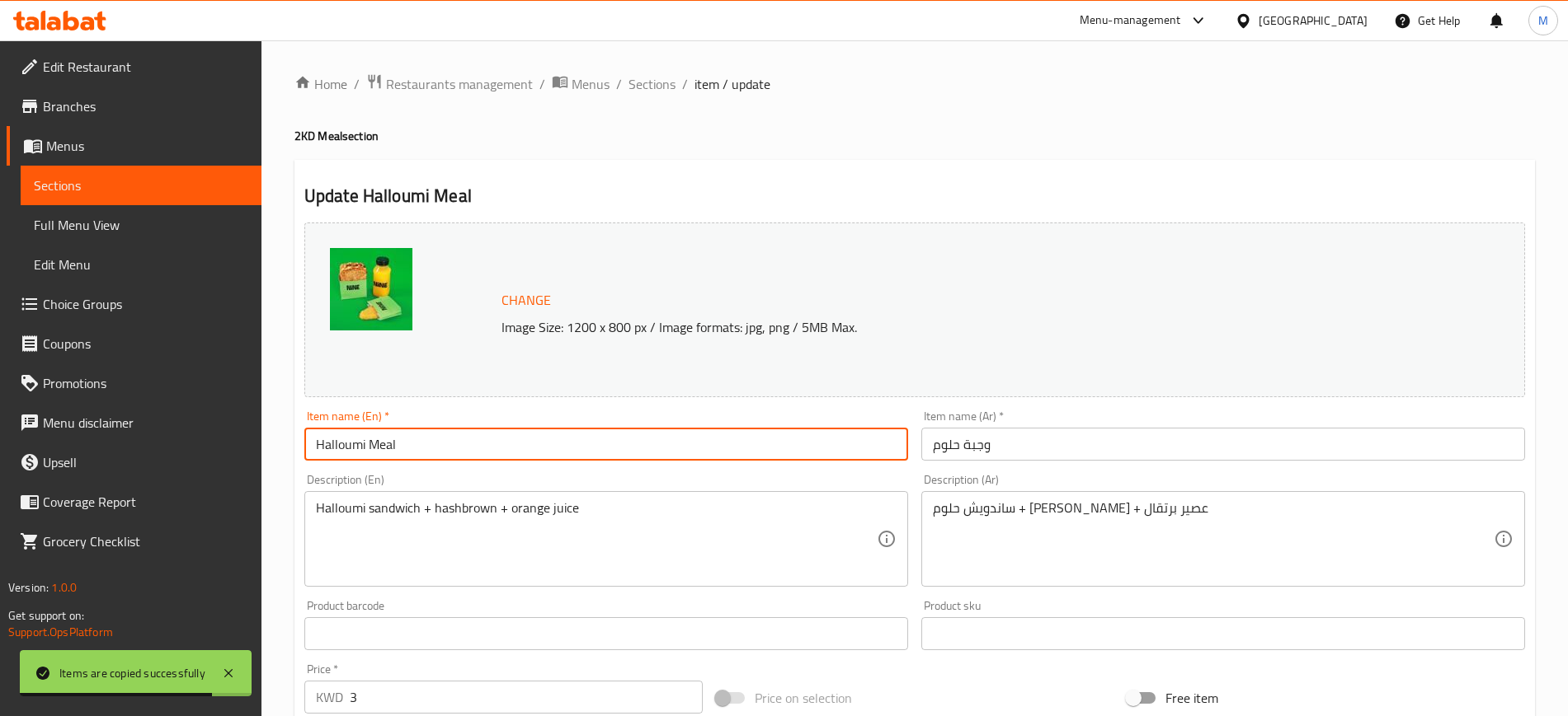
drag, startPoint x: 365, startPoint y: 446, endPoint x: 325, endPoint y: 446, distance: 40.0
click at [325, 446] on input "Halloumi Meal" at bounding box center [606, 444] width 604 height 33
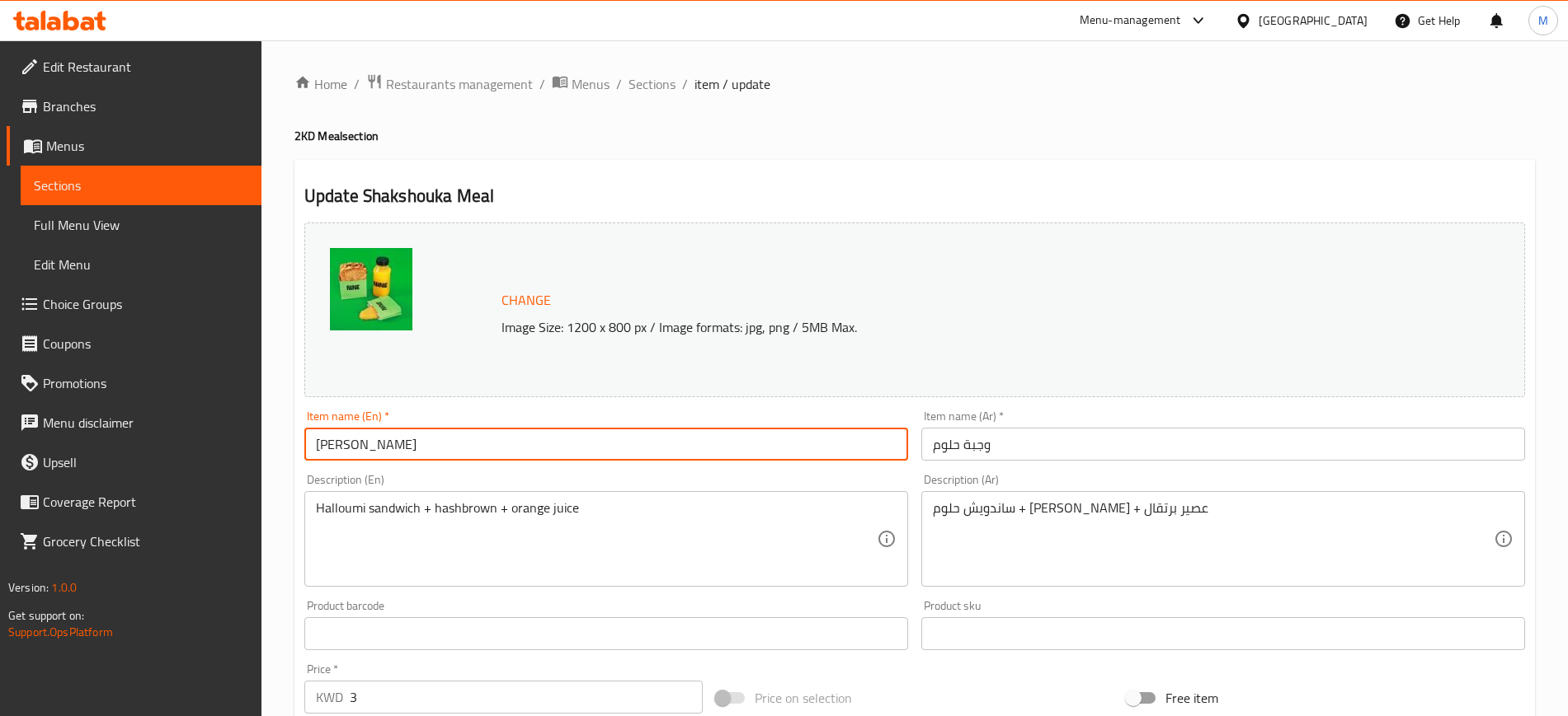
click at [483, 435] on input "[PERSON_NAME]" at bounding box center [606, 444] width 604 height 33
type input "[PERSON_NAME]"
click at [560, 464] on div "Item name (En)   * [PERSON_NAME] Item name (En) *" at bounding box center [607, 436] width 617 height 64
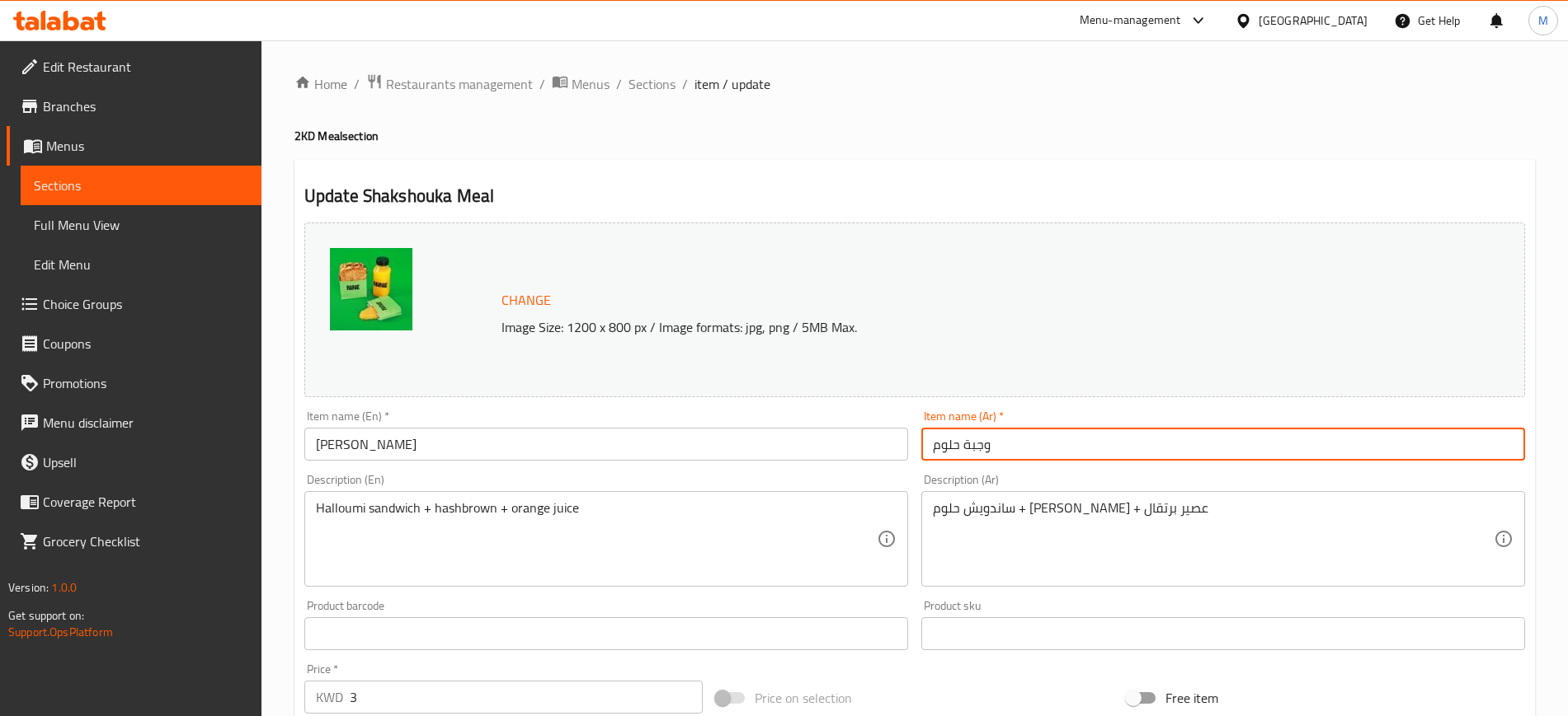
drag, startPoint x: 958, startPoint y: 445, endPoint x: 933, endPoint y: 450, distance: 25.5
click at [933, 450] on input "وجبة حلوم" at bounding box center [1223, 444] width 604 height 33
type input "وجبة شكشوكه"
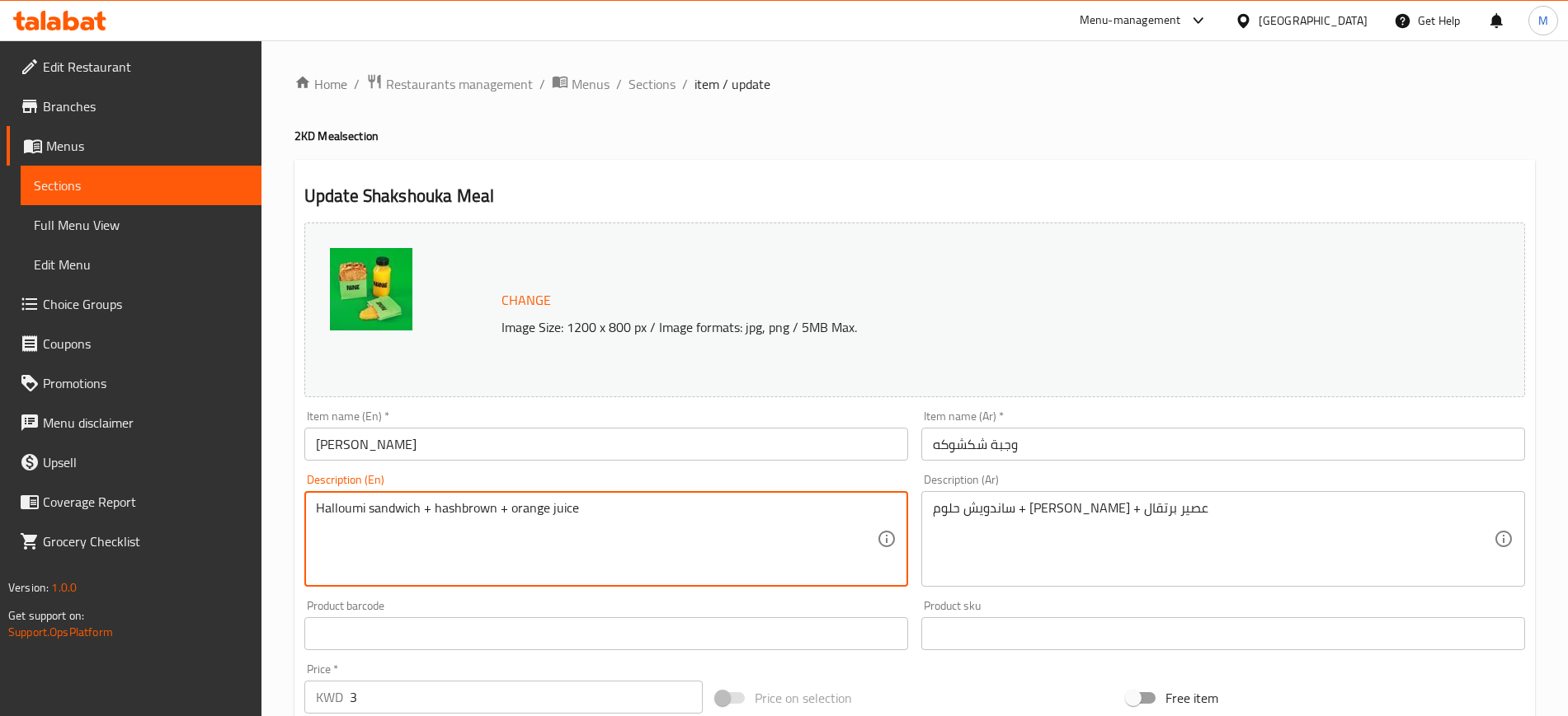
drag, startPoint x: 364, startPoint y: 507, endPoint x: 312, endPoint y: 505, distance: 52.0
type textarea "Shakshouka sandwich + hashbrown + orange juice"
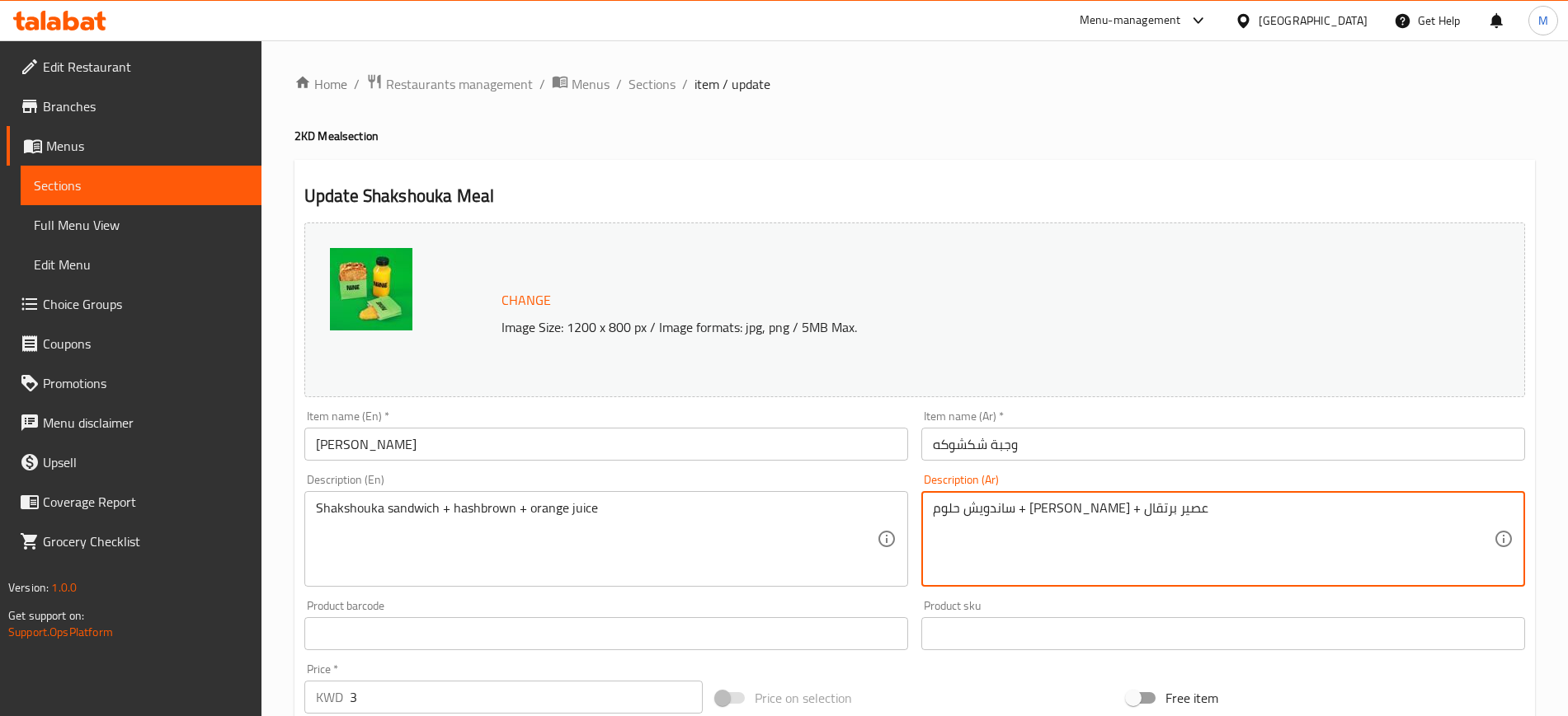
drag, startPoint x: 1107, startPoint y: 507, endPoint x: 1084, endPoint y: 509, distance: 23.1
type textarea "ساندويش شكشوكه + [PERSON_NAME] + عصير برتقال"
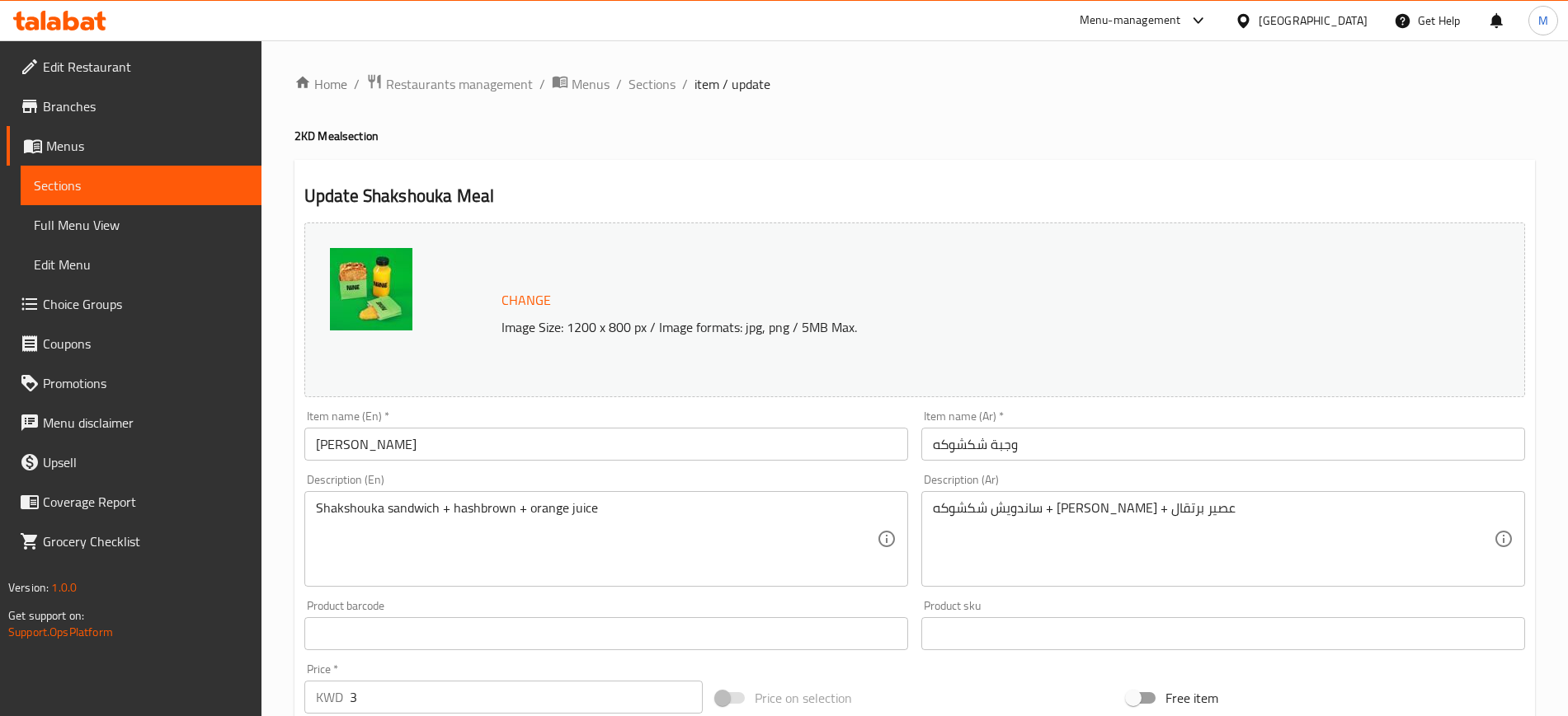
click at [1115, 472] on div "Description (Ar) ساندويش شكشوكه + [PERSON_NAME] + عصير برتقال Description (Ar)" at bounding box center [1223, 530] width 617 height 126
click at [882, 481] on div "Description (En) Shakshouka sandwich + hashbrown + orange juice Description (En)" at bounding box center [606, 530] width 604 height 113
click at [442, 474] on div "Description (En) Shakshouka sandwich + hashbrown + orange juice Description (En)" at bounding box center [606, 530] width 604 height 113
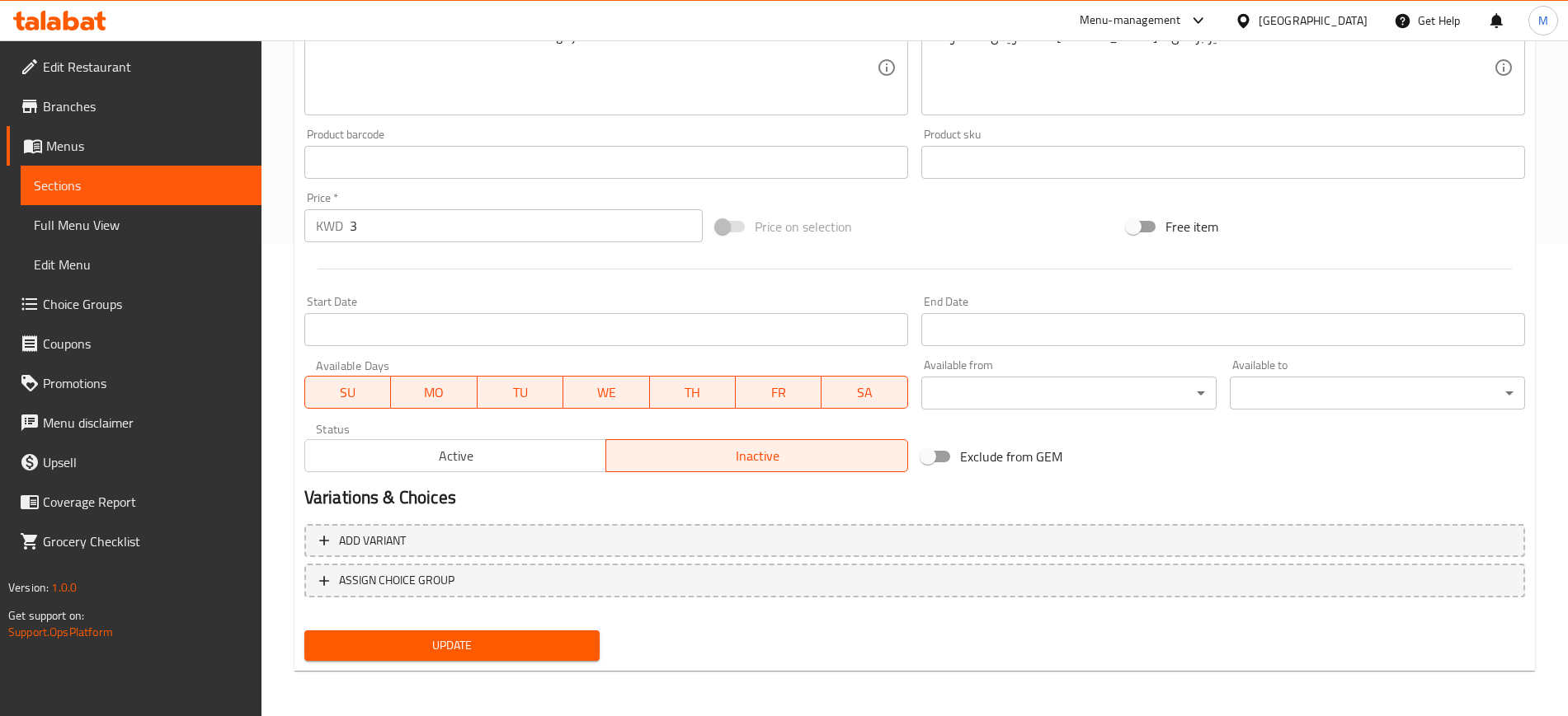
scroll to position [472, 0]
drag, startPoint x: 518, startPoint y: 644, endPoint x: 624, endPoint y: 546, distance: 144.4
click at [518, 643] on span "Update" at bounding box center [452, 644] width 269 height 20
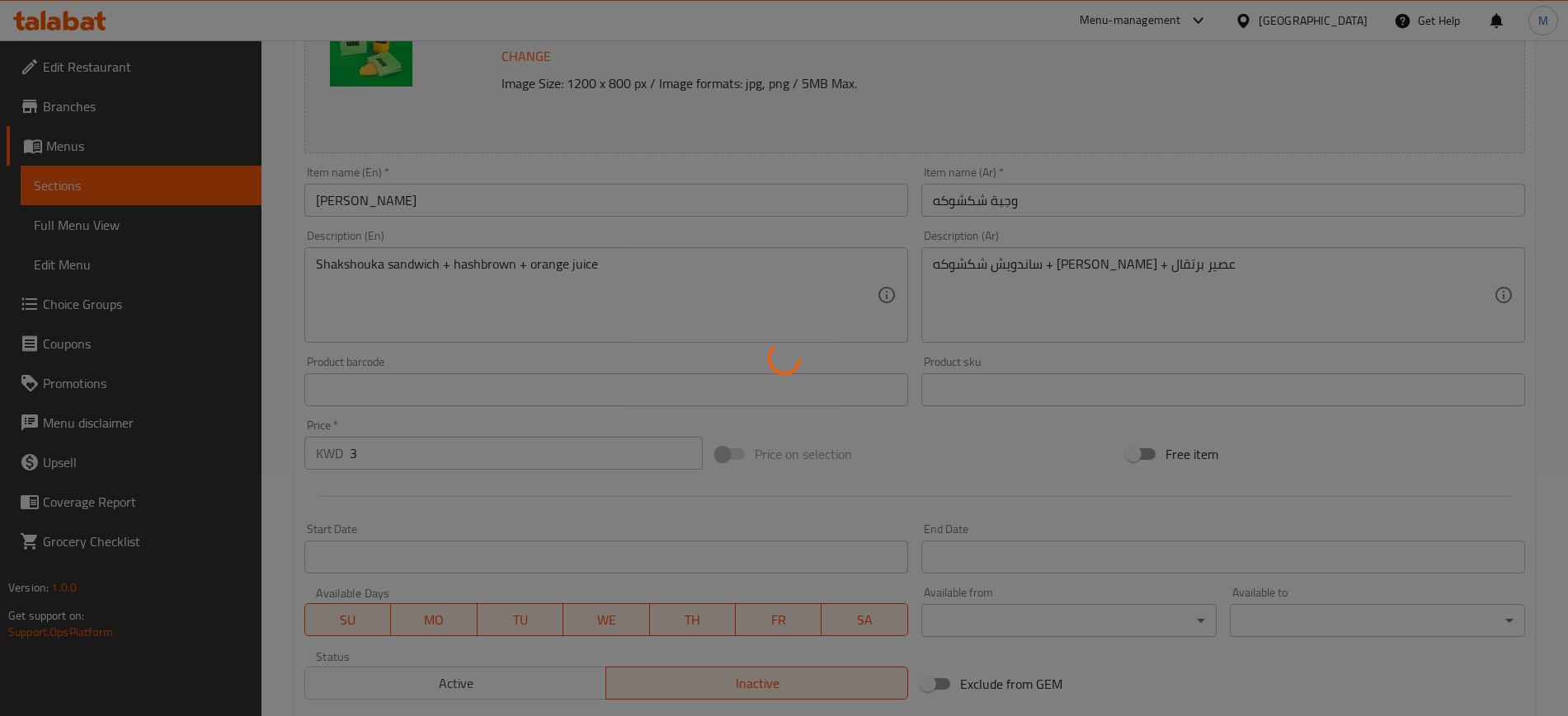
scroll to position [0, 0]
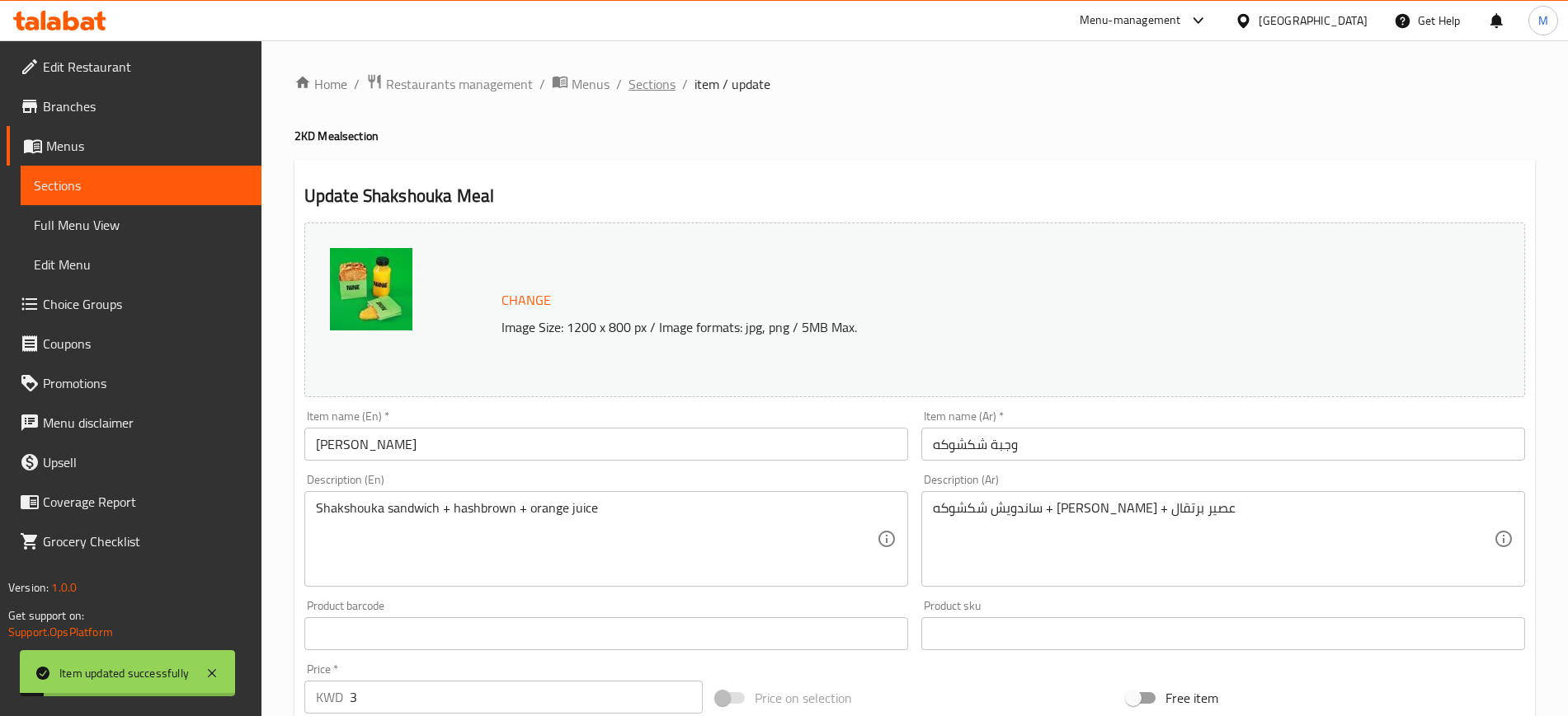
click at [653, 88] on span "Sections" at bounding box center [652, 84] width 47 height 19
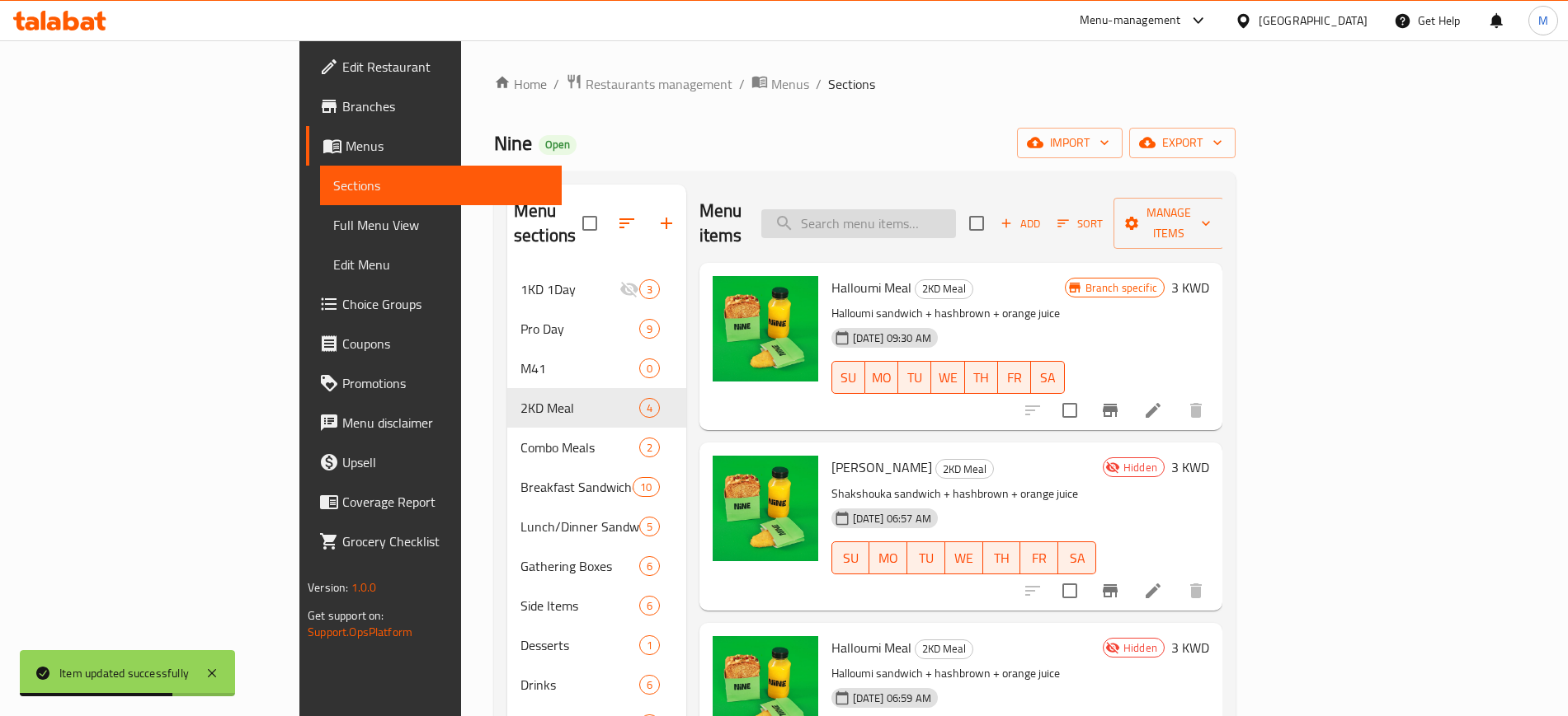
click at [956, 211] on input "search" at bounding box center [859, 224] width 195 height 29
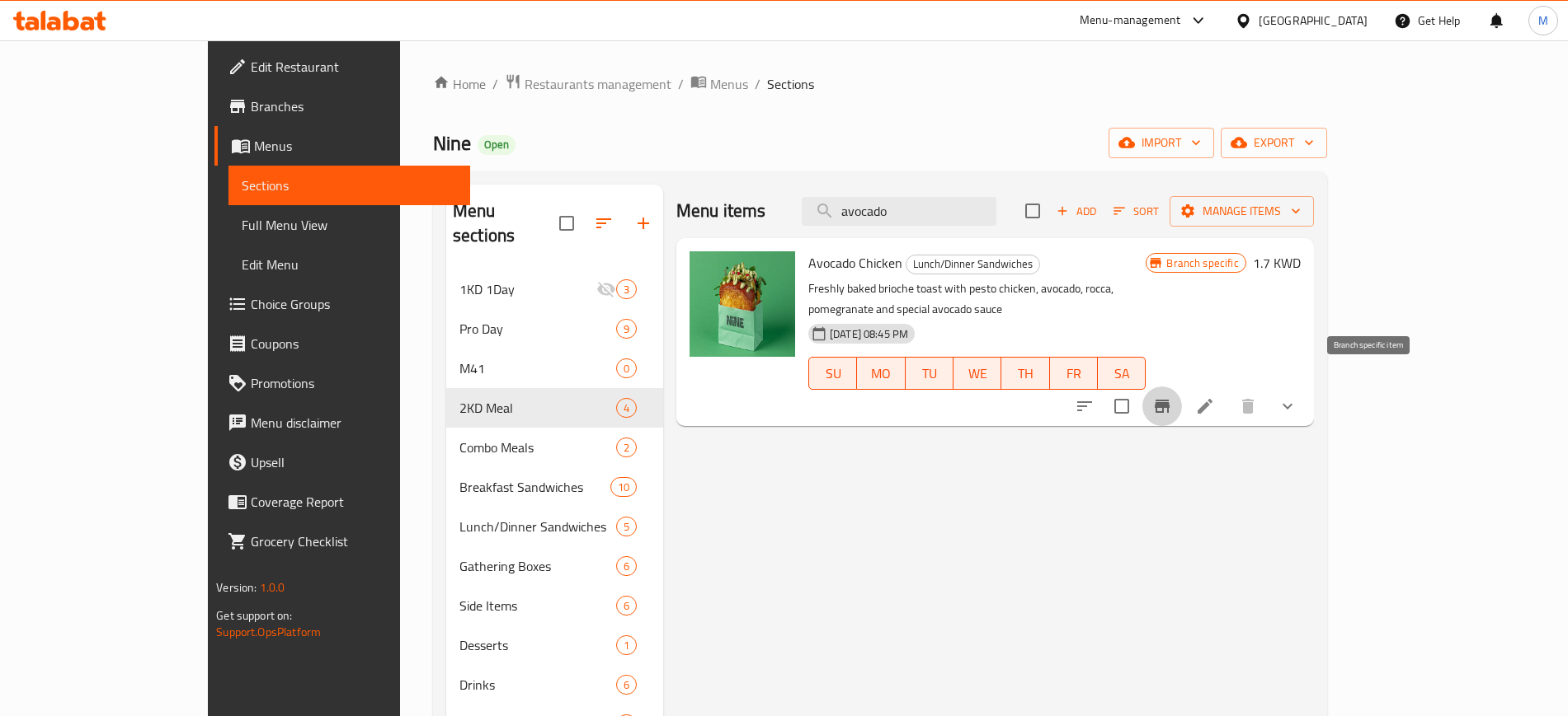
click at [1169, 400] on icon "Branch-specific-item" at bounding box center [1162, 406] width 15 height 13
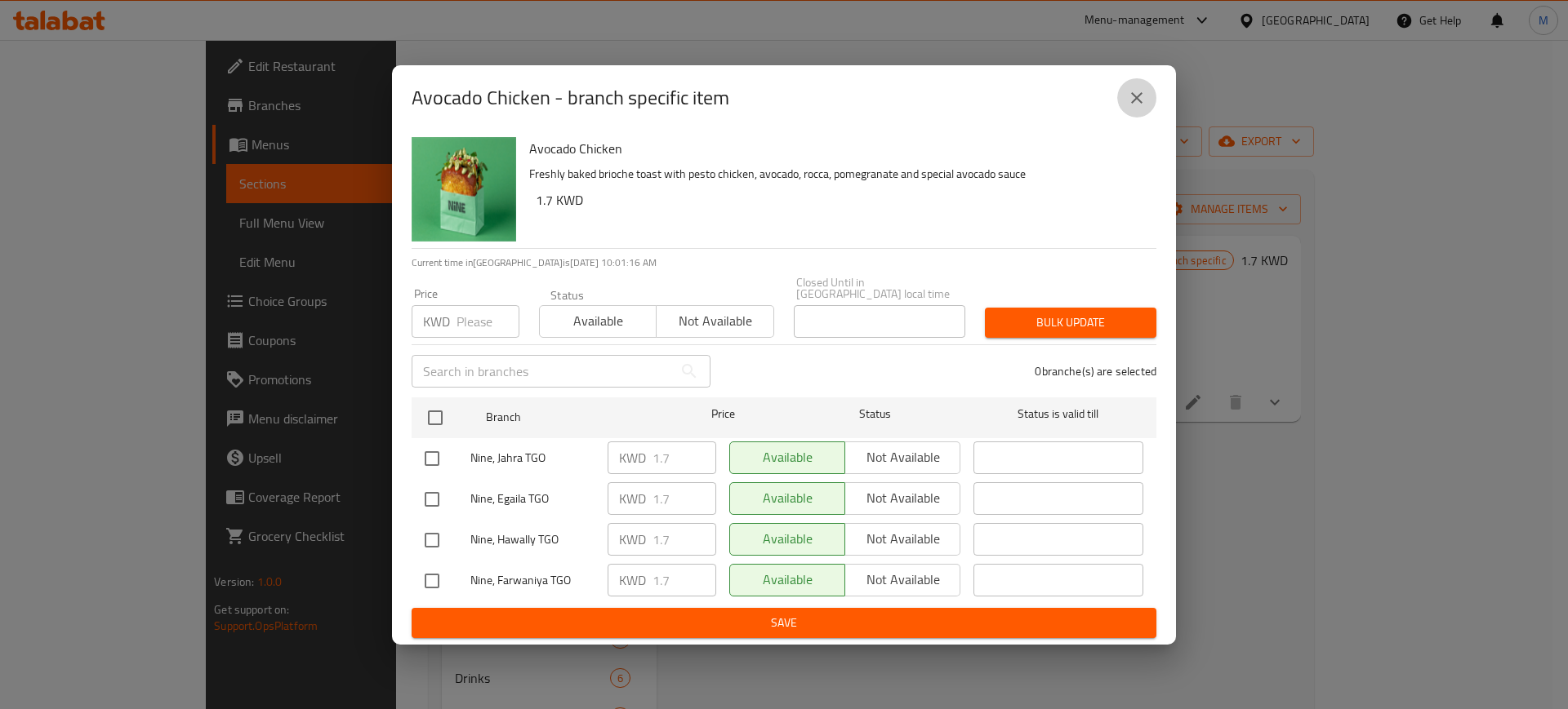
click at [1136, 105] on icon "close" at bounding box center [1136, 98] width 19 height 19
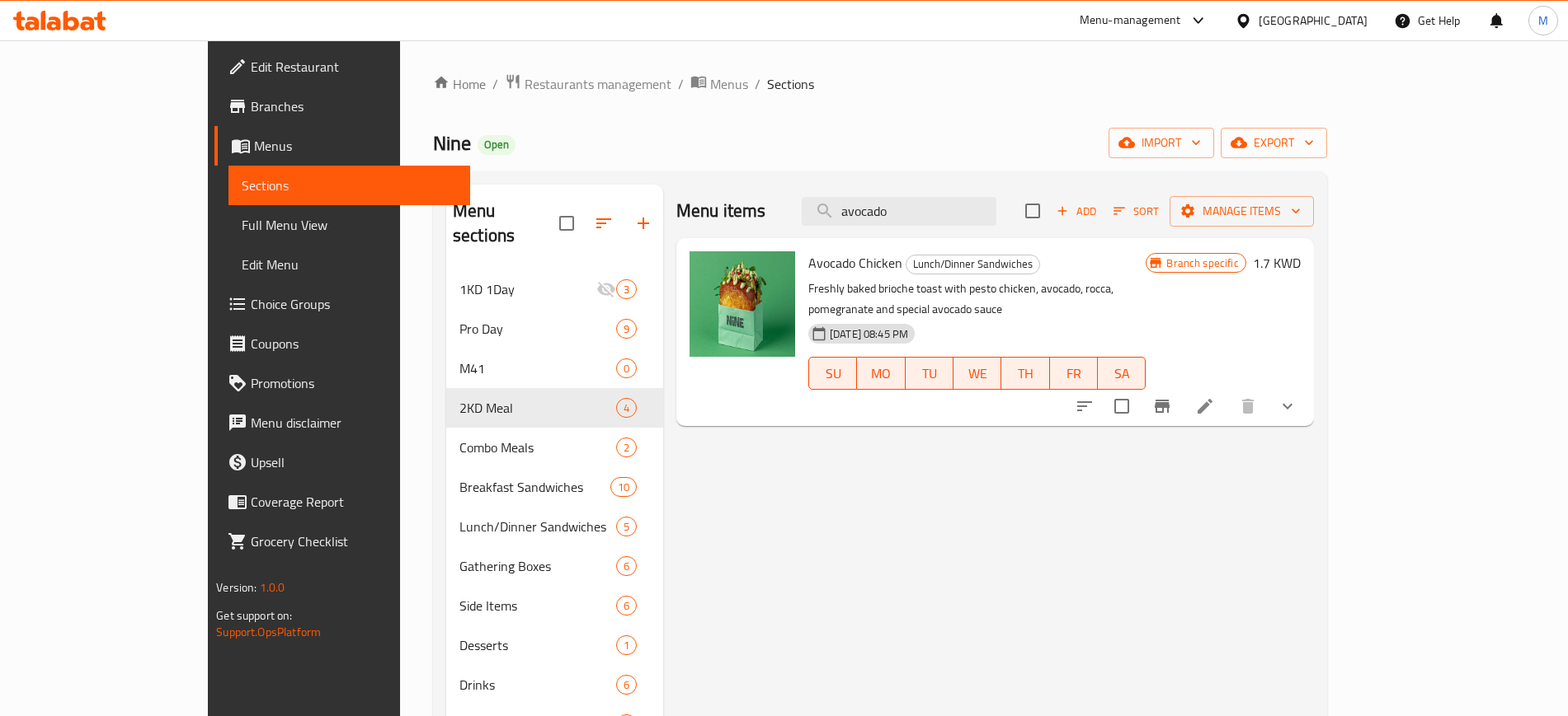
drag, startPoint x: 1005, startPoint y: 213, endPoint x: 875, endPoint y: 205, distance: 130.2
click at [875, 205] on div "Menu items avocado Add Sort Manage items" at bounding box center [995, 211] width 638 height 54
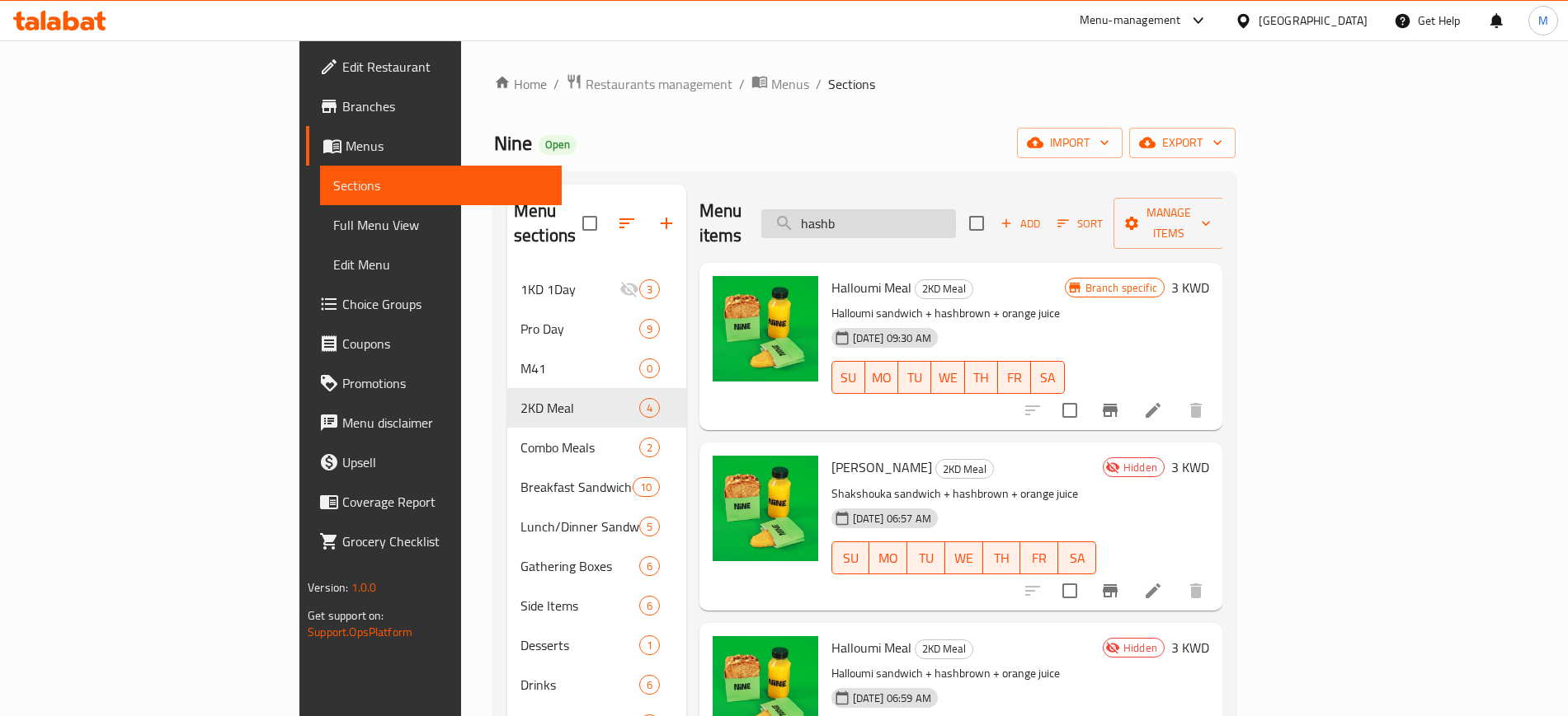
click at [933, 213] on input "hashb" at bounding box center [859, 224] width 195 height 29
click at [933, 215] on input "hashb" at bounding box center [859, 224] width 195 height 29
click at [937, 213] on input "hashb" at bounding box center [859, 224] width 195 height 29
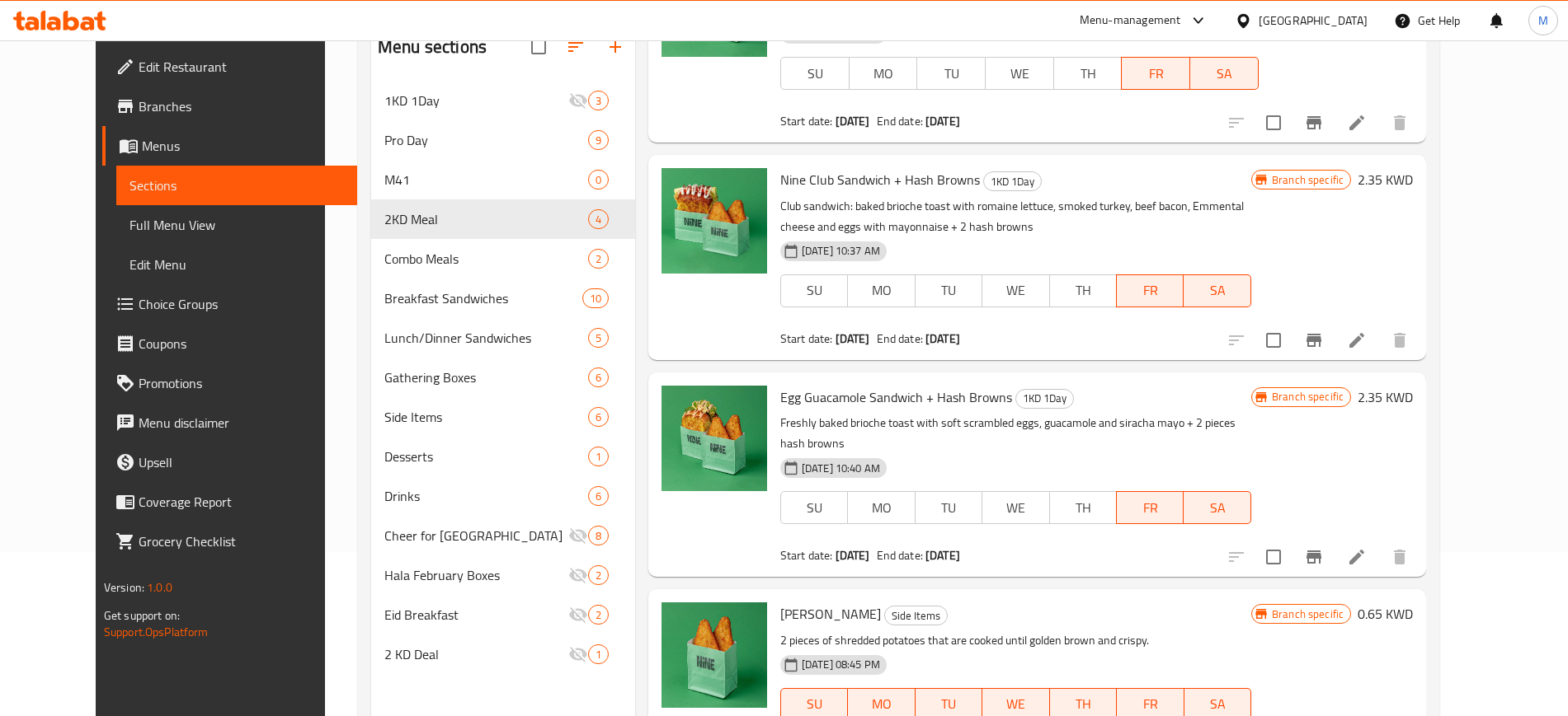
scroll to position [231, 0]
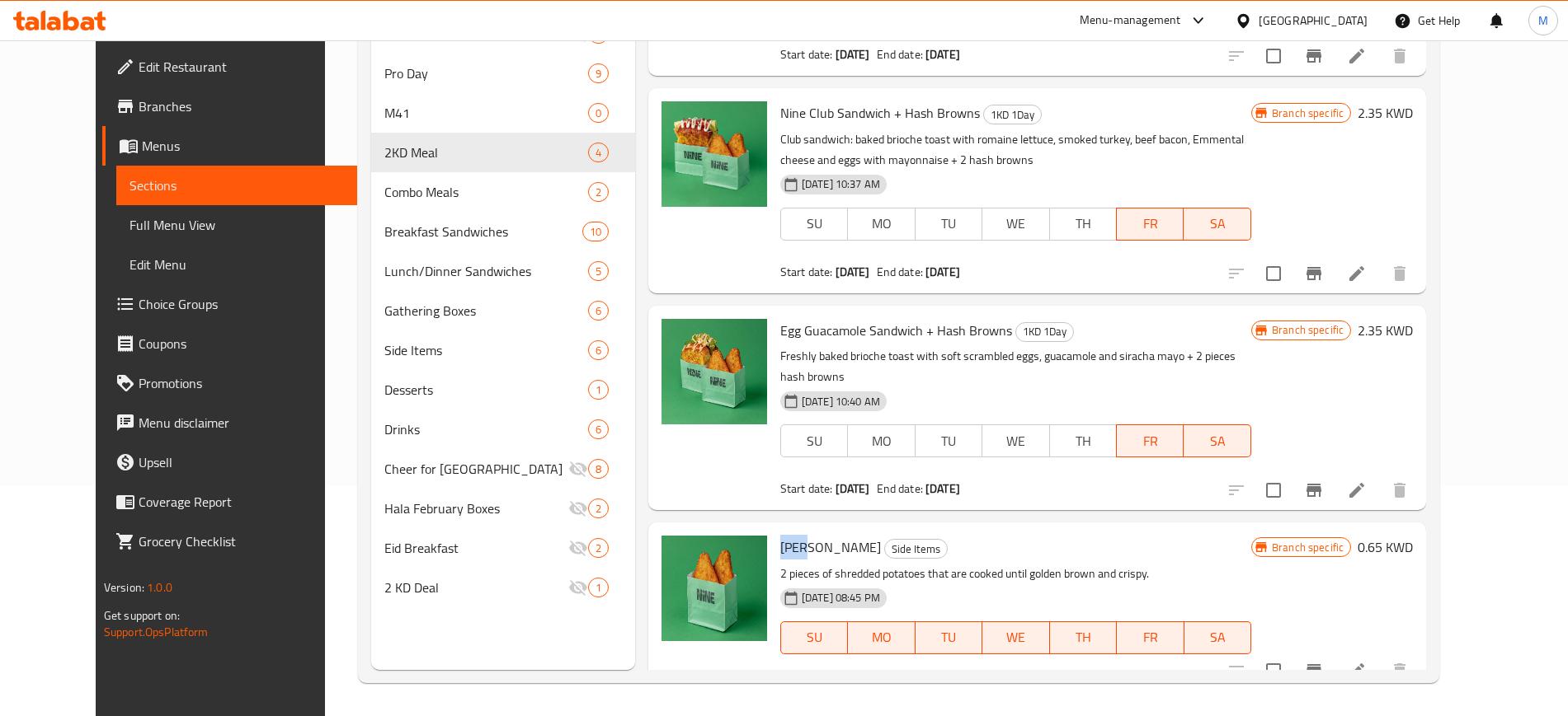
drag, startPoint x: 761, startPoint y: 529, endPoint x: 783, endPoint y: 527, distance: 22.1
click at [783, 535] on span "[PERSON_NAME]" at bounding box center [830, 547] width 101 height 25
drag, startPoint x: 1297, startPoint y: 576, endPoint x: 1335, endPoint y: 593, distance: 41.6
click at [1258, 582] on div "[DATE] 08:45 PM SU MO TU WE TH FR SA" at bounding box center [1015, 626] width 484 height 89
click at [1324, 661] on icon "Branch-specific-item" at bounding box center [1313, 671] width 19 height 19
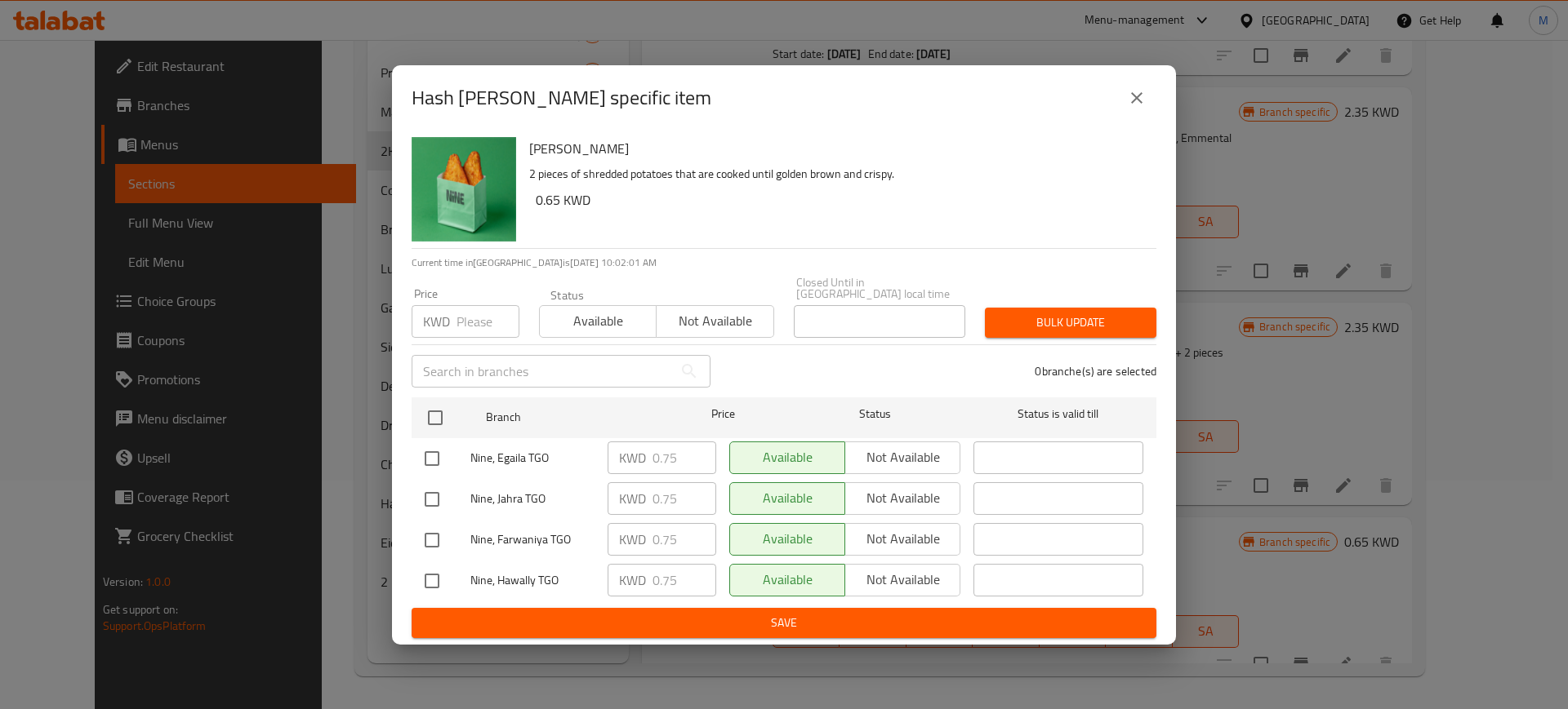
click at [1135, 100] on icon "close" at bounding box center [1136, 98] width 19 height 19
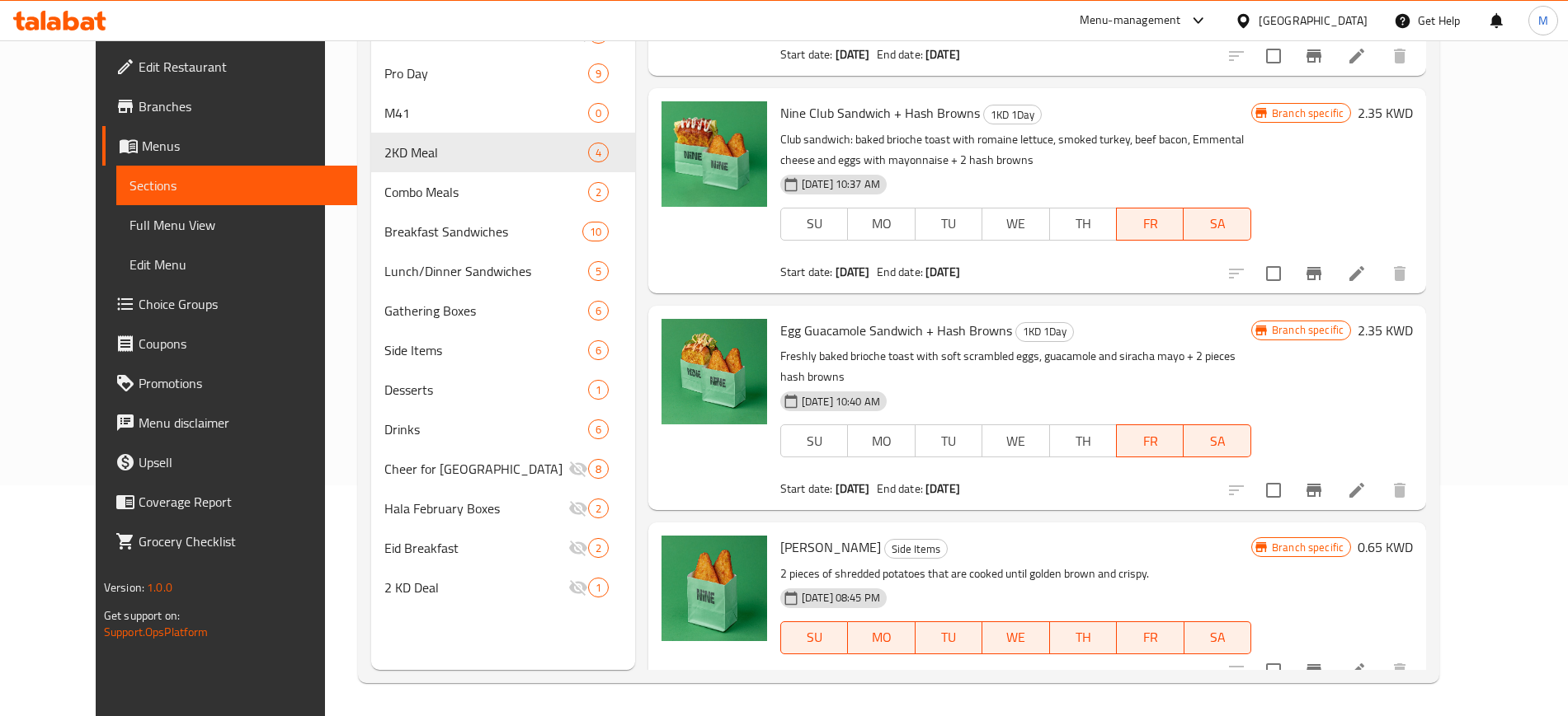
click at [1165, 529] on div "Hash Brown Side Items 2 pieces of shredded potatoes that are cooked until golde…" at bounding box center [1015, 606] width 484 height 154
click at [1167, 529] on div "Hash Brown Side Items 2 pieces of shredded potatoes that are cooked until golde…" at bounding box center [1015, 606] width 484 height 154
click at [1188, 494] on div "Menu items hash b Add Sort Manage items Halloumi Sandwich + Hash Browns 1KD 1Da…" at bounding box center [1030, 312] width 791 height 716
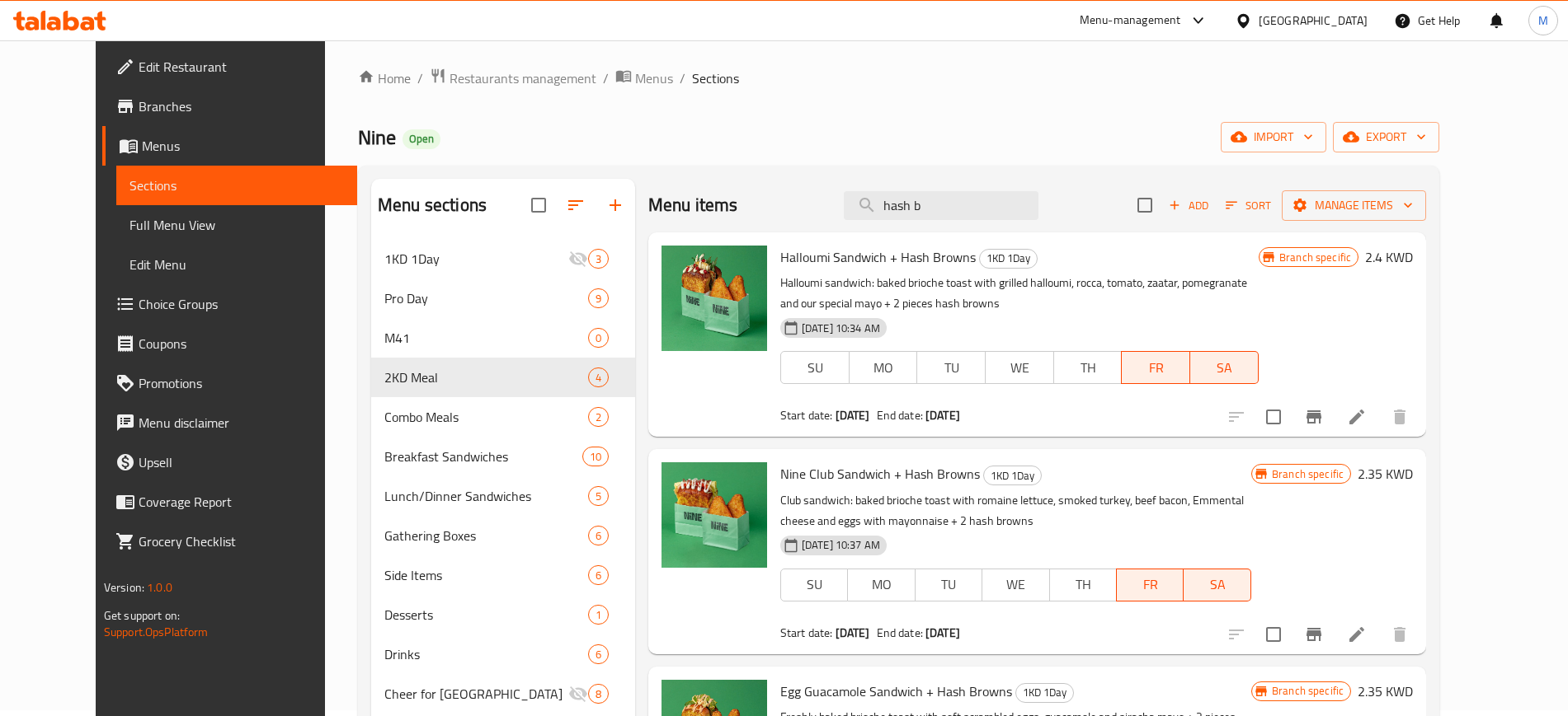
scroll to position [0, 0]
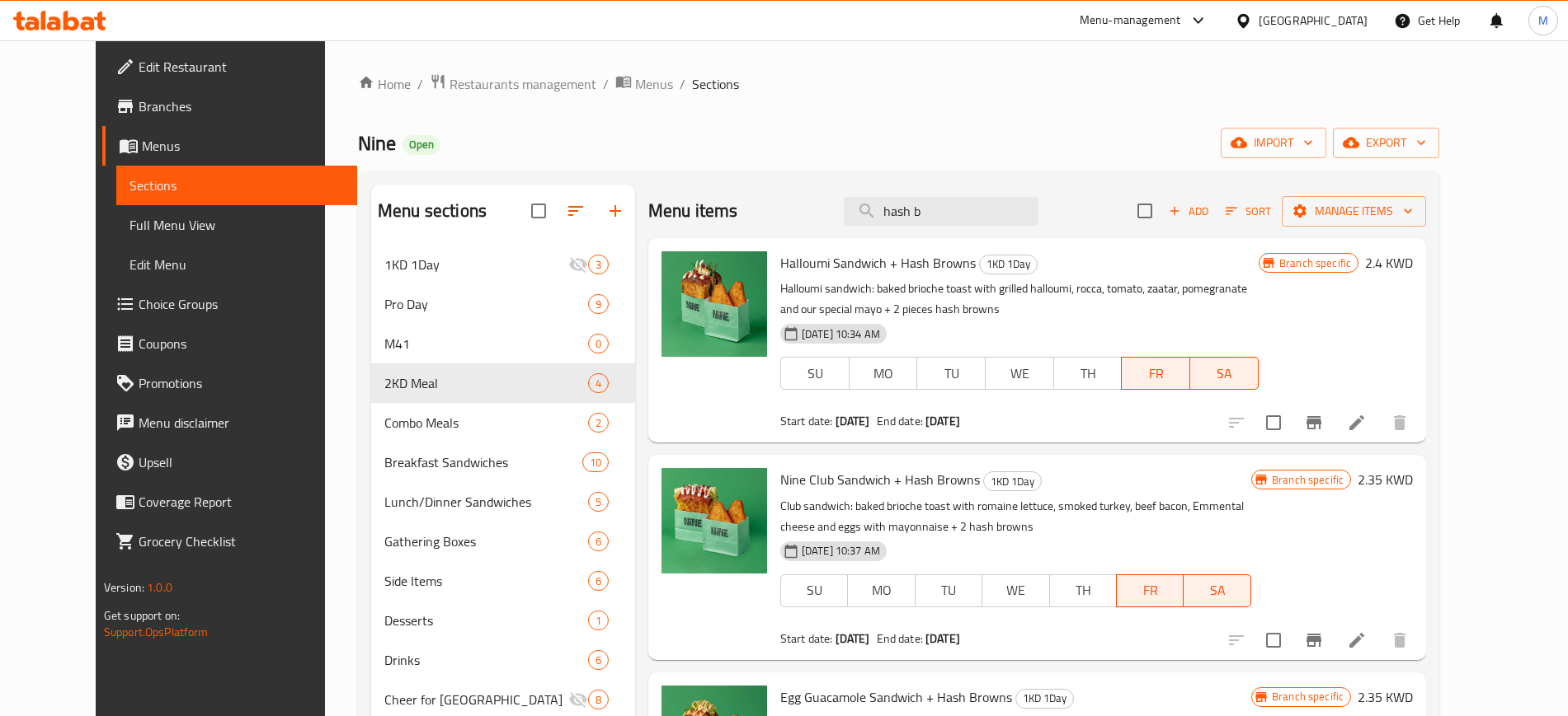
click at [1207, 410] on div "Halloumi Sandwich + Hash Browns 1KD 1Day Halloumi sandwich: baked brioche toast…" at bounding box center [1020, 340] width 492 height 191
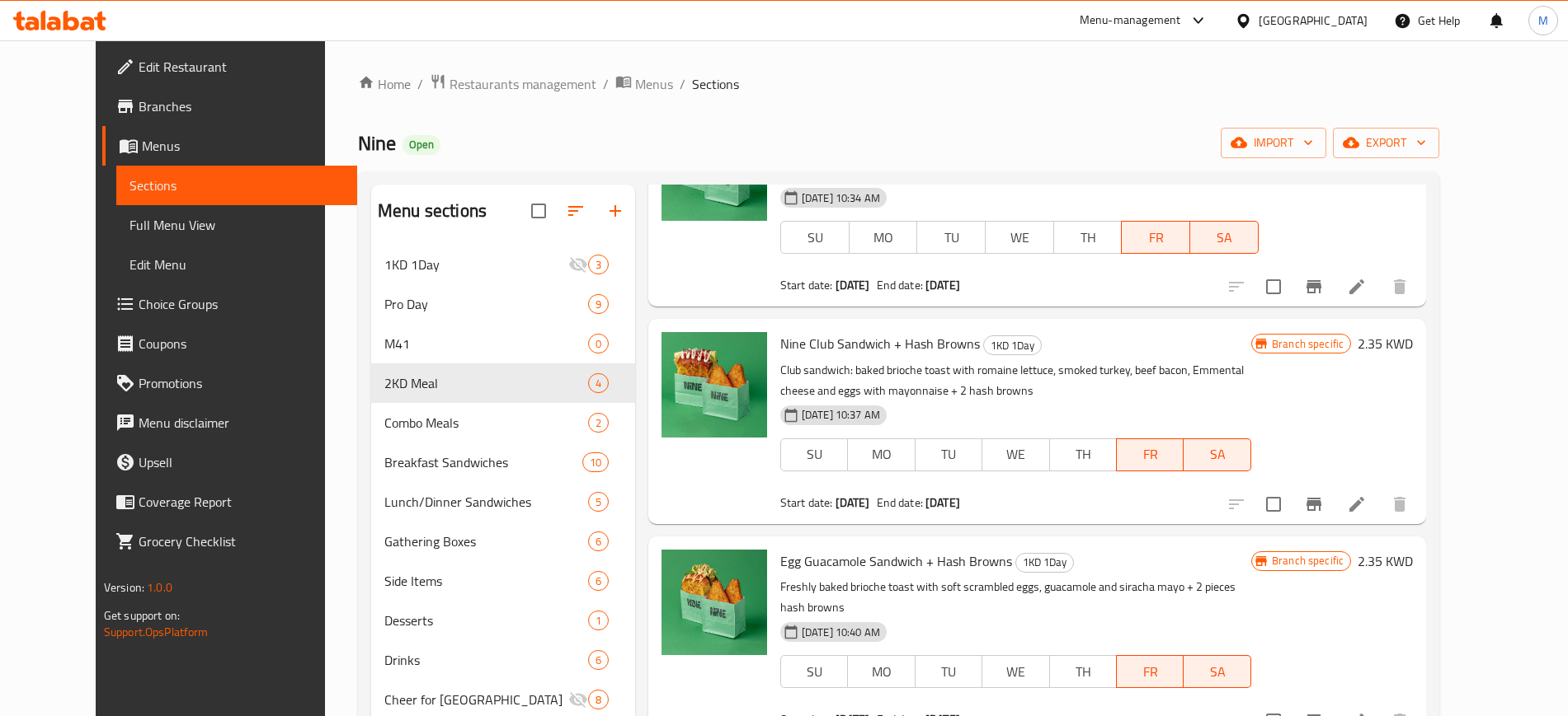
scroll to position [231, 0]
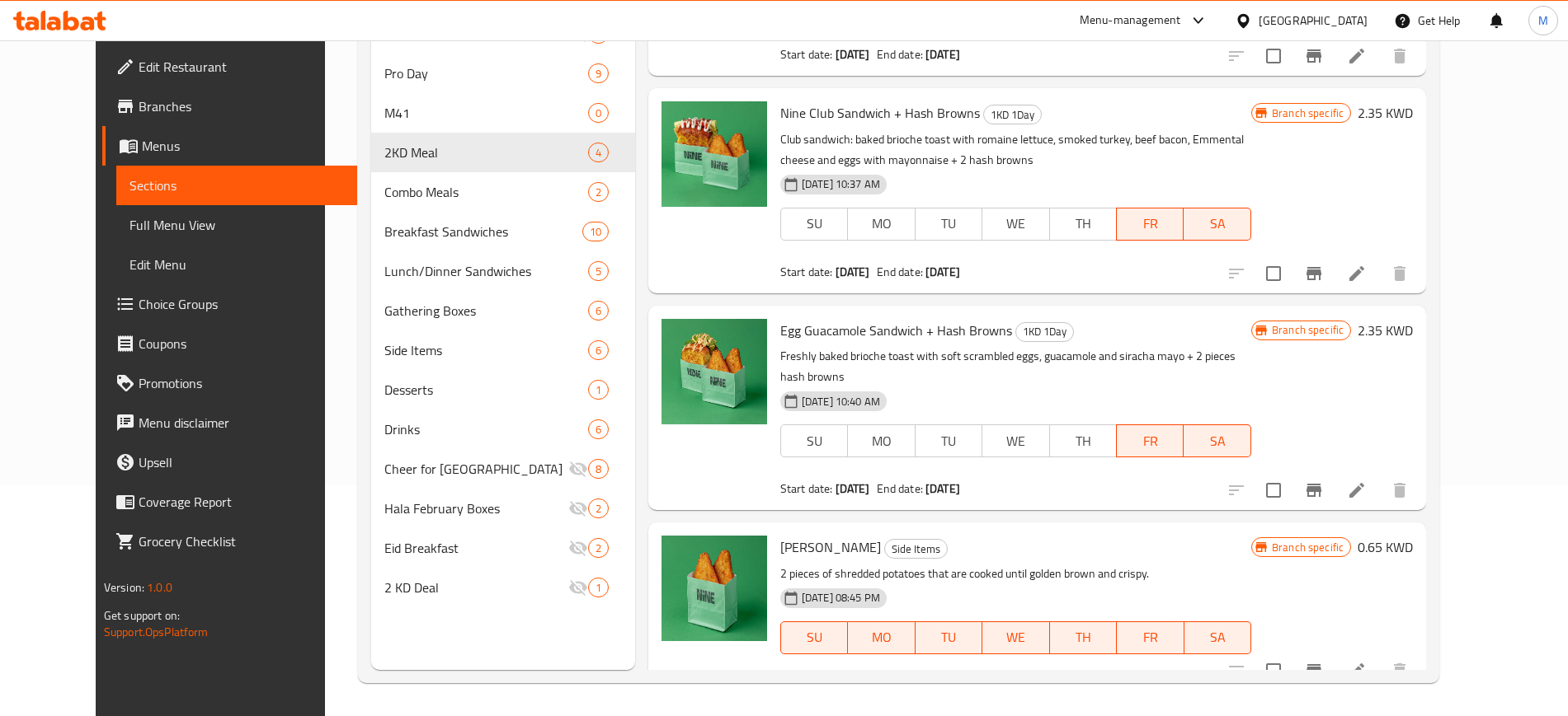
click at [1182, 529] on div "Hash Brown Side Items 2 pieces of shredded potatoes that are cooked until golde…" at bounding box center [1015, 606] width 484 height 154
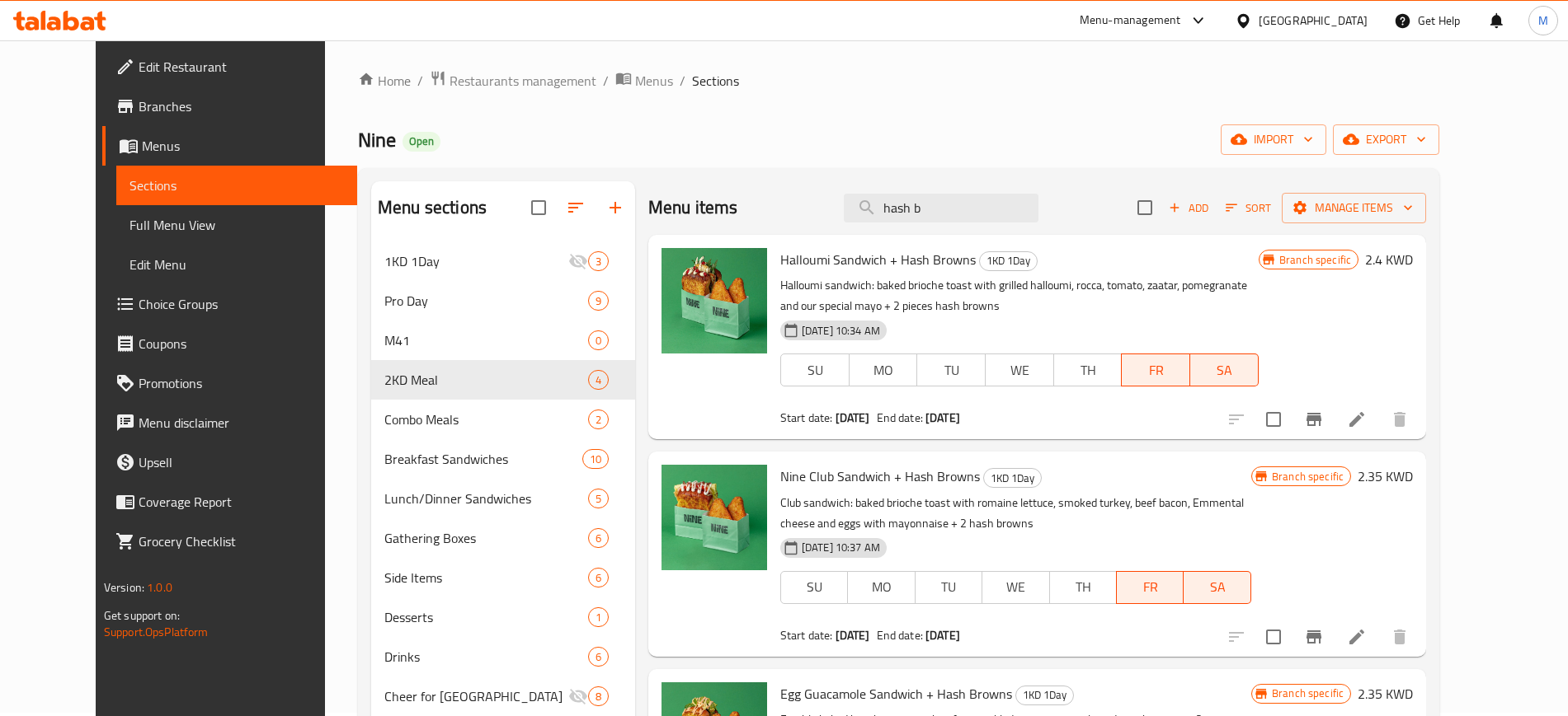
scroll to position [0, 0]
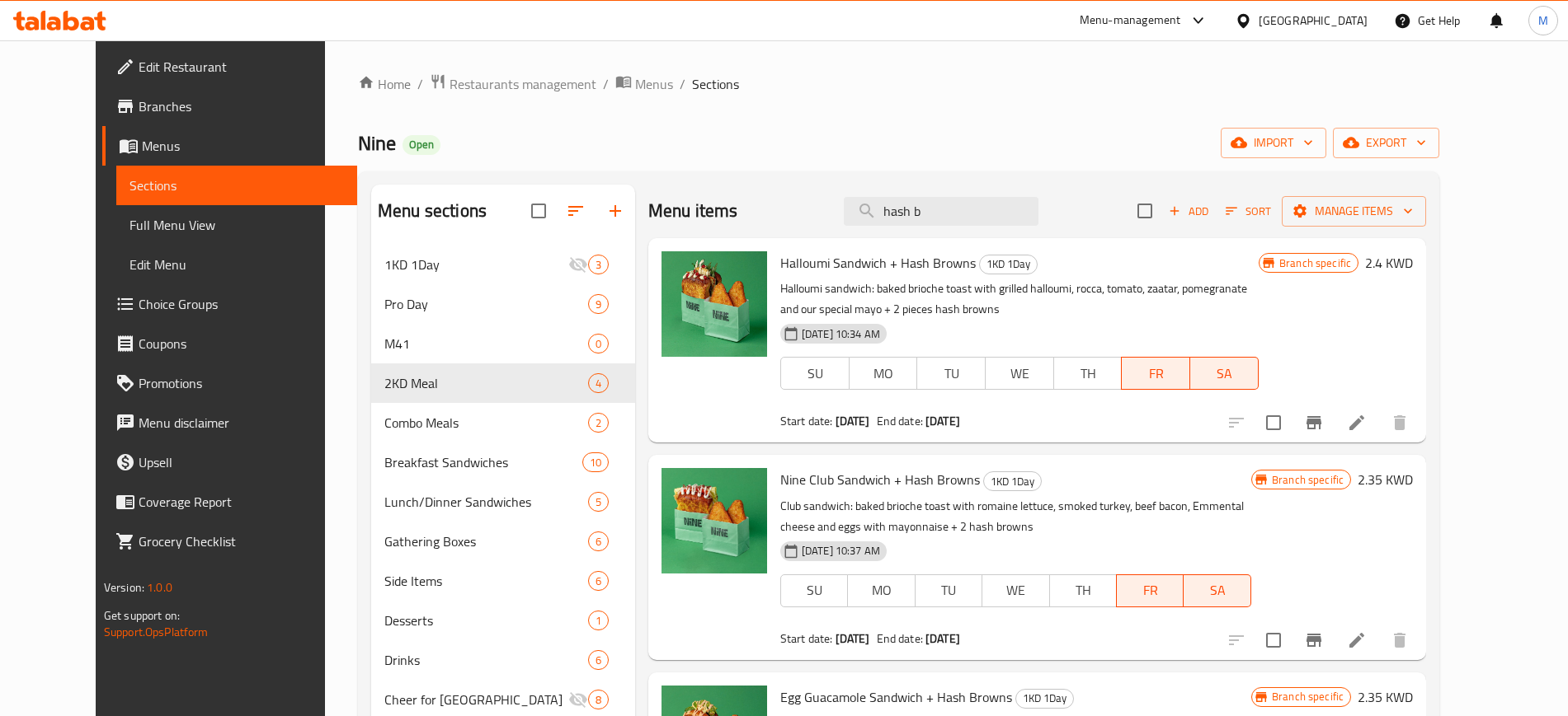
drag, startPoint x: 962, startPoint y: 213, endPoint x: 850, endPoint y: 219, distance: 112.2
click at [850, 219] on div "Menu items hash b Add Sort Manage items" at bounding box center [1036, 211] width 777 height 54
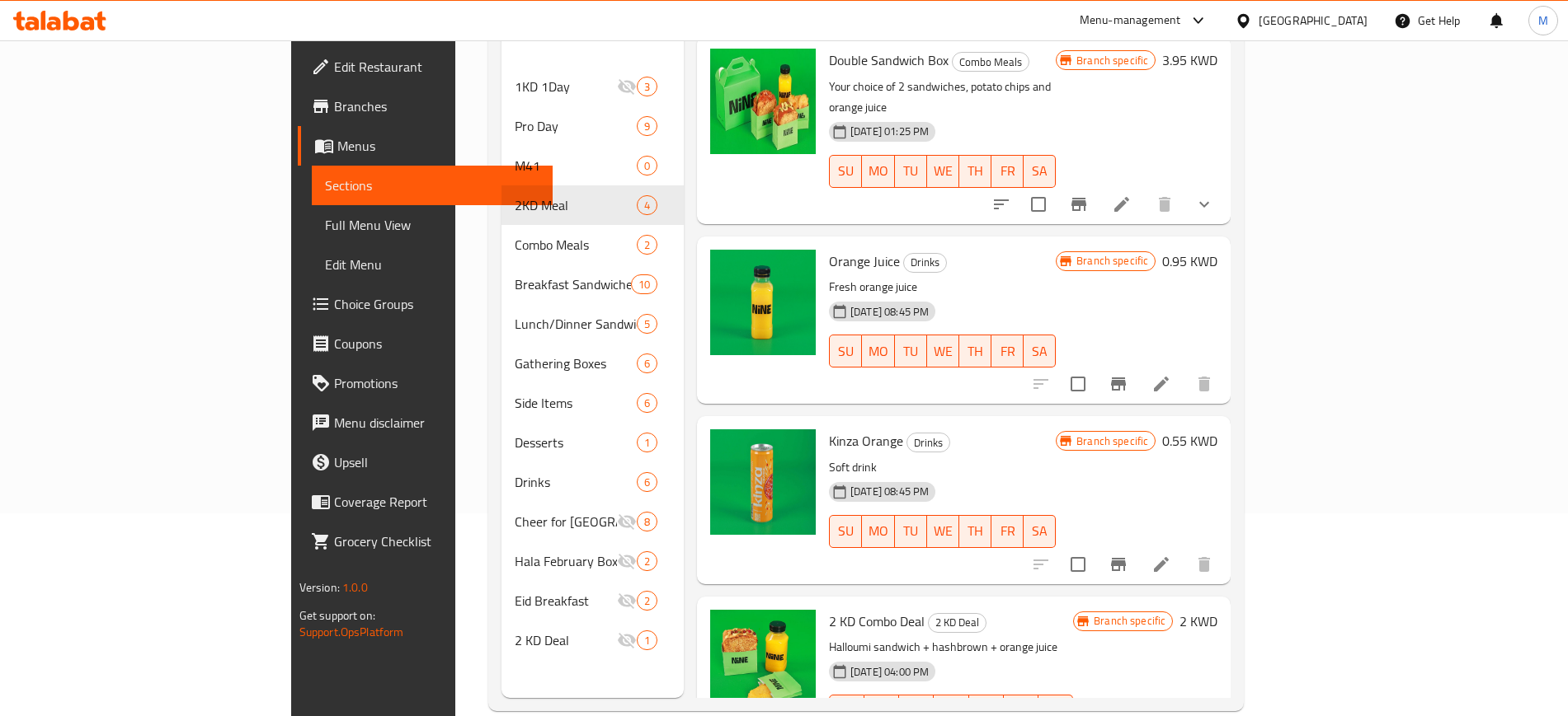
scroll to position [206, 0]
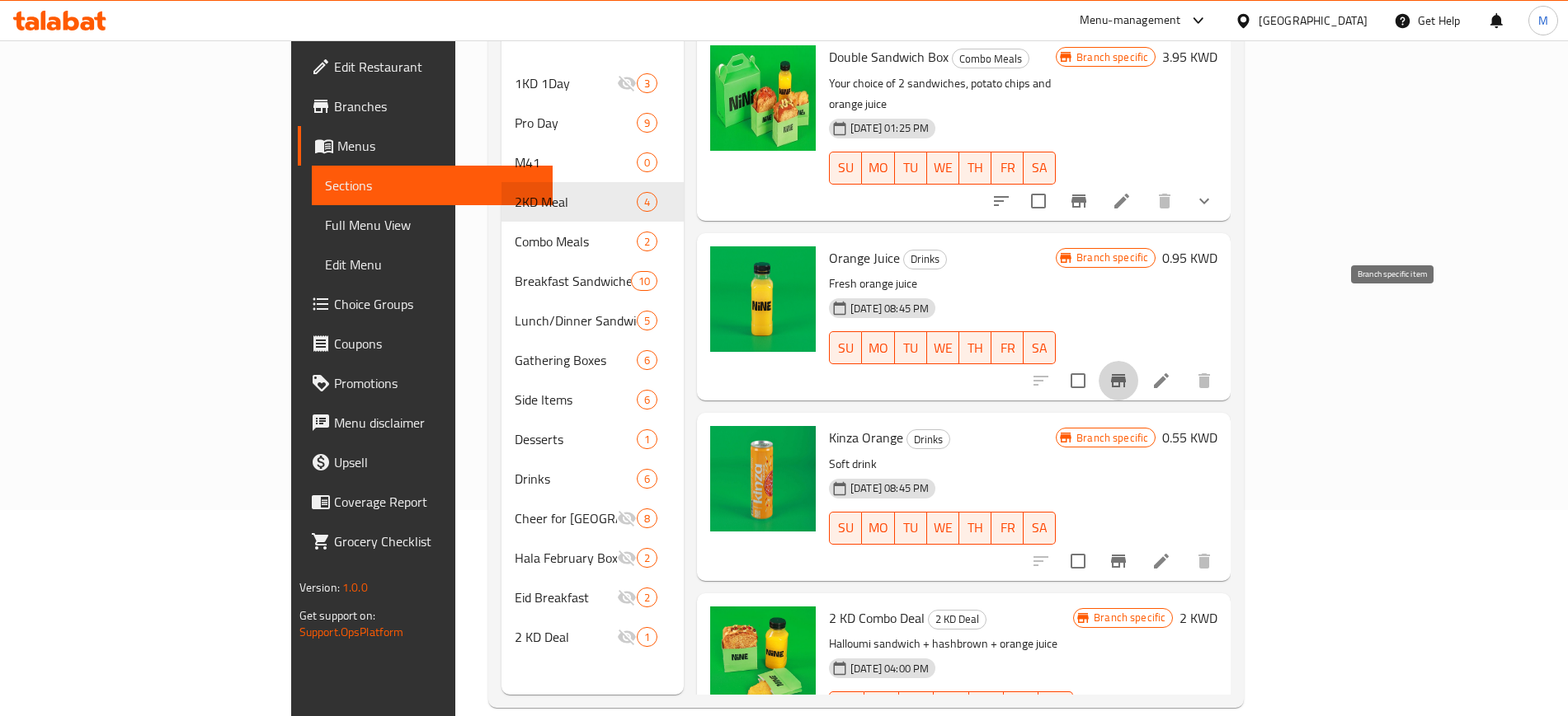
click at [1128, 371] on icon "Branch-specific-item" at bounding box center [1118, 381] width 19 height 19
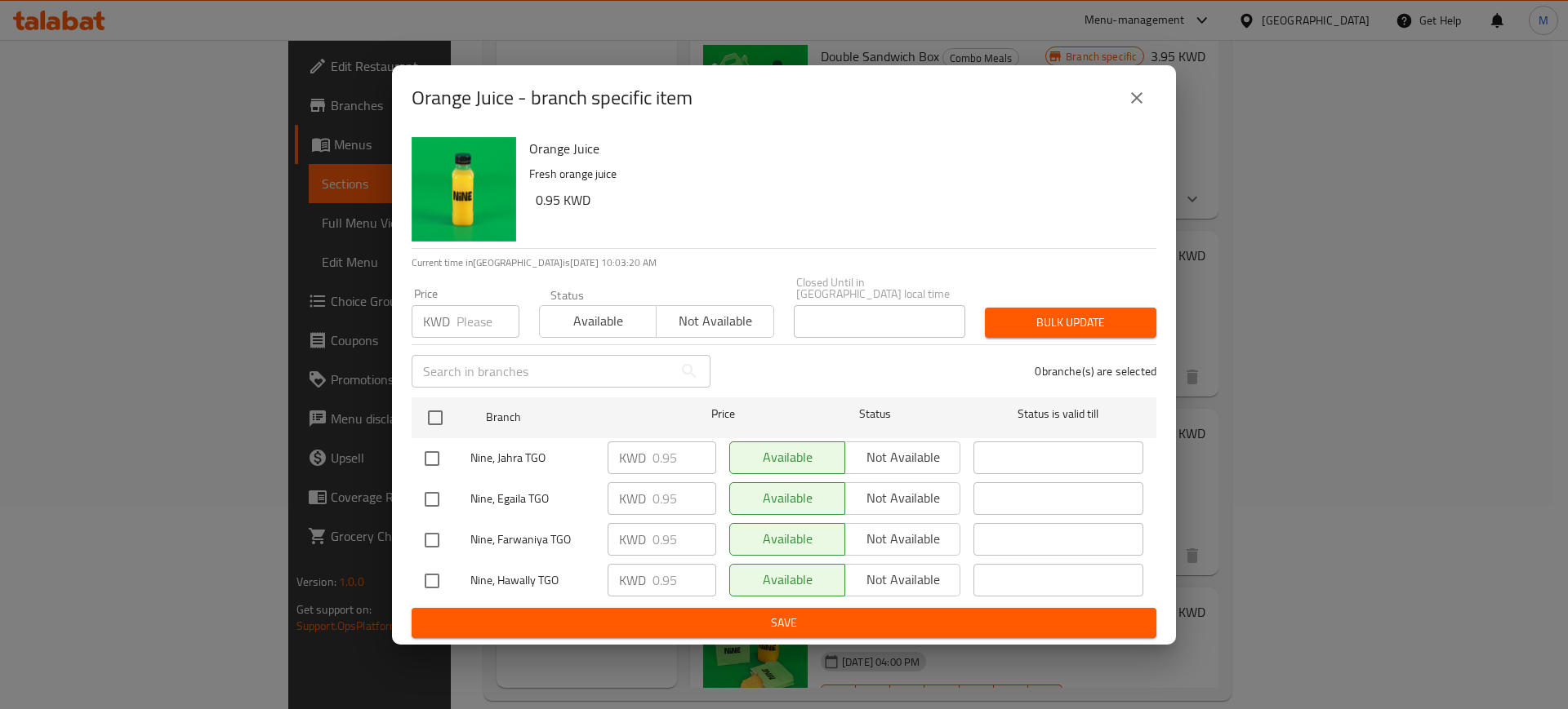
click at [1138, 108] on icon "close" at bounding box center [1136, 98] width 19 height 19
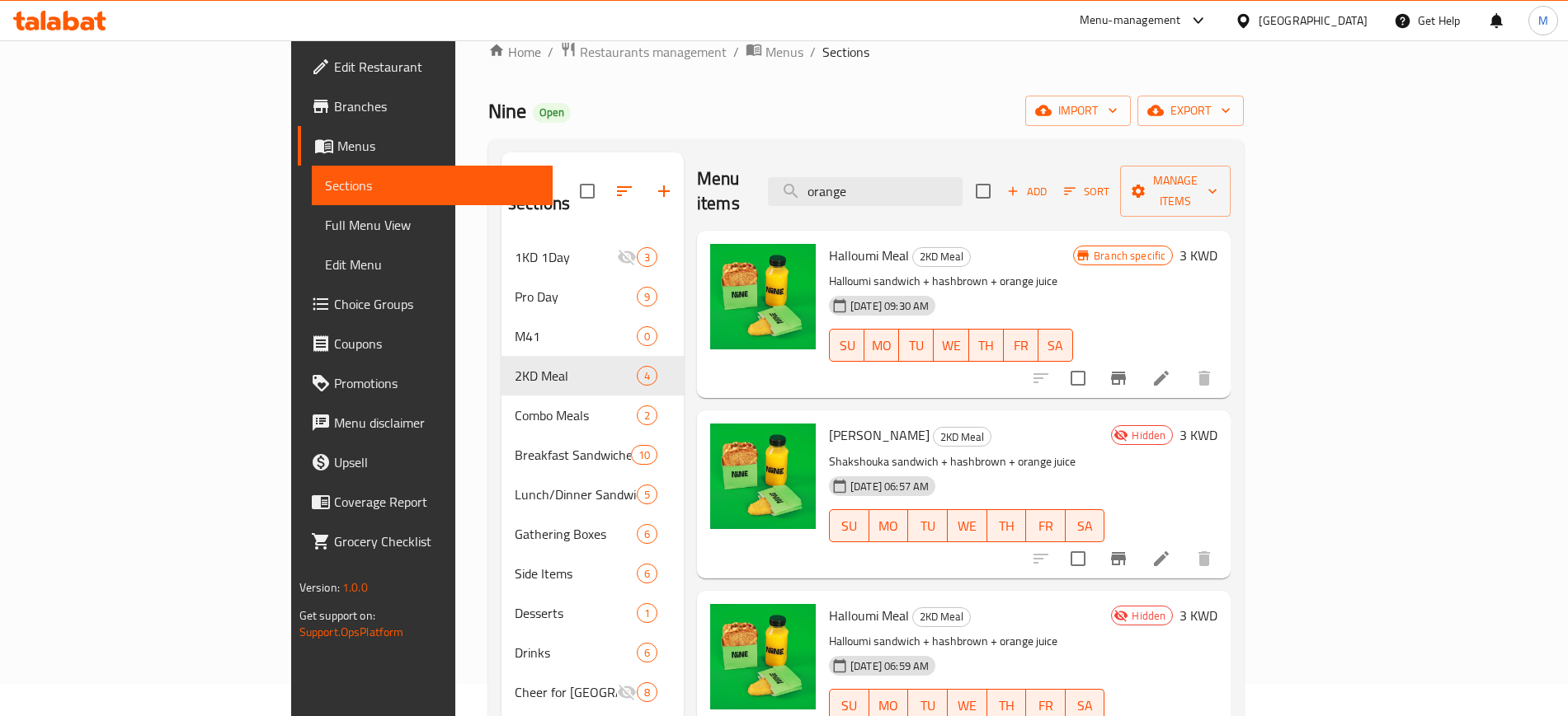
scroll to position [0, 0]
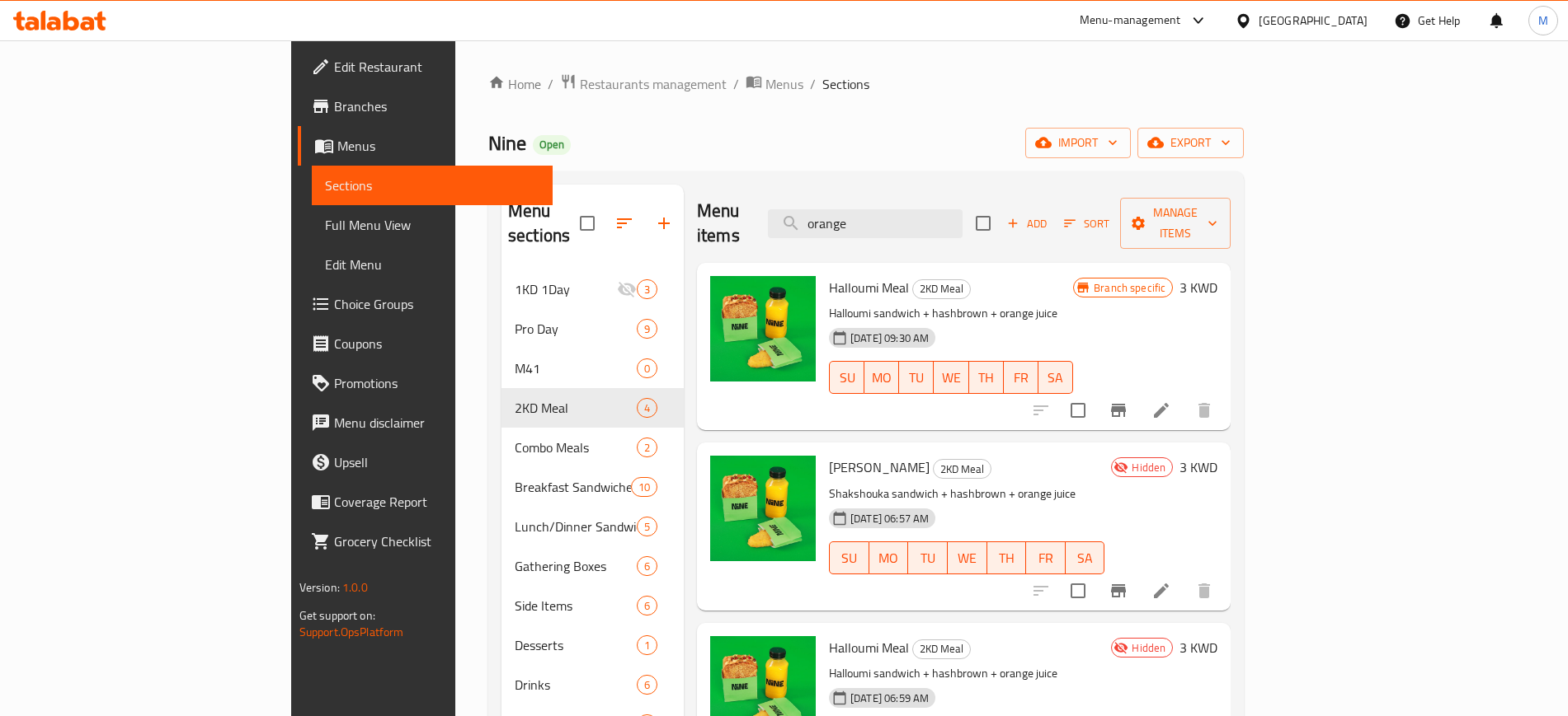
drag, startPoint x: 956, startPoint y: 213, endPoint x: 844, endPoint y: 222, distance: 112.4
click at [844, 222] on div "Menu items orange Add Sort Manage items" at bounding box center [963, 224] width 533 height 79
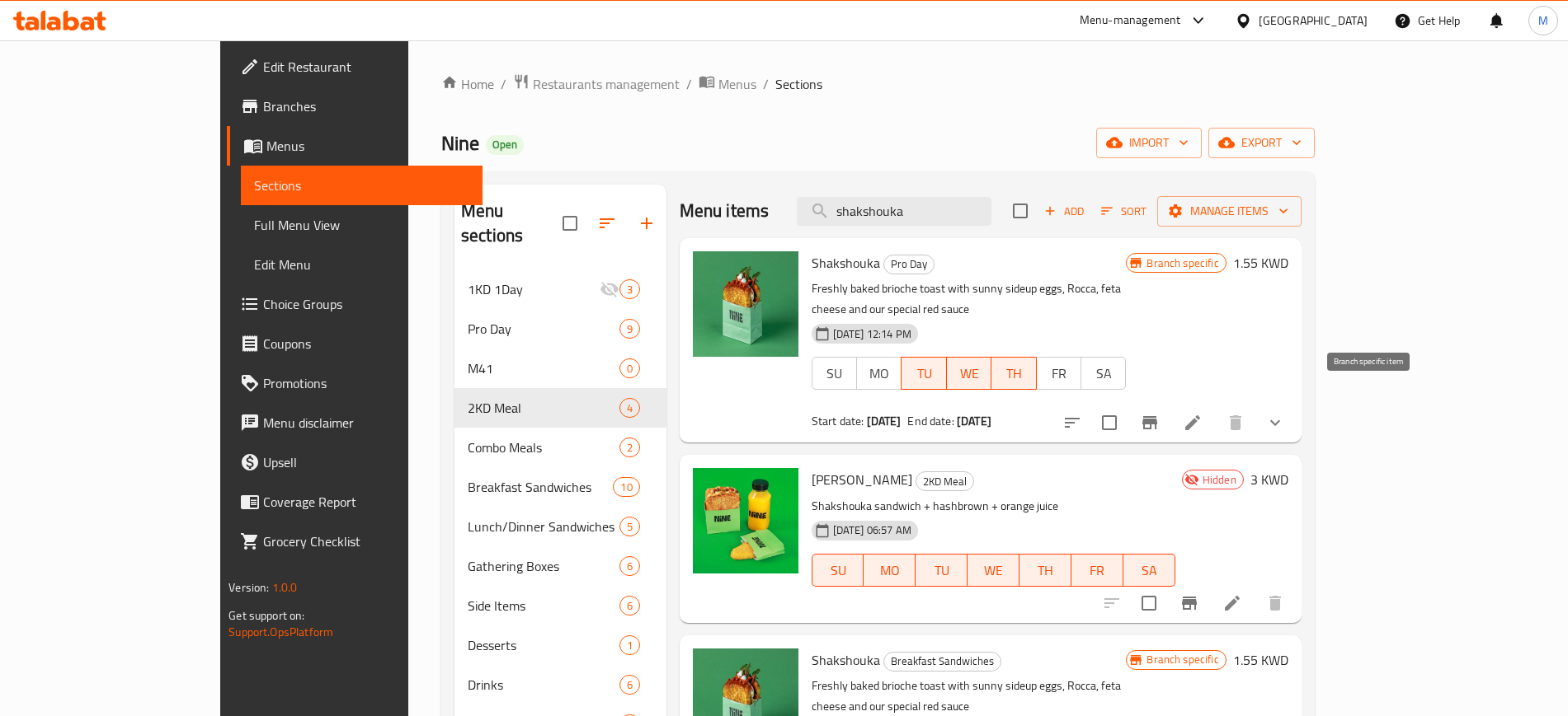
type input "shakshouka"
click at [1157, 416] on icon "Branch-specific-item" at bounding box center [1150, 423] width 15 height 13
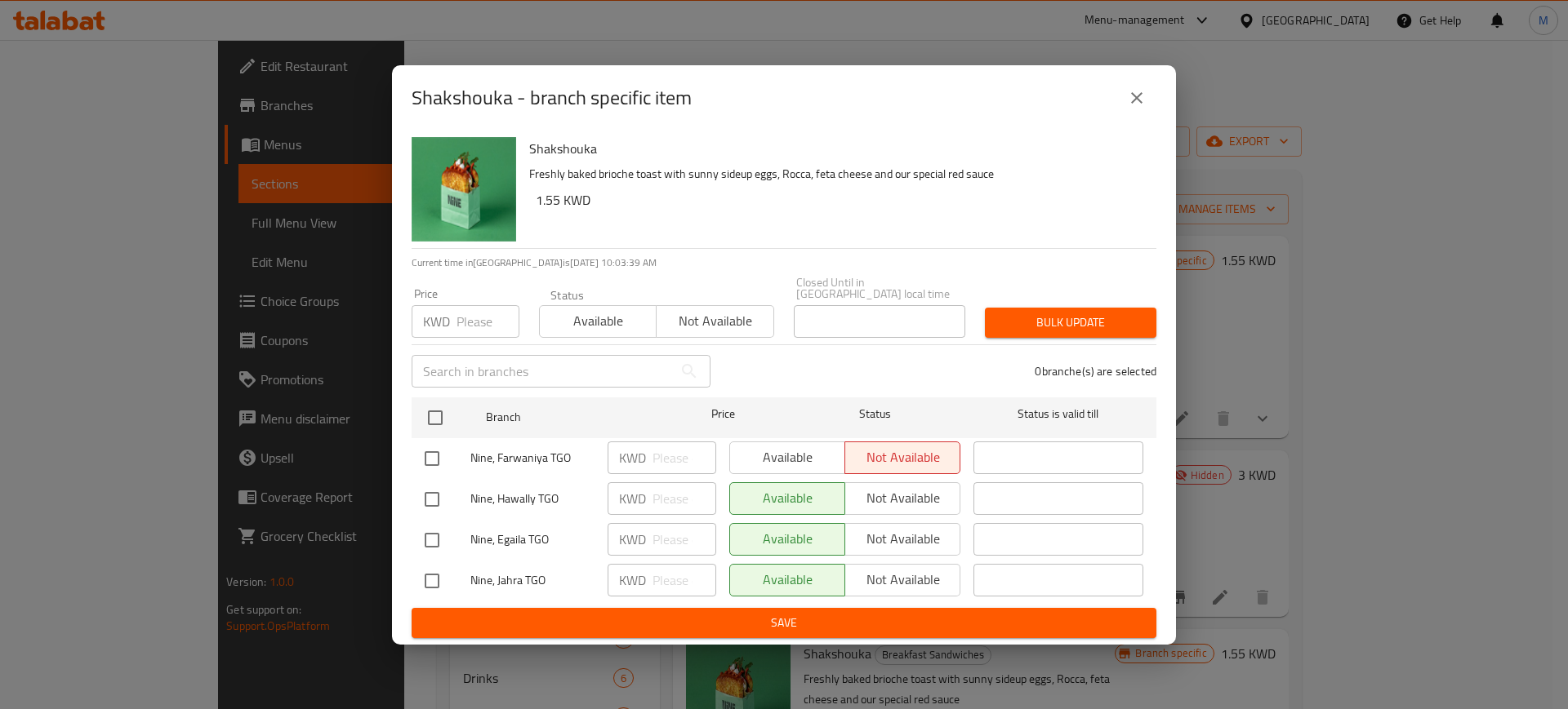
click at [1143, 108] on icon "close" at bounding box center [1136, 98] width 19 height 19
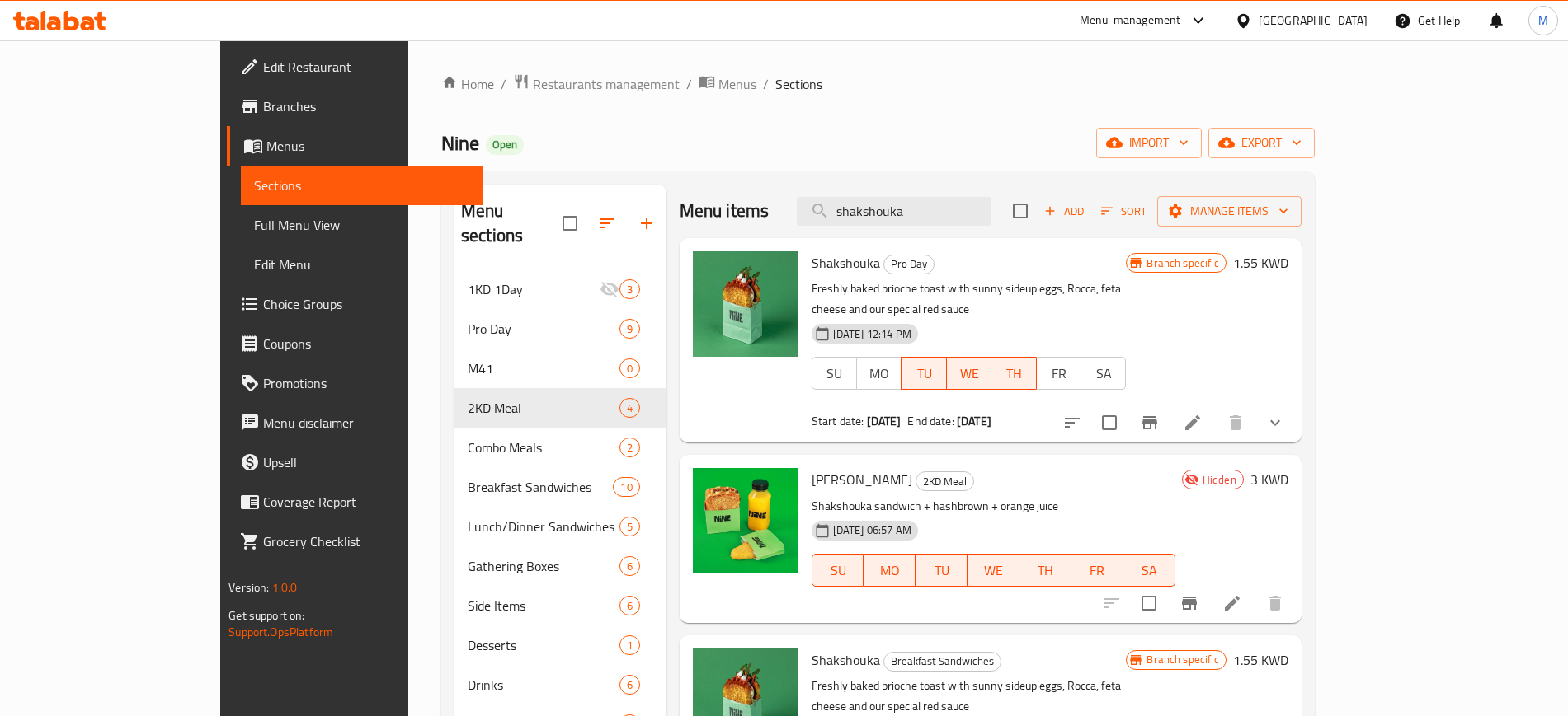
click at [1127, 256] on h6 "Shakshouka Pro Day" at bounding box center [969, 263] width 315 height 23
drag, startPoint x: 895, startPoint y: 220, endPoint x: 838, endPoint y: 224, distance: 57.1
click at [840, 222] on div "Menu items shakshouka Add Sort Manage items" at bounding box center [990, 211] width 622 height 54
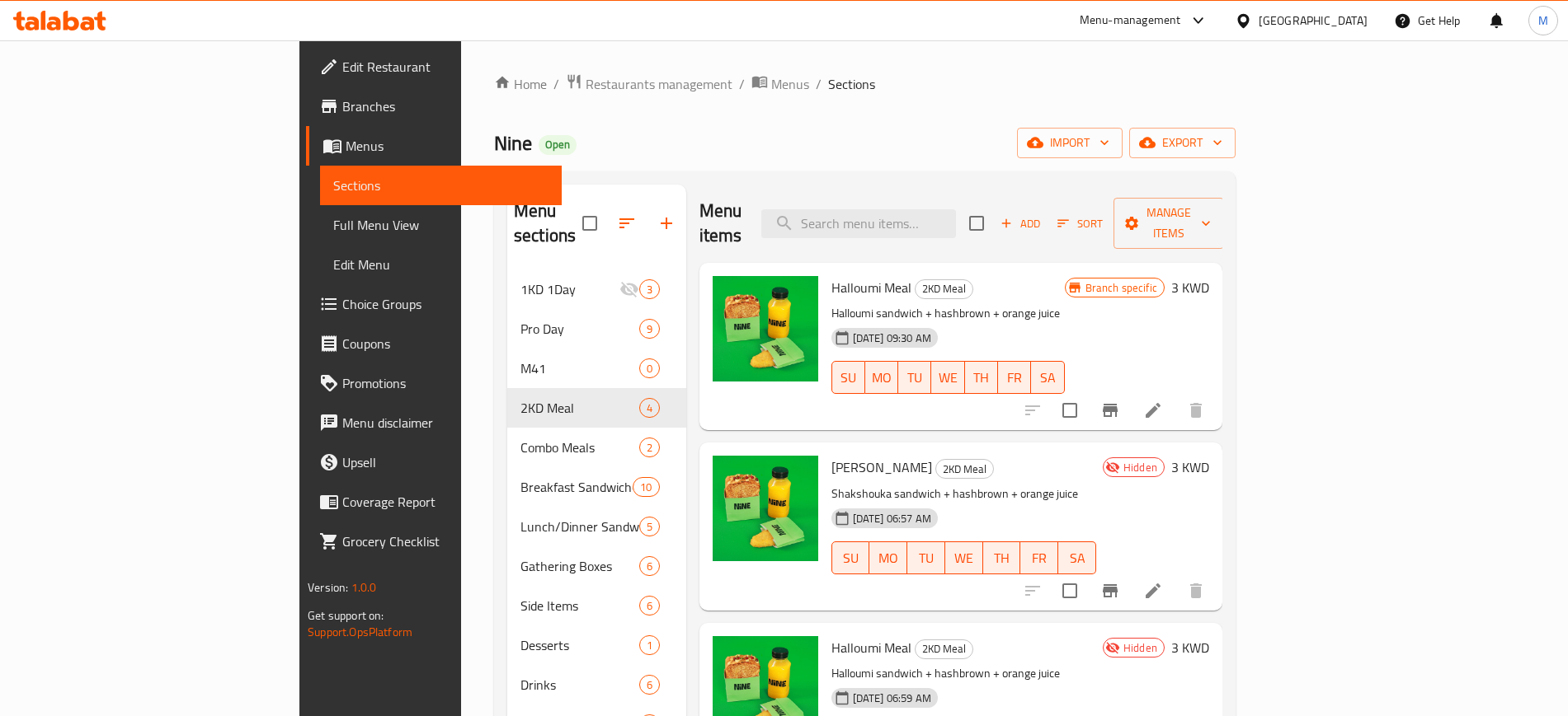
click at [960, 276] on h6 "Halloumi Meal 2KD Meal" at bounding box center [948, 287] width 233 height 23
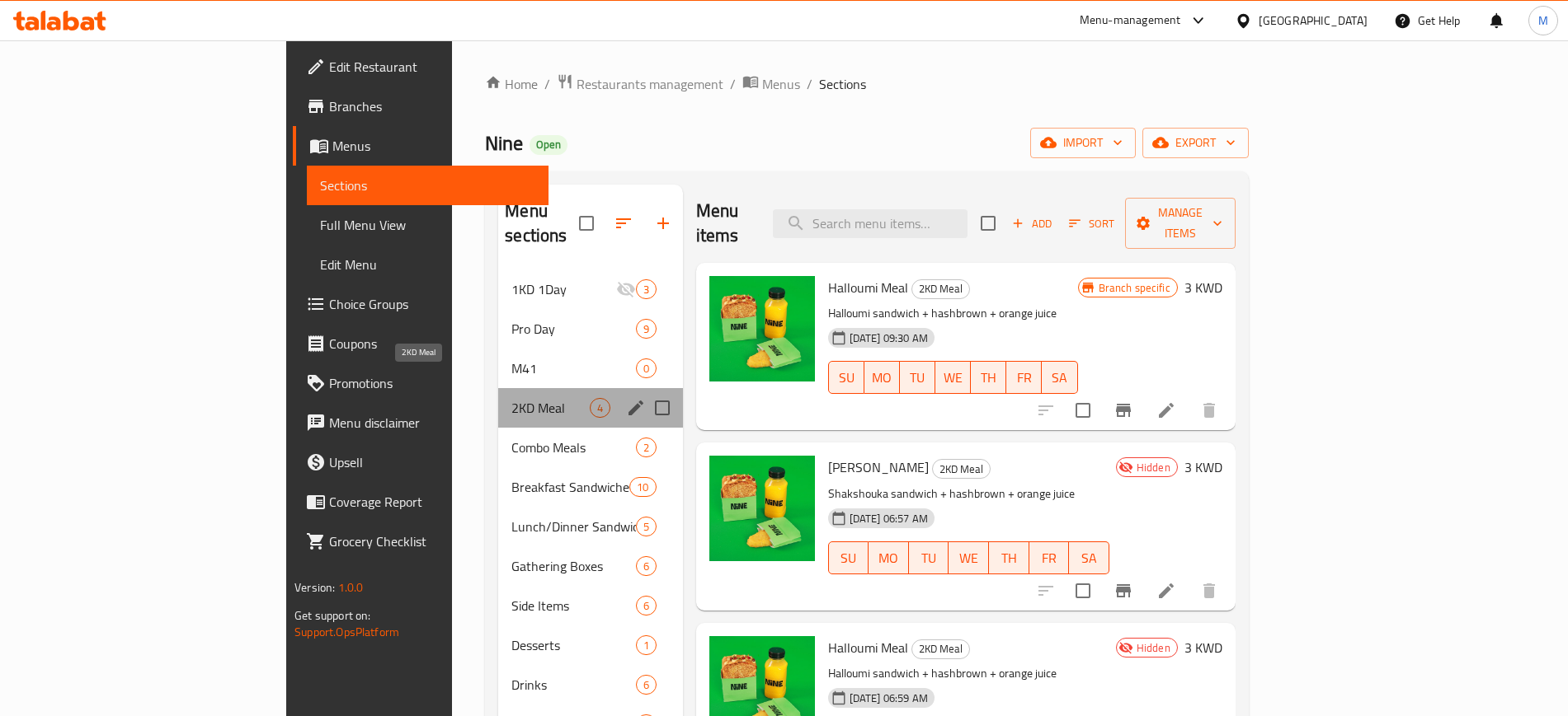
click at [511, 398] on span "2KD Meal" at bounding box center [550, 408] width 78 height 19
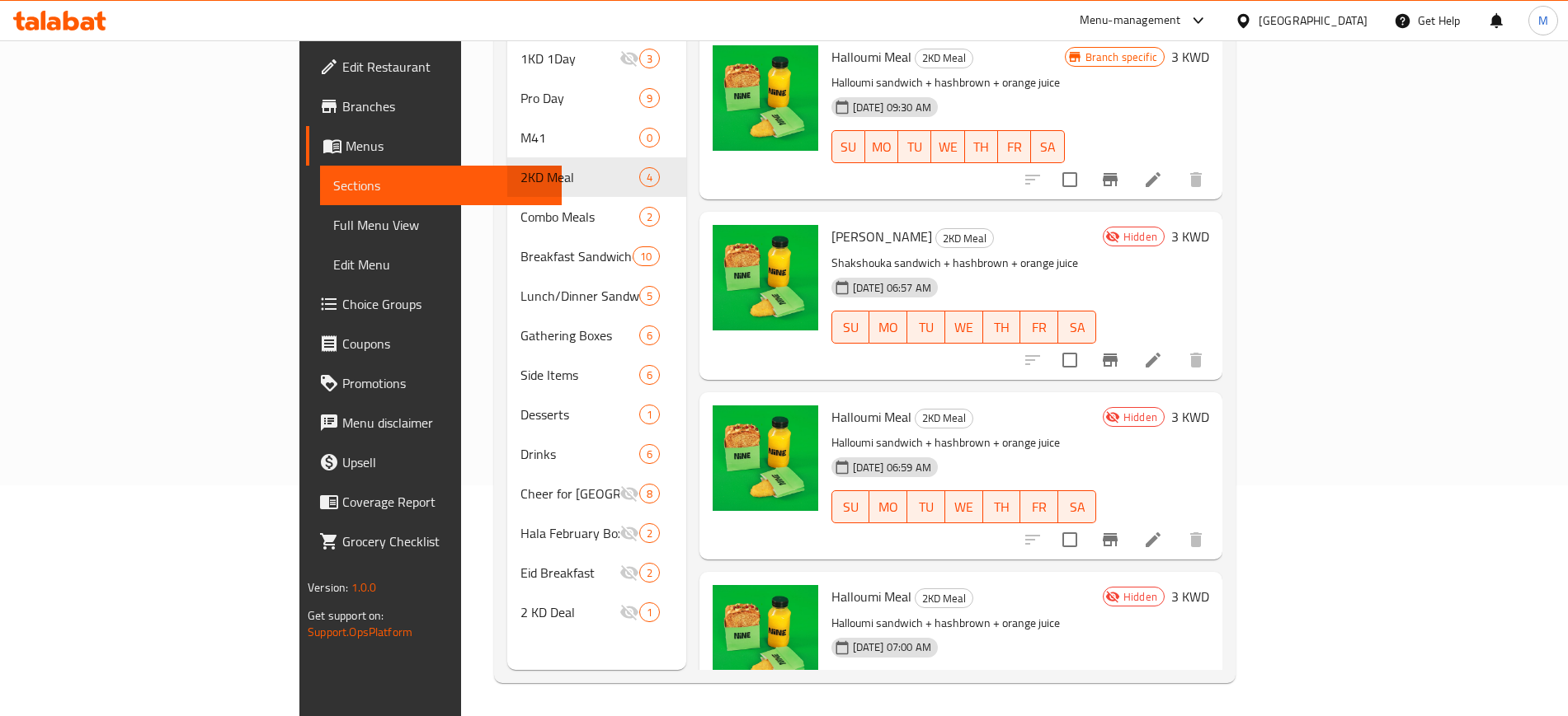
click at [1160, 532] on icon at bounding box center [1152, 539] width 15 height 15
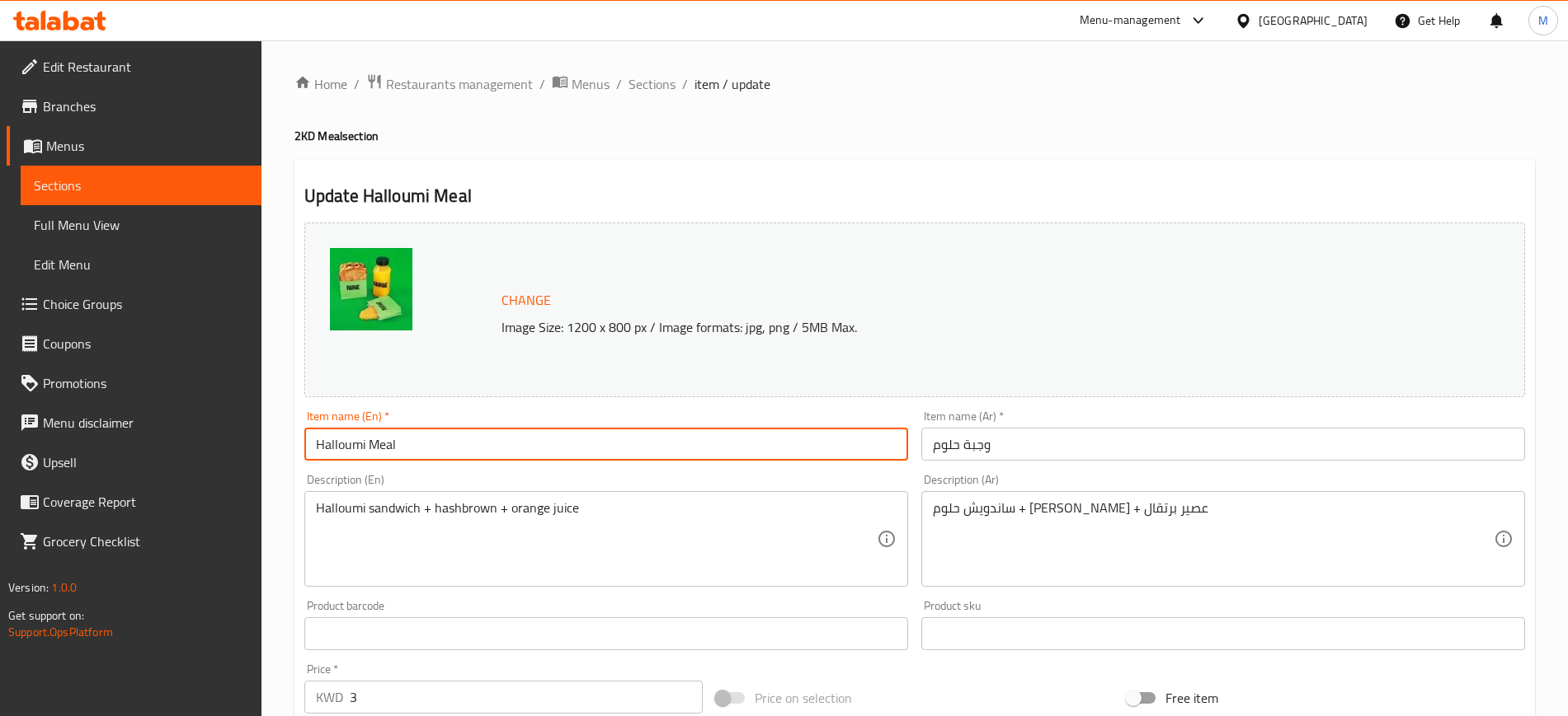
drag, startPoint x: 364, startPoint y: 444, endPoint x: 270, endPoint y: 435, distance: 94.4
click at [270, 435] on div "Home / Restaurants management / Menus / Sections / item / update 2KD Meal secti…" at bounding box center [914, 614] width 1306 height 1148
type input "Avocado Chicken Meal"
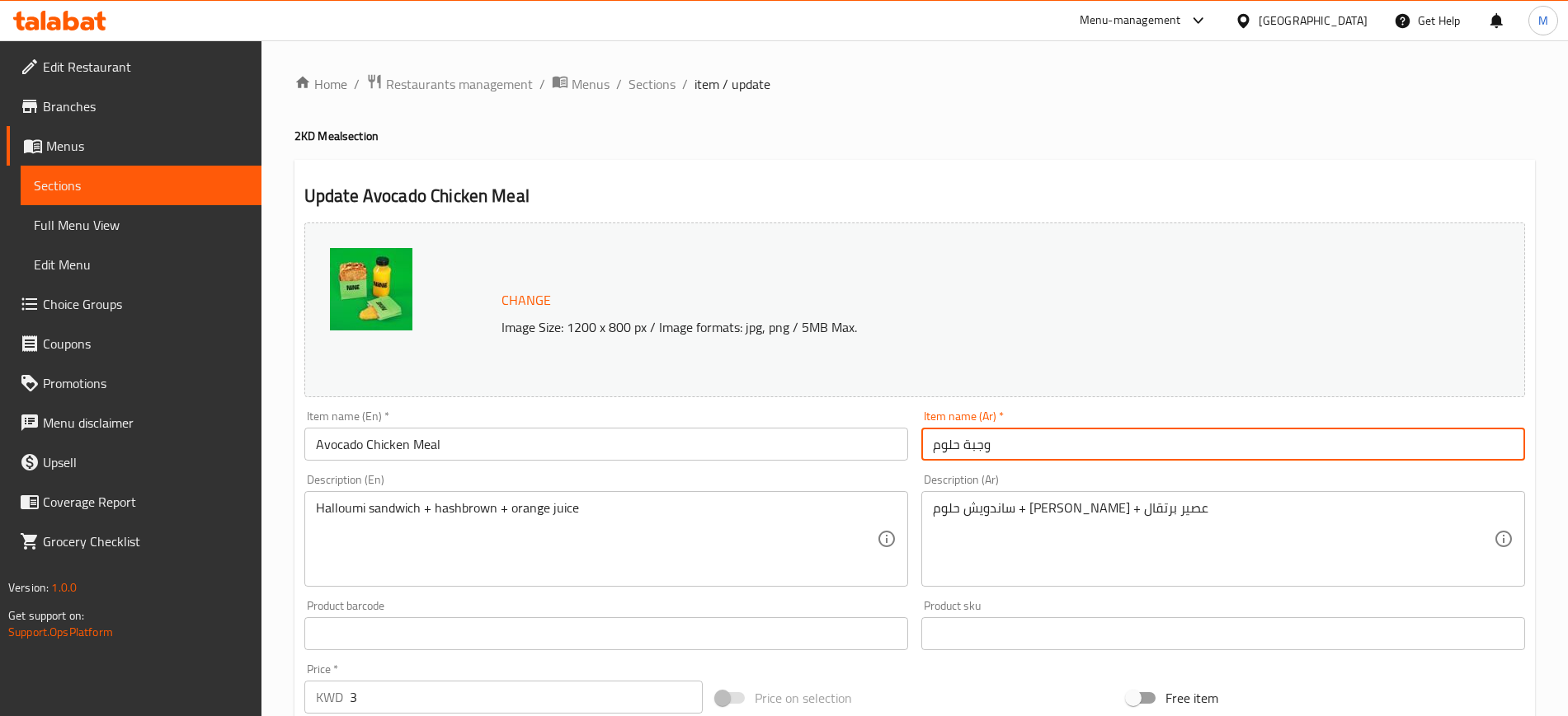
drag, startPoint x: 959, startPoint y: 442, endPoint x: 922, endPoint y: 445, distance: 37.1
click at [922, 445] on input "وجبة حلوم" at bounding box center [1223, 444] width 604 height 33
type input "وجبة افوكادو دجاج"
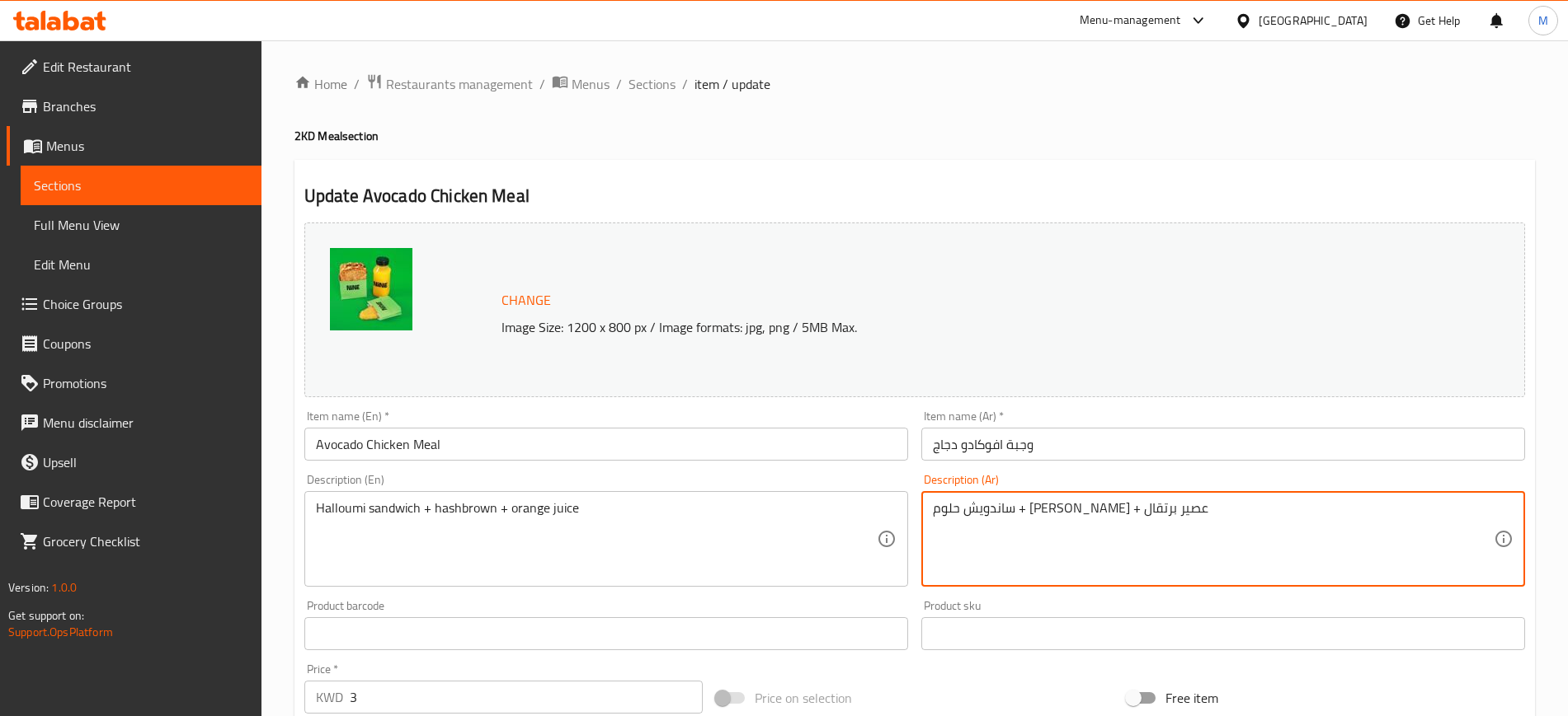
drag, startPoint x: 1107, startPoint y: 510, endPoint x: 1082, endPoint y: 509, distance: 25.0
type textarea "ساندويش افوكادو دجاج + [PERSON_NAME] + عصير برتقال"
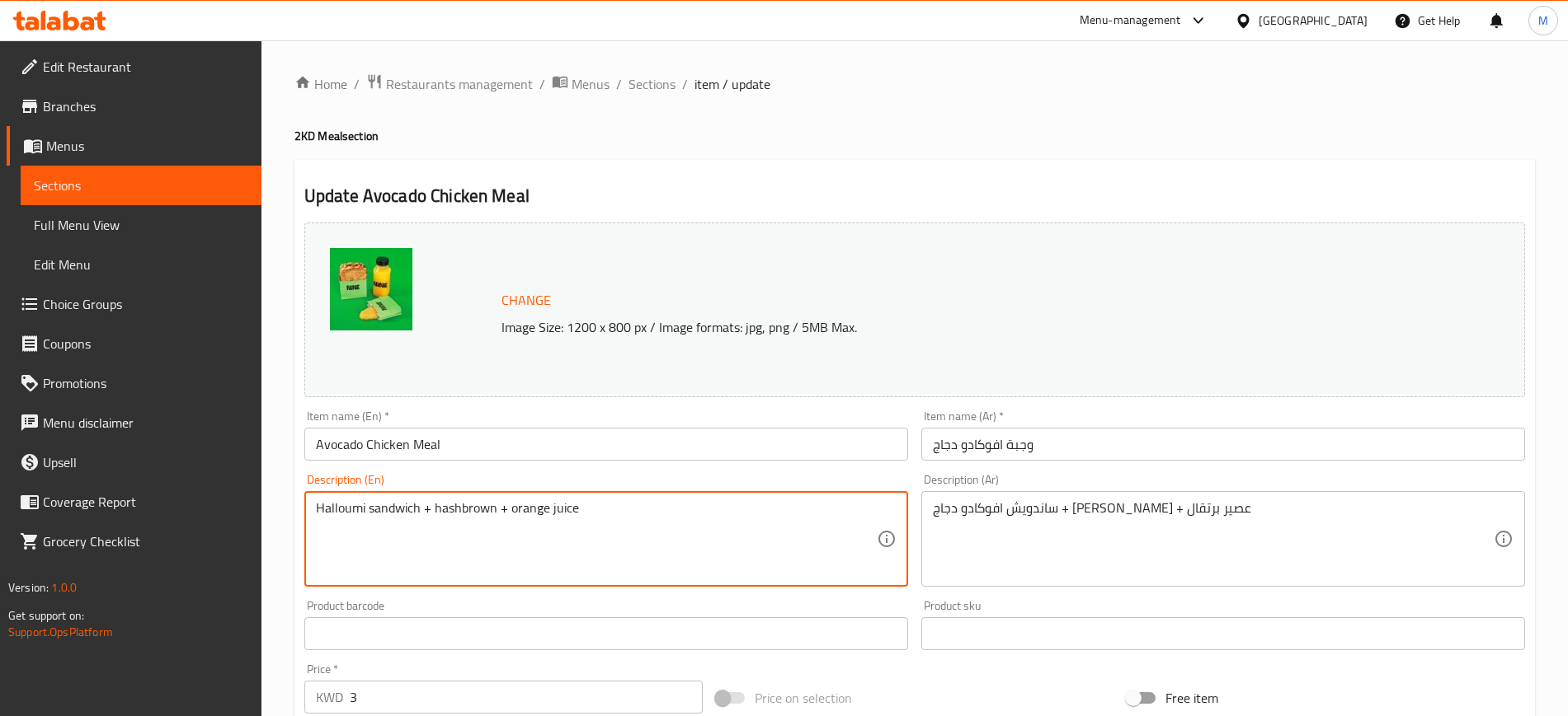
drag, startPoint x: 363, startPoint y: 507, endPoint x: 312, endPoint y: 506, distance: 51.0
drag, startPoint x: 364, startPoint y: 505, endPoint x: 305, endPoint y: 504, distance: 59.0
click at [305, 504] on div "Halloumi sandwich + hashbrown + orange juice Description (En)" at bounding box center [606, 539] width 604 height 95
type textarea "Avocado chicken sandwich + hashbrown + orange juice"
click at [520, 438] on input "Avocado Chicken Meal" at bounding box center [606, 444] width 604 height 33
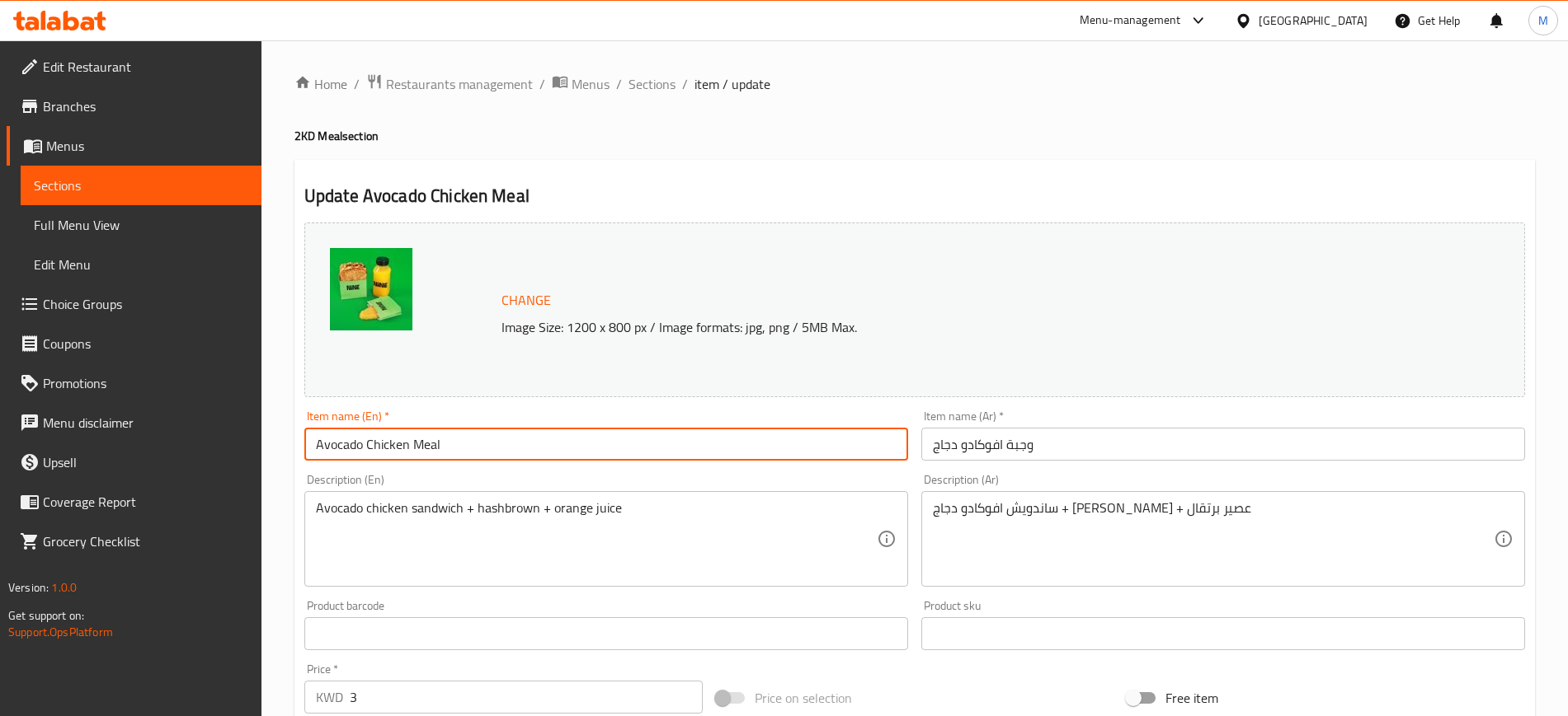
drag, startPoint x: 654, startPoint y: 92, endPoint x: 685, endPoint y: 121, distance: 42.4
click at [654, 92] on span "Sections" at bounding box center [652, 84] width 47 height 19
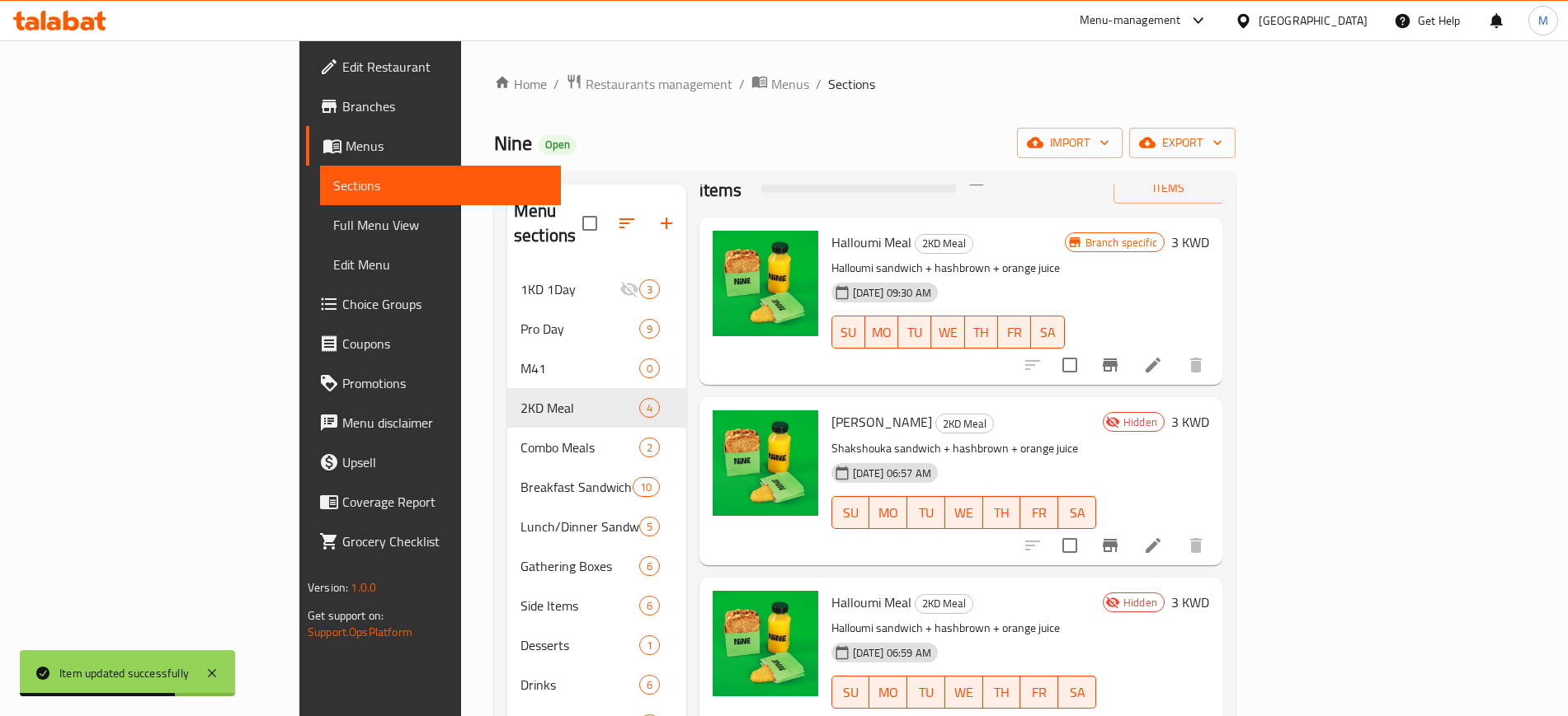
scroll to position [231, 0]
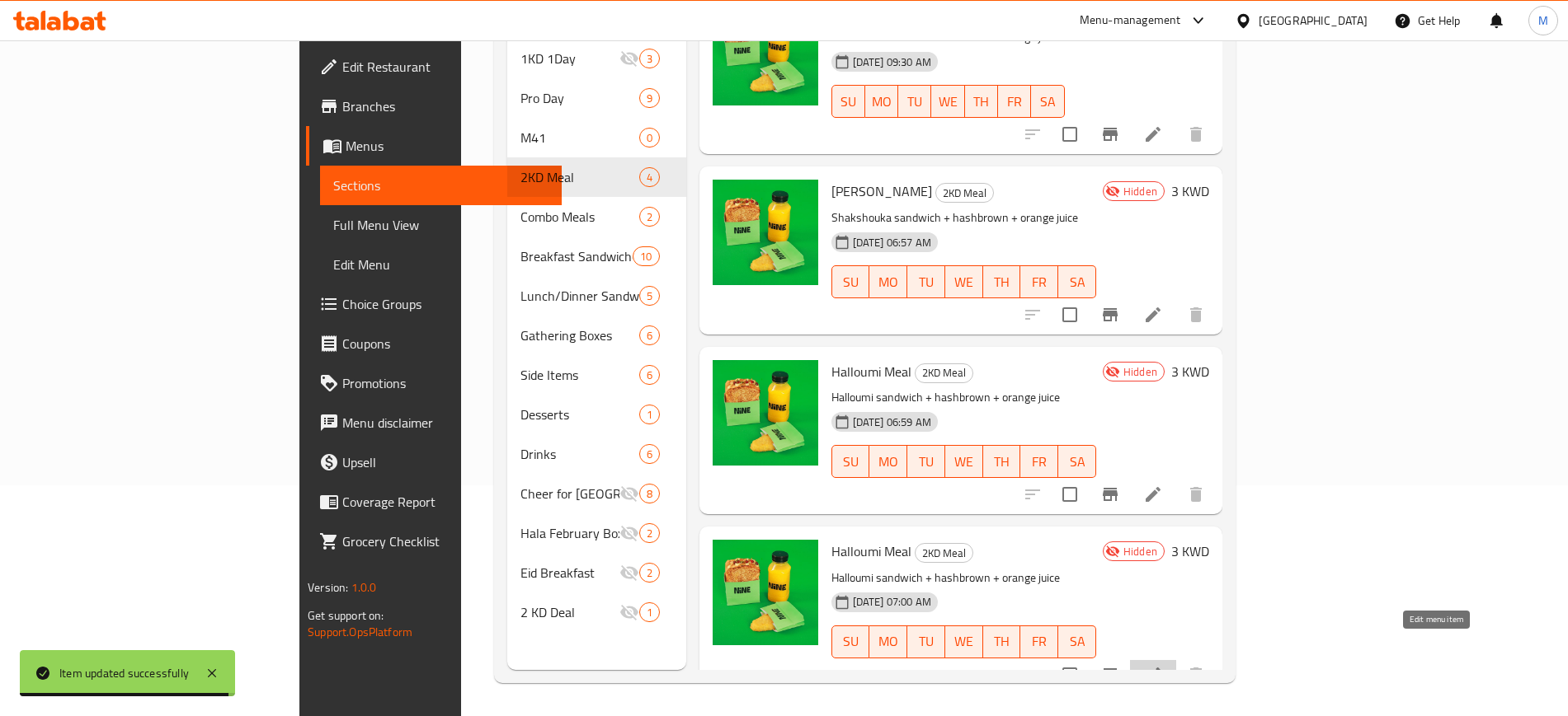
click at [1160, 667] on icon at bounding box center [1152, 674] width 15 height 15
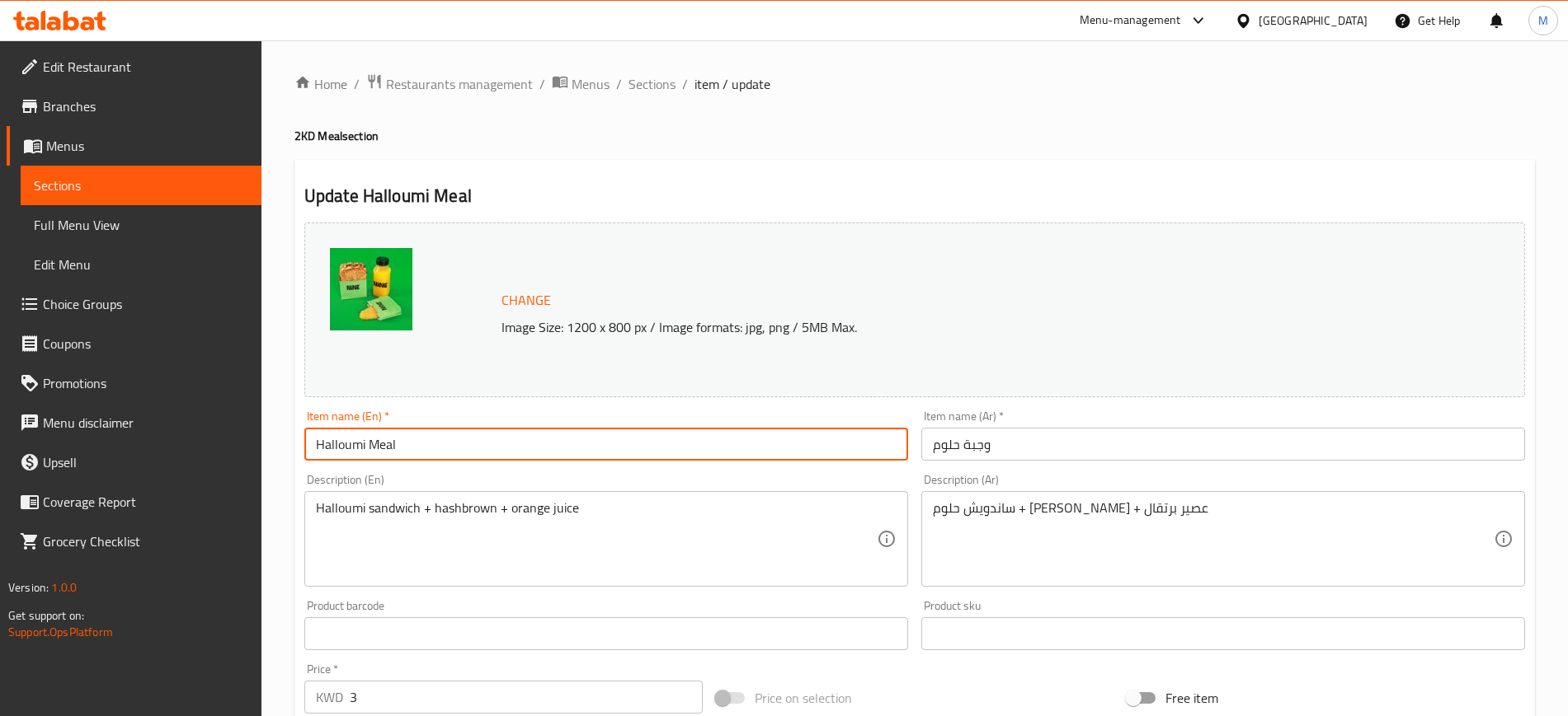
drag, startPoint x: 367, startPoint y: 445, endPoint x: 304, endPoint y: 439, distance: 63.3
click at [304, 439] on input "Halloumi Meal" at bounding box center [606, 444] width 604 height 33
type input "Mushroom Truffle Meal"
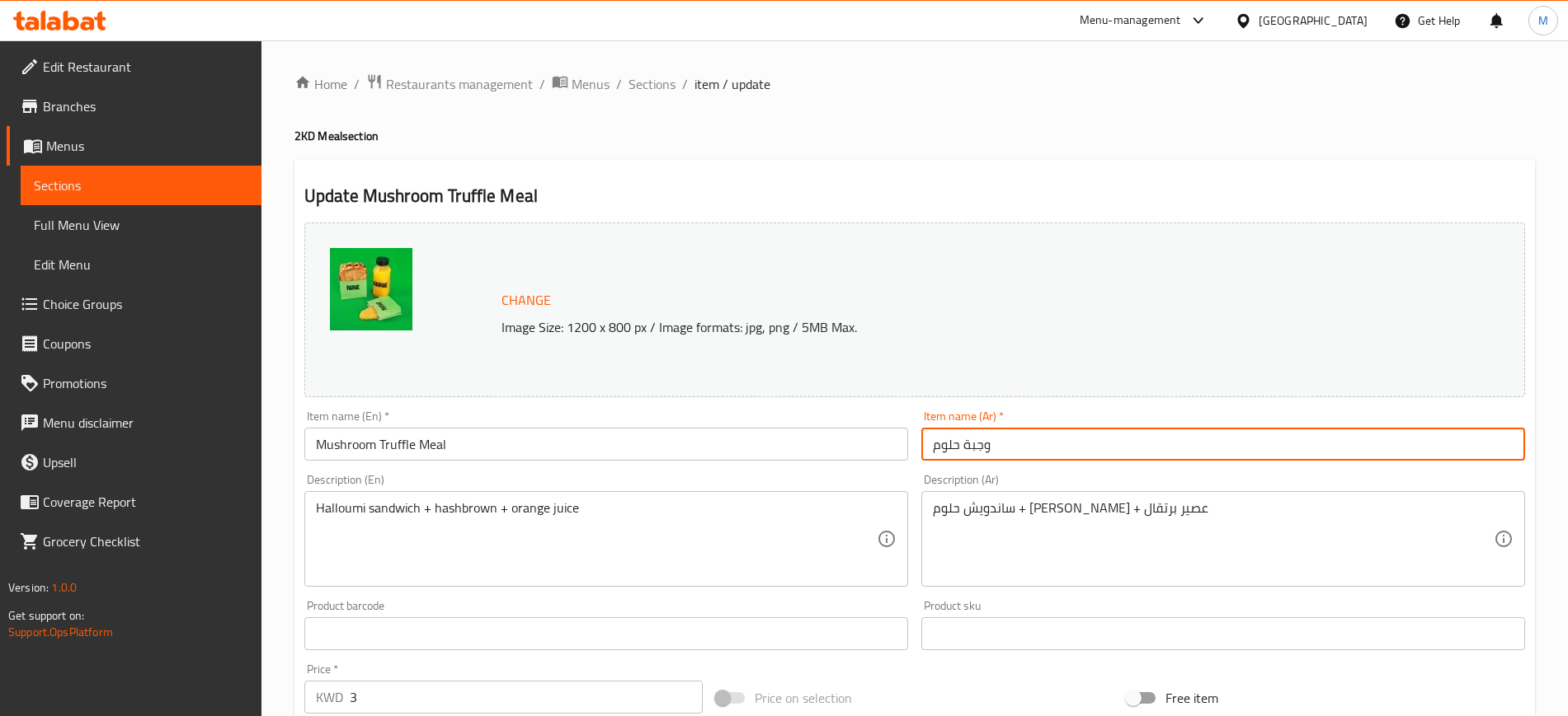
drag, startPoint x: 959, startPoint y: 442, endPoint x: 925, endPoint y: 445, distance: 34.1
click at [925, 445] on input "وجبة حلوم" at bounding box center [1223, 444] width 604 height 33
click at [1000, 439] on input "وجبة ماشروم ترافل" at bounding box center [1223, 444] width 604 height 33
click at [1082, 452] on input "وجبة مشروم ترافل" at bounding box center [1223, 444] width 604 height 33
type input "وجبة مشروم ترافل"
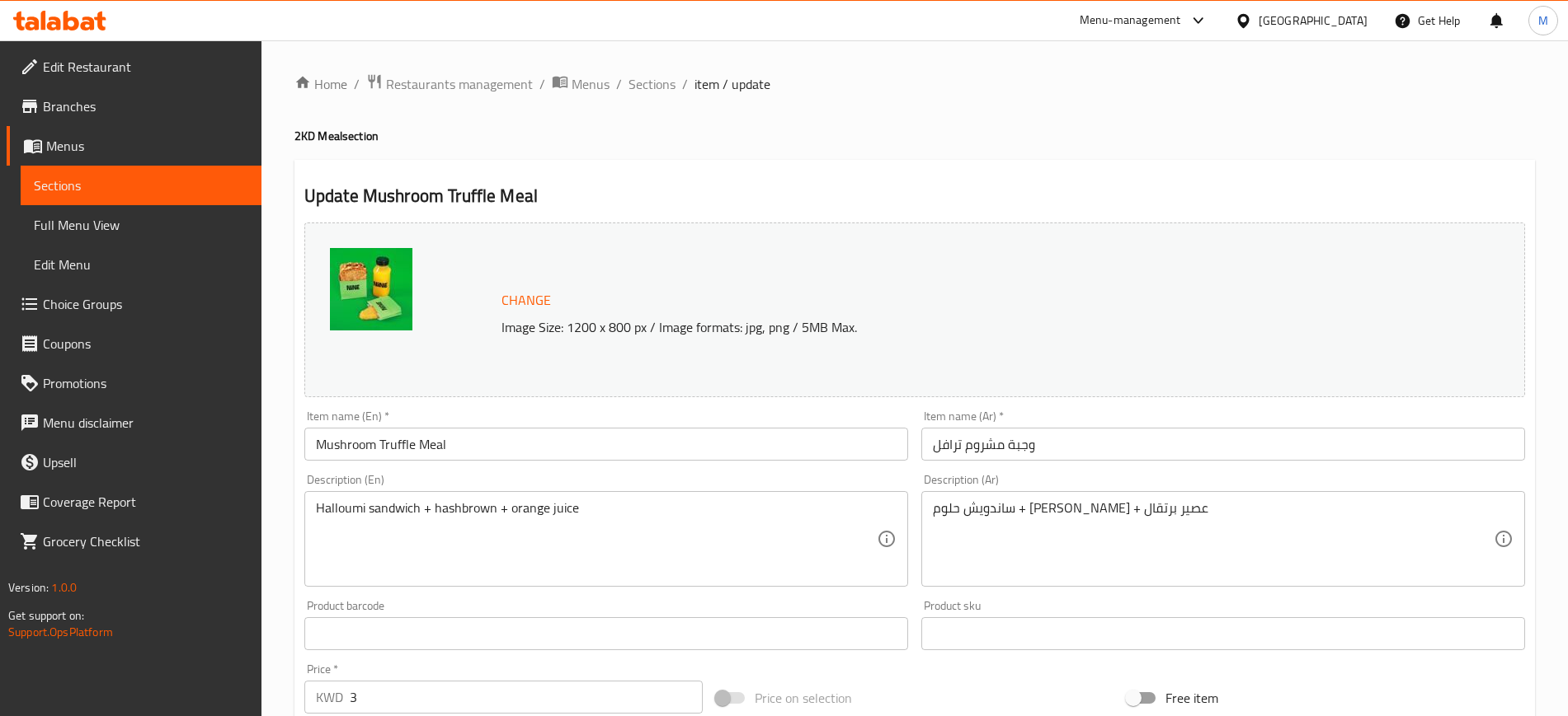
click at [1142, 480] on div "Description (Ar) ساندويش حلوم + [PERSON_NAME] + عصير برتقال Description (Ar)" at bounding box center [1223, 530] width 604 height 113
click at [1084, 436] on input "وجبة مشروم ترافل" at bounding box center [1223, 444] width 604 height 33
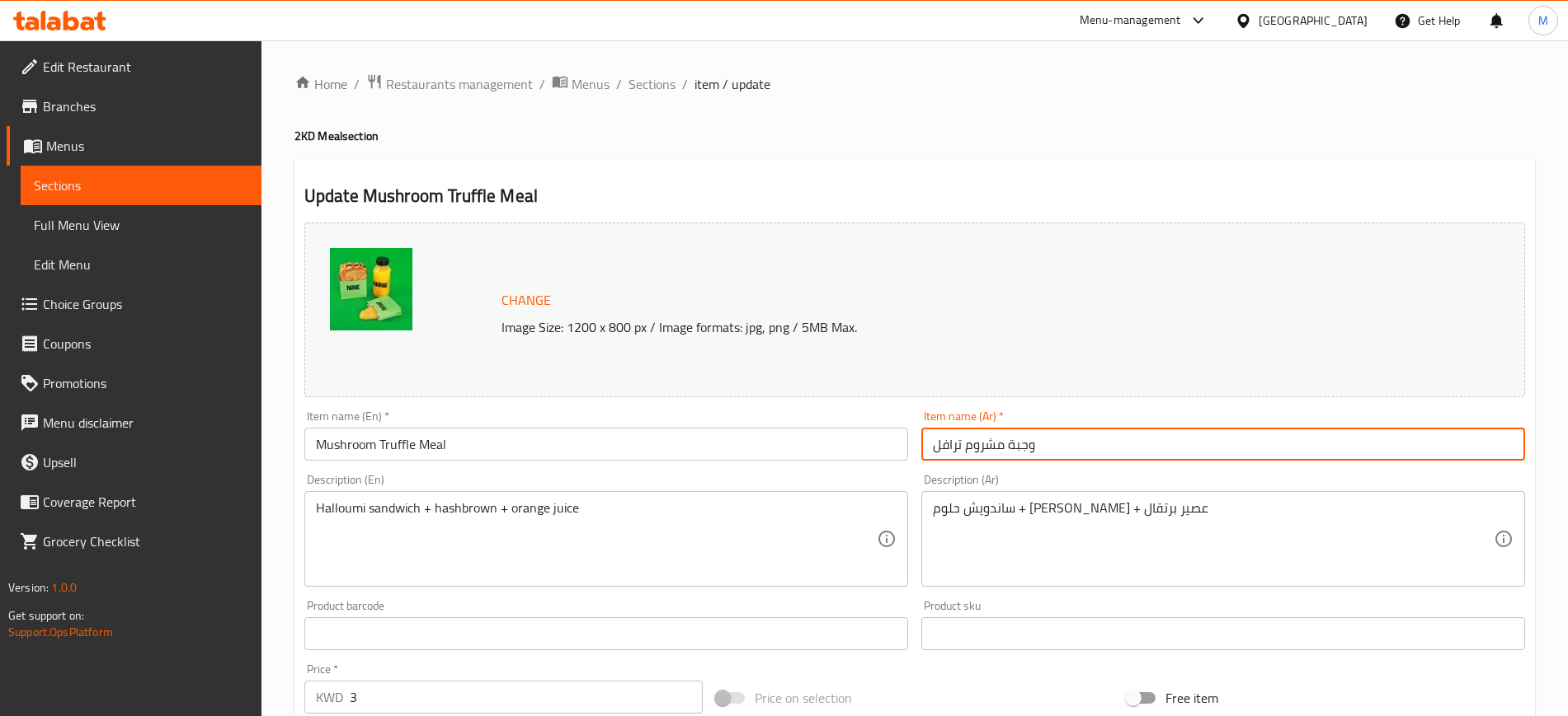
click at [1090, 475] on div "Description (Ar) ساندويش حلوم + [PERSON_NAME] + عصير برتقال Description (Ar)" at bounding box center [1223, 530] width 604 height 113
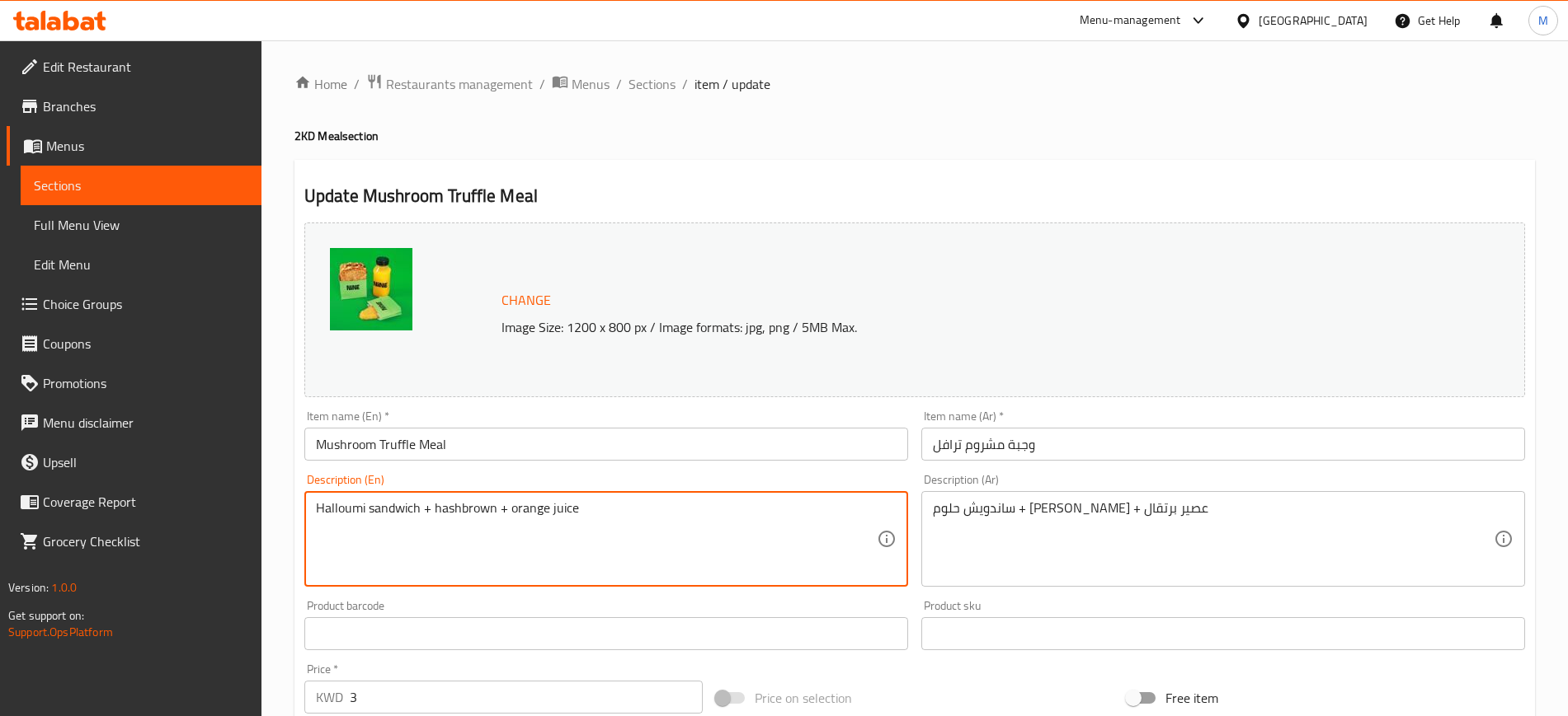
drag, startPoint x: 365, startPoint y: 507, endPoint x: 282, endPoint y: 507, distance: 83.0
click at [707, 522] on textarea "Mushroom truffle sandwich + hashbrown + orange juice" at bounding box center [596, 539] width 561 height 79
type textarea "Mushroom truffle sandwich + hashbrown + orange juice"
click at [868, 471] on div "Description (En) Mushroom truffle sandwich + hashbrown + orange juice Descripti…" at bounding box center [607, 530] width 617 height 126
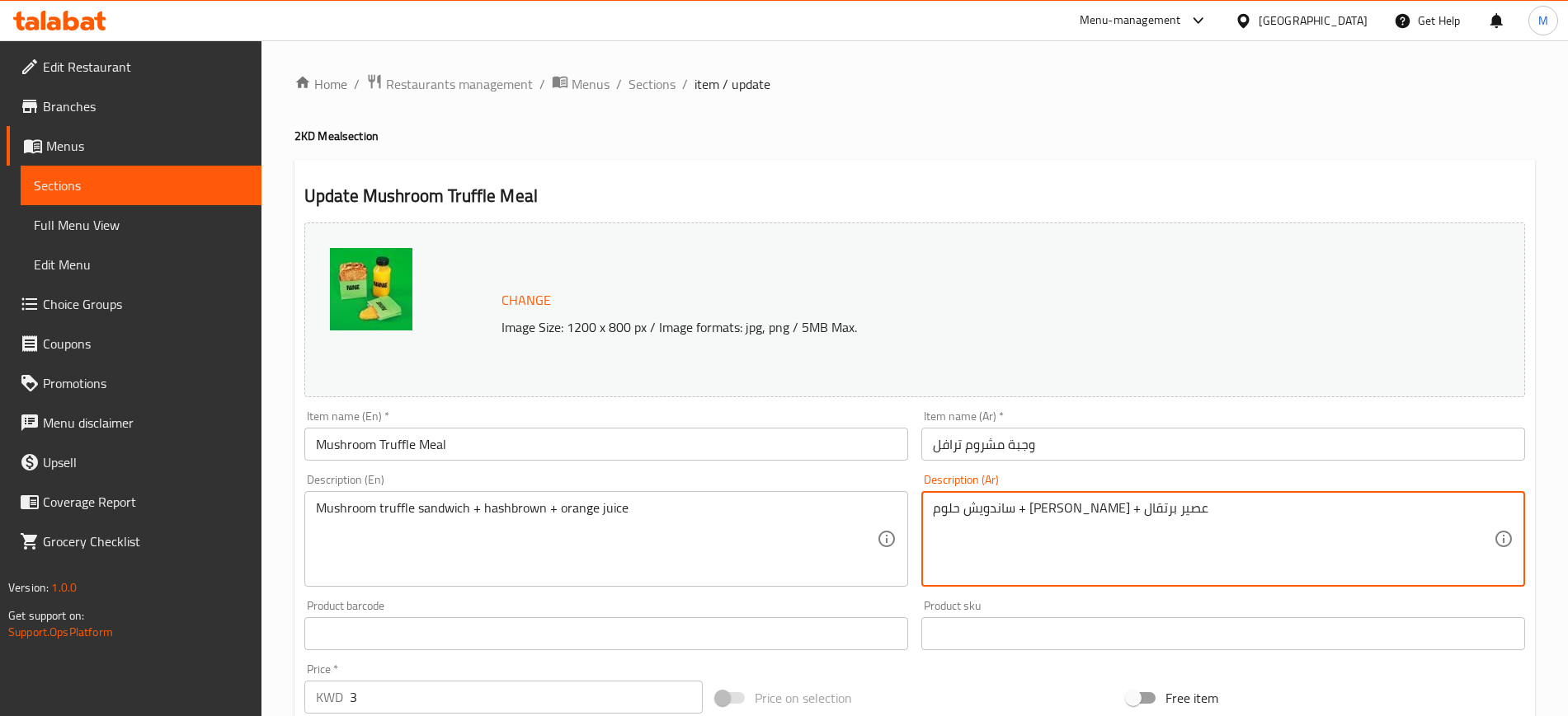
drag, startPoint x: 1107, startPoint y: 507, endPoint x: 1085, endPoint y: 505, distance: 22.1
type textarea "ساندويش ترافل مشروم + [PERSON_NAME] + عصير برتقال"
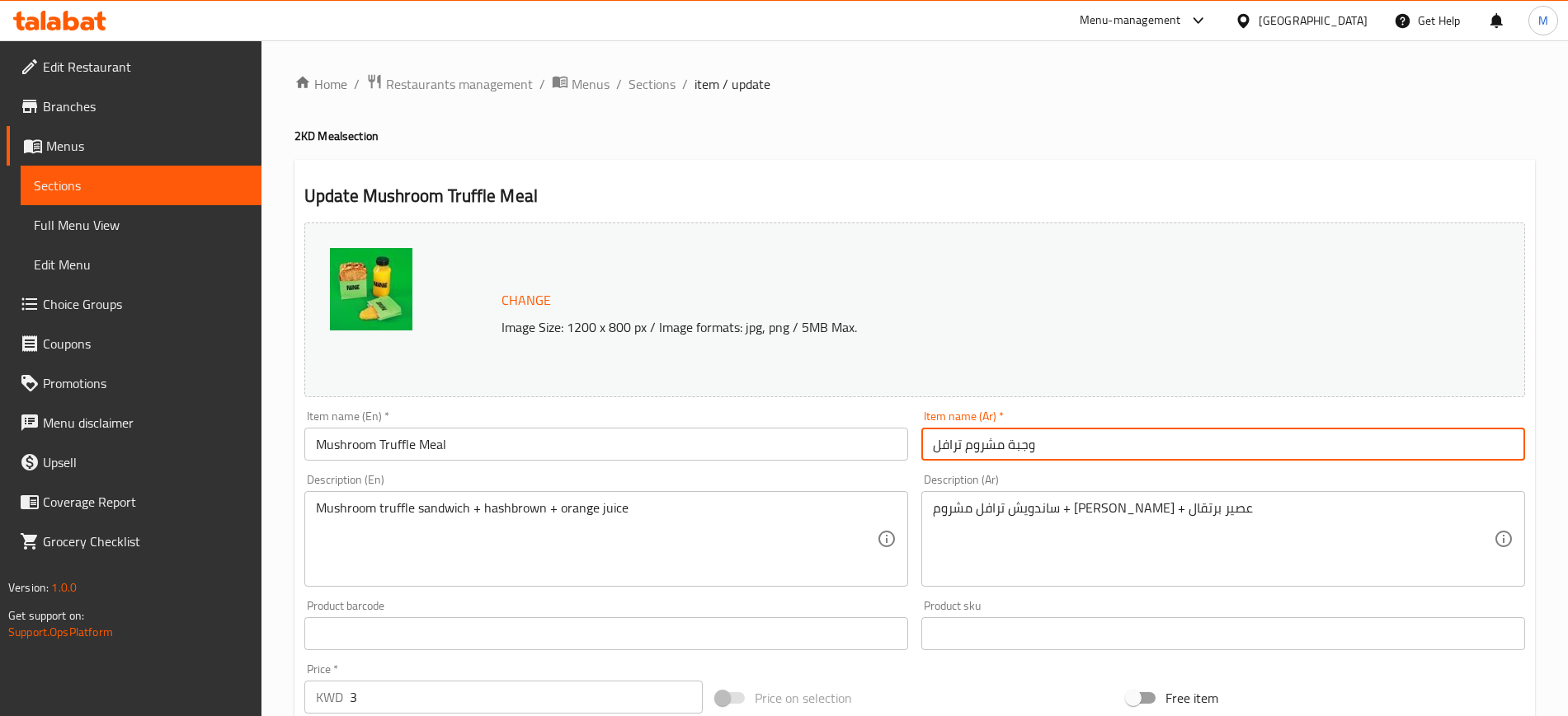
drag, startPoint x: 1001, startPoint y: 440, endPoint x: 930, endPoint y: 449, distance: 71.6
click at [930, 449] on input "وجبة مشروم ترافل" at bounding box center [1223, 444] width 604 height 33
type input "وجبة ترافل مشروم"
click at [805, 461] on div "Item name (En)   * Mushroom Truffle Meal Item name (En) *" at bounding box center [607, 436] width 617 height 64
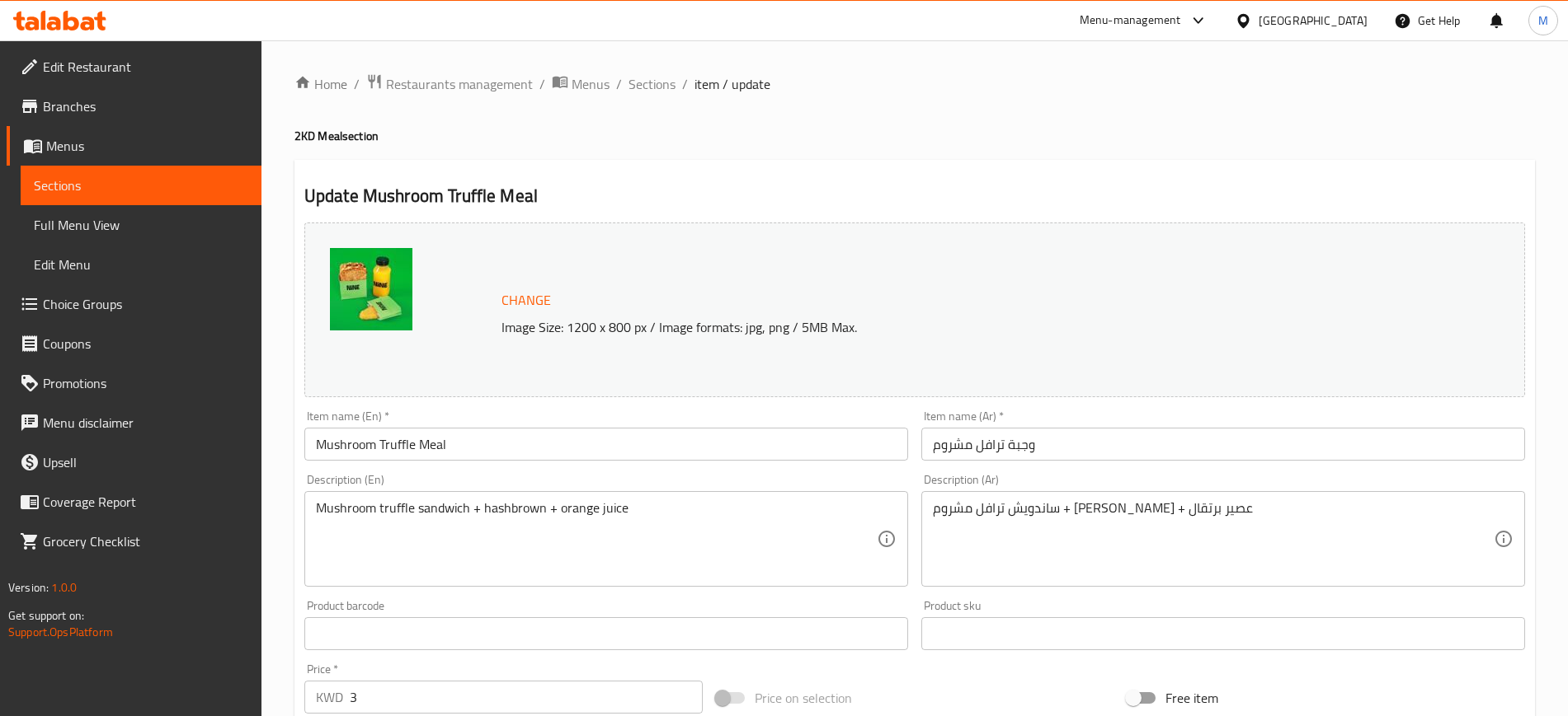
click at [792, 435] on input "Mushroom Truffle Meal" at bounding box center [606, 444] width 604 height 33
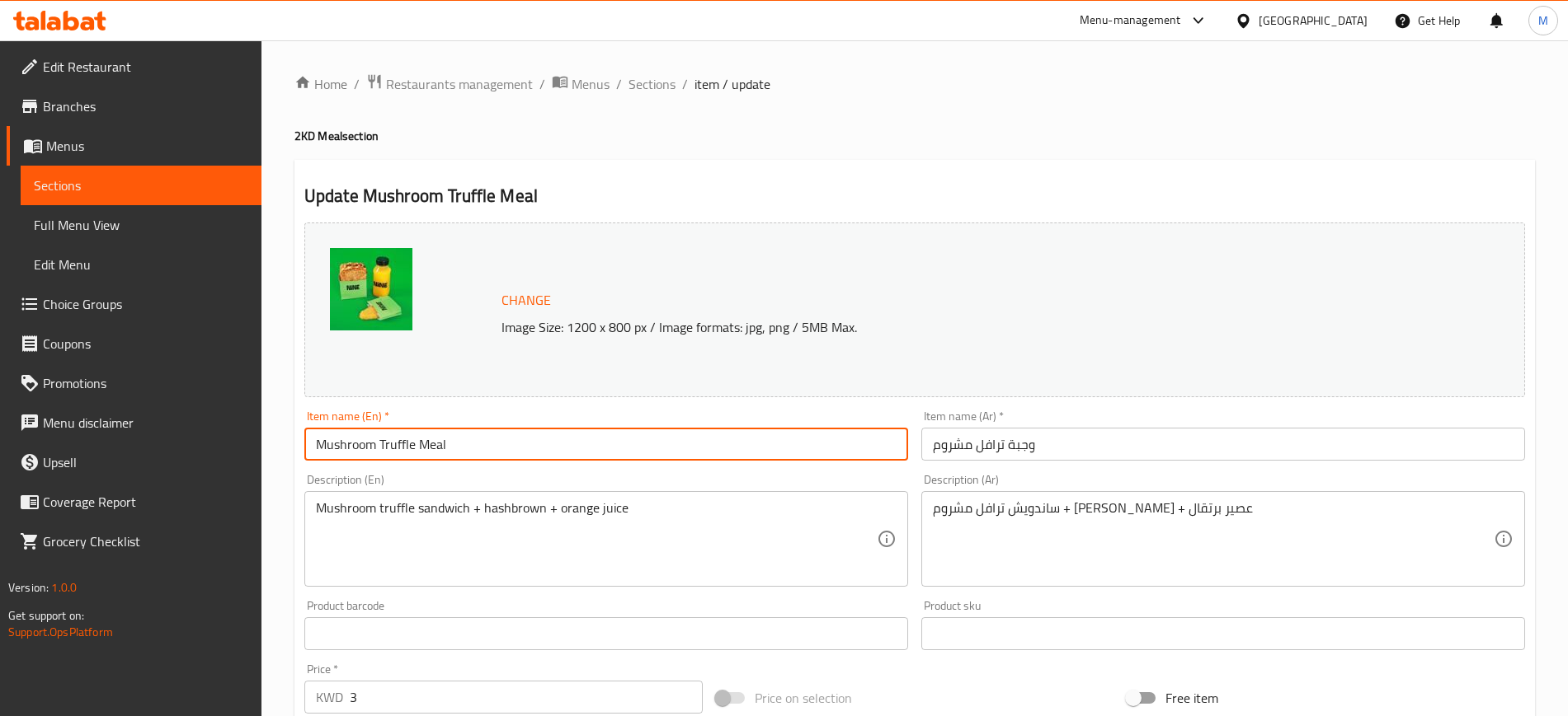
click at [658, 88] on span "Sections" at bounding box center [652, 84] width 47 height 19
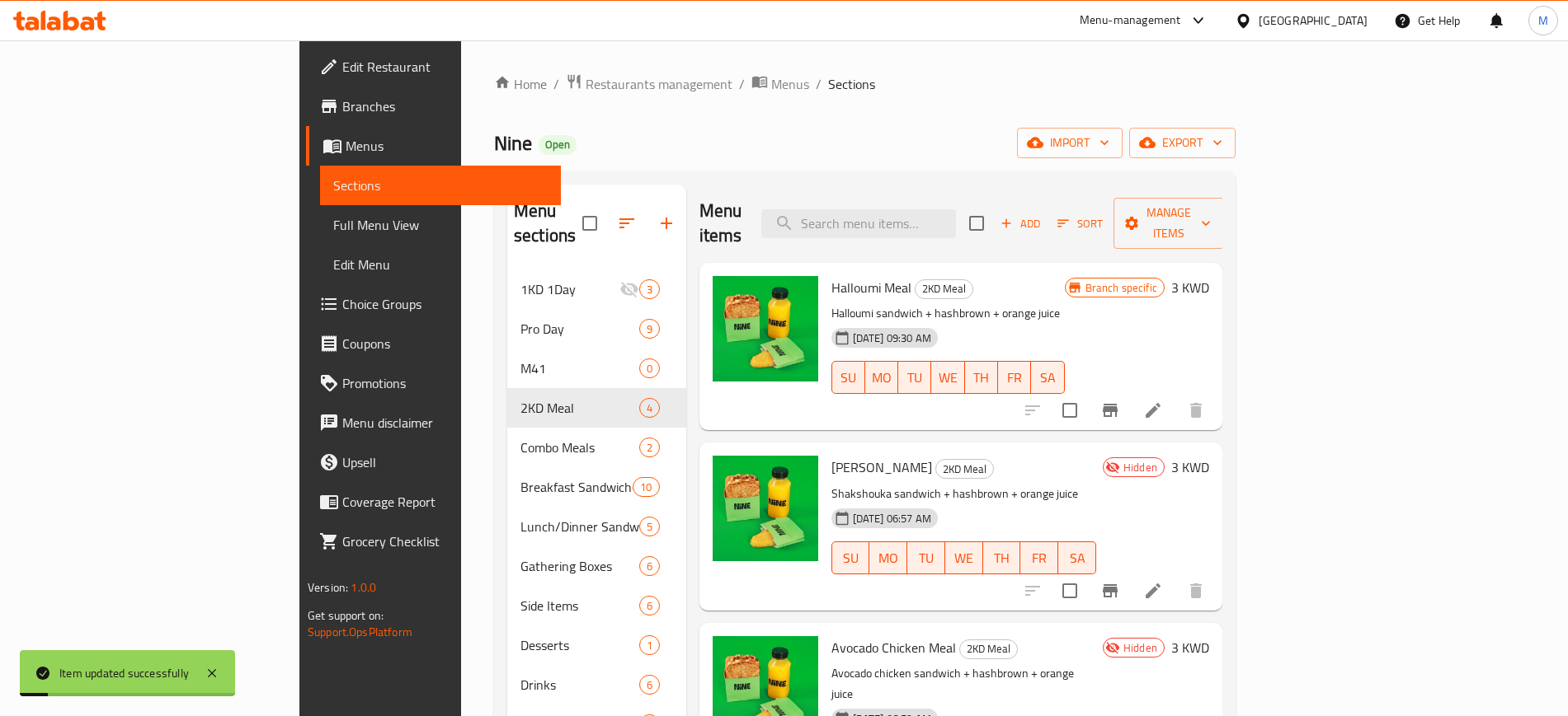
click at [937, 153] on div "Nine Open import export" at bounding box center [865, 143] width 741 height 31
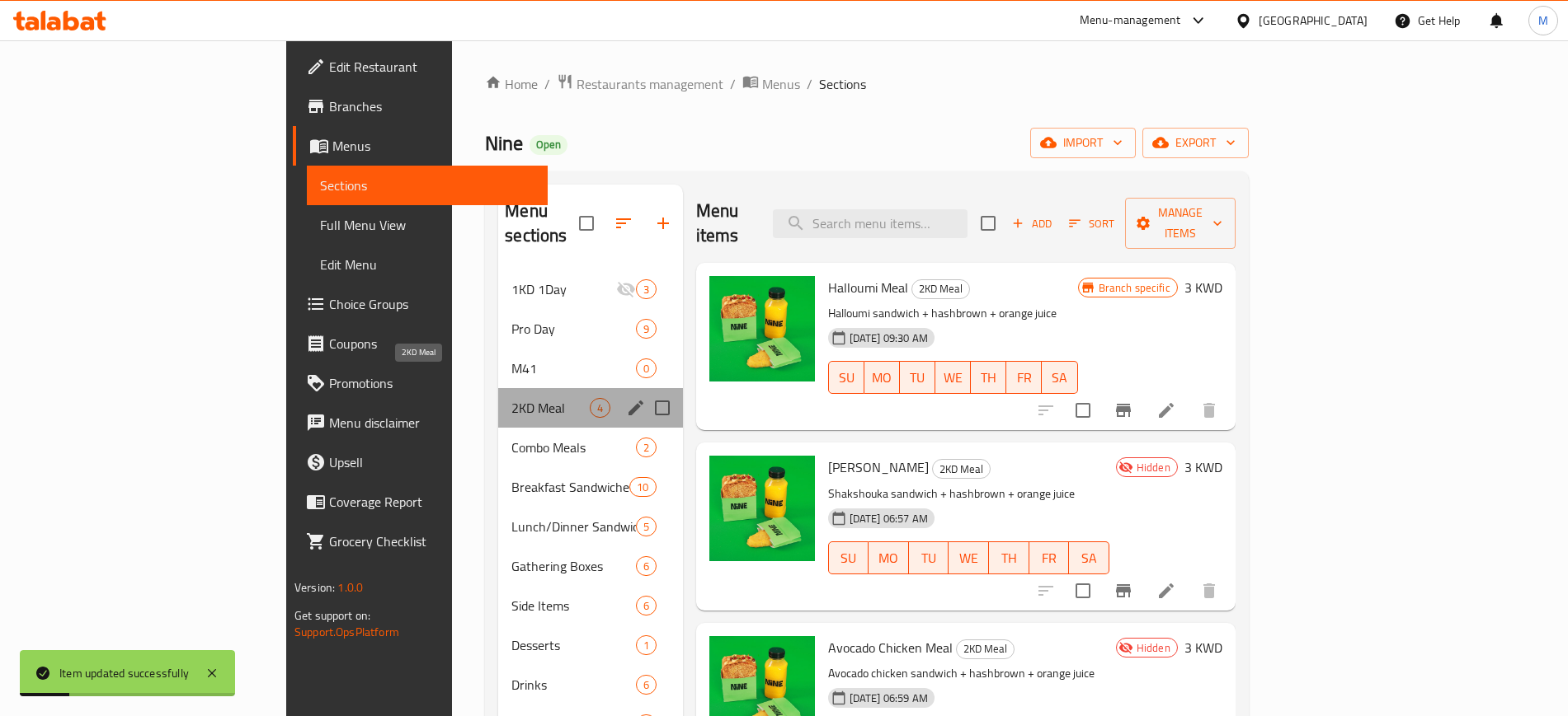
click at [511, 398] on span "2KD Meal" at bounding box center [550, 408] width 78 height 19
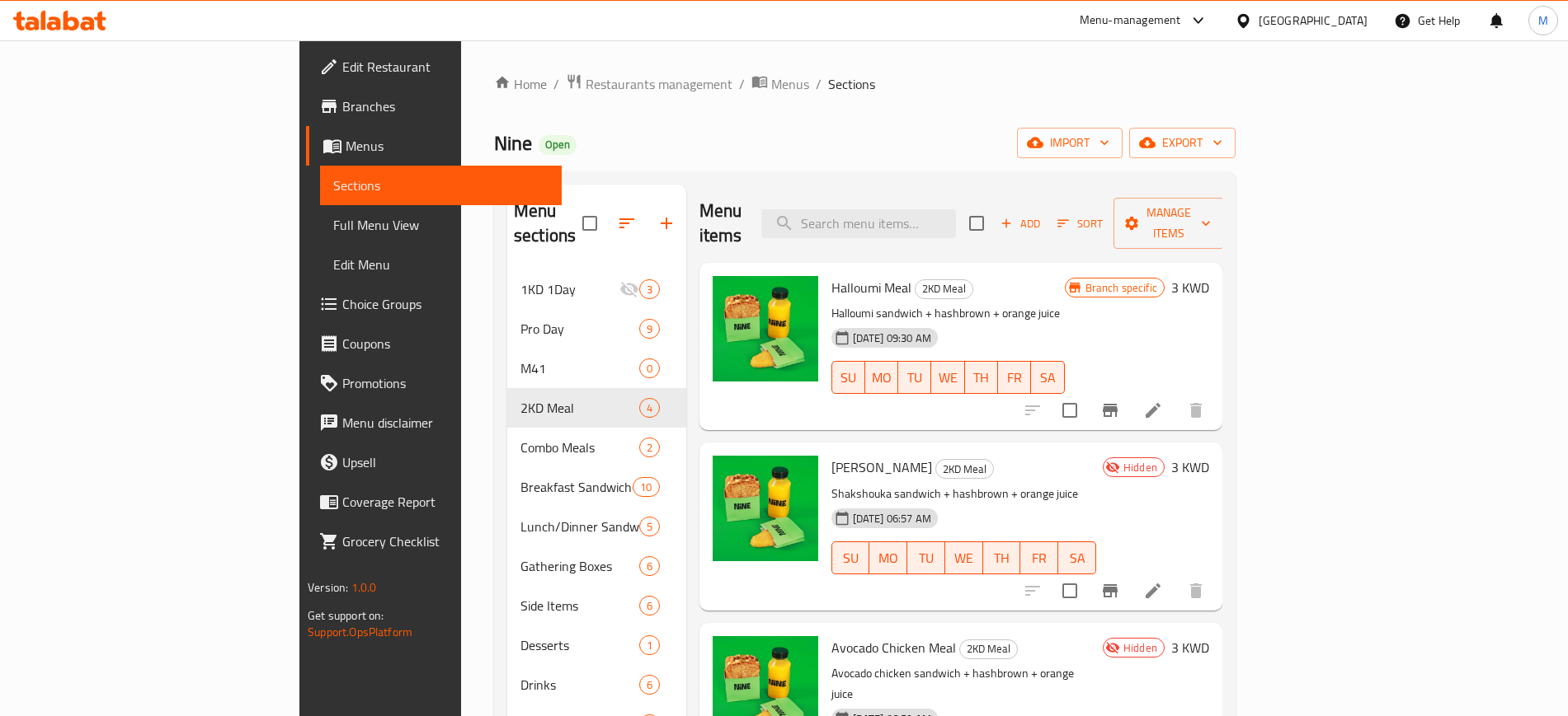
click at [719, 143] on div "Nine Open import export" at bounding box center [865, 143] width 741 height 31
click at [72, 7] on div at bounding box center [59, 20] width 119 height 33
click at [67, 12] on icon at bounding box center [72, 20] width 16 height 19
